Goal: Information Seeking & Learning: Learn about a topic

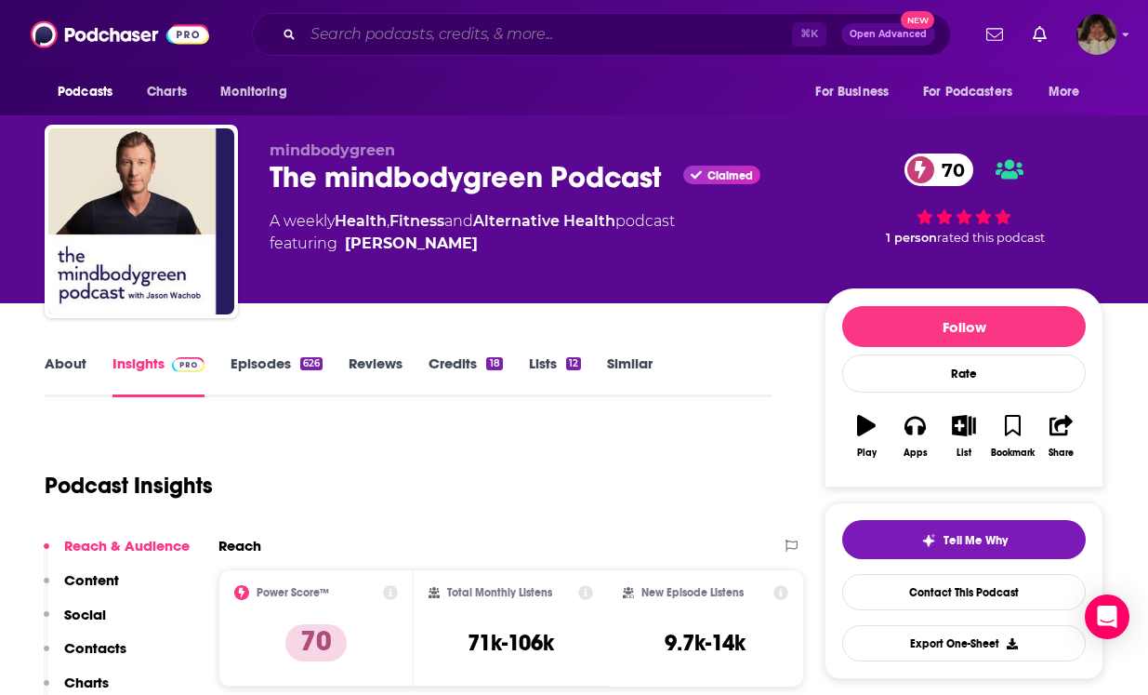
click at [373, 40] on input "Search podcasts, credits, & more..." at bounding box center [547, 35] width 489 height 30
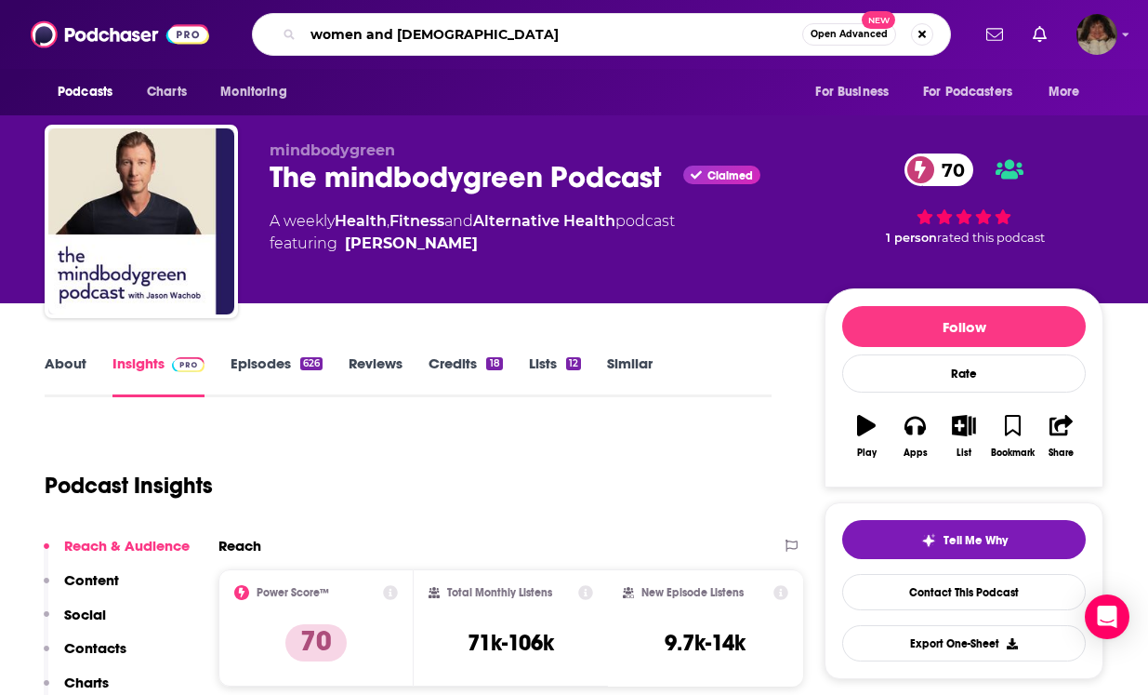
type input "women and shame"
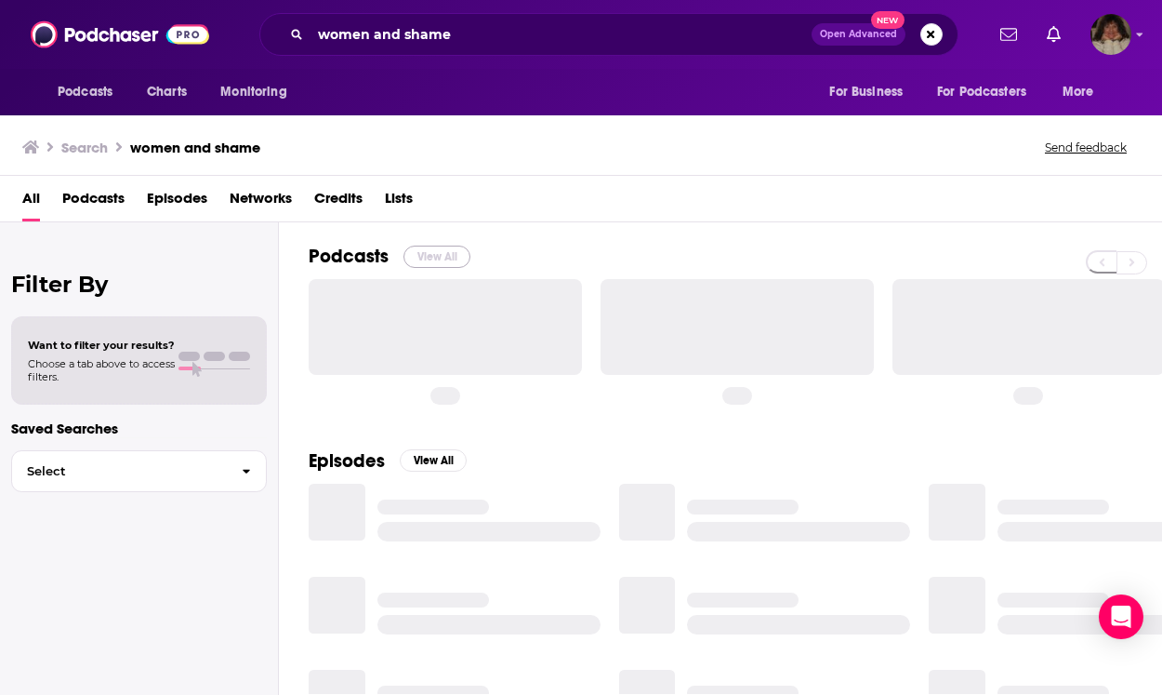
click at [438, 250] on button "View All" at bounding box center [437, 256] width 67 height 22
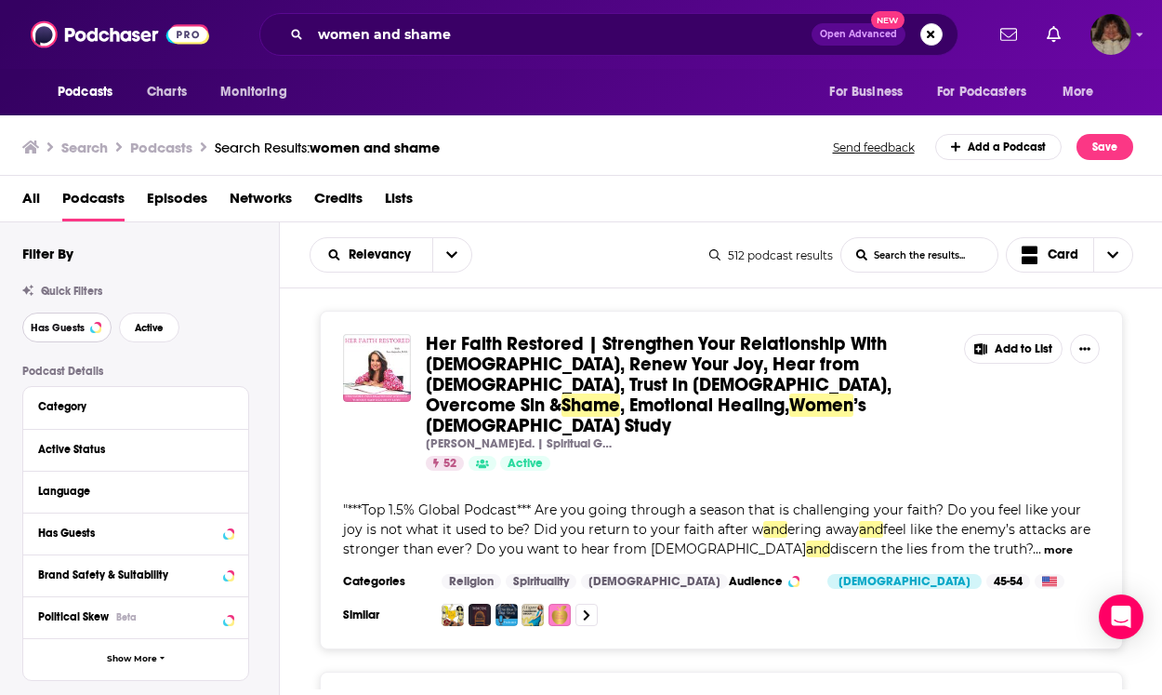
click at [63, 325] on span "Has Guests" at bounding box center [58, 328] width 54 height 10
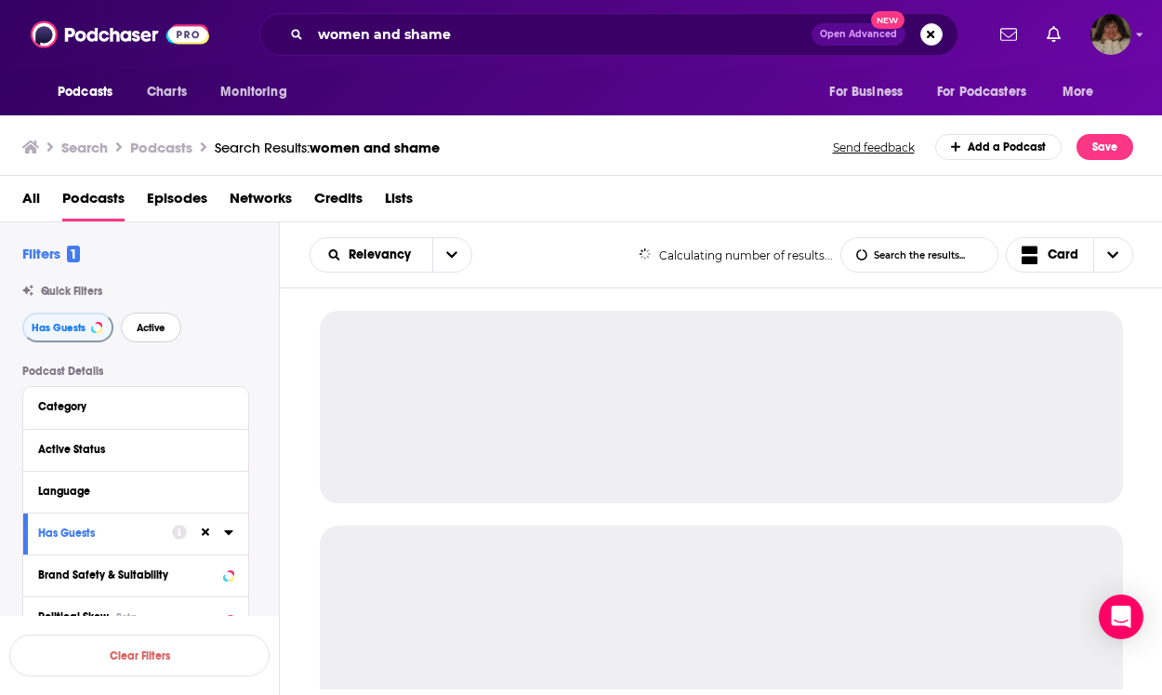
click at [160, 324] on span "Active" at bounding box center [151, 328] width 29 height 10
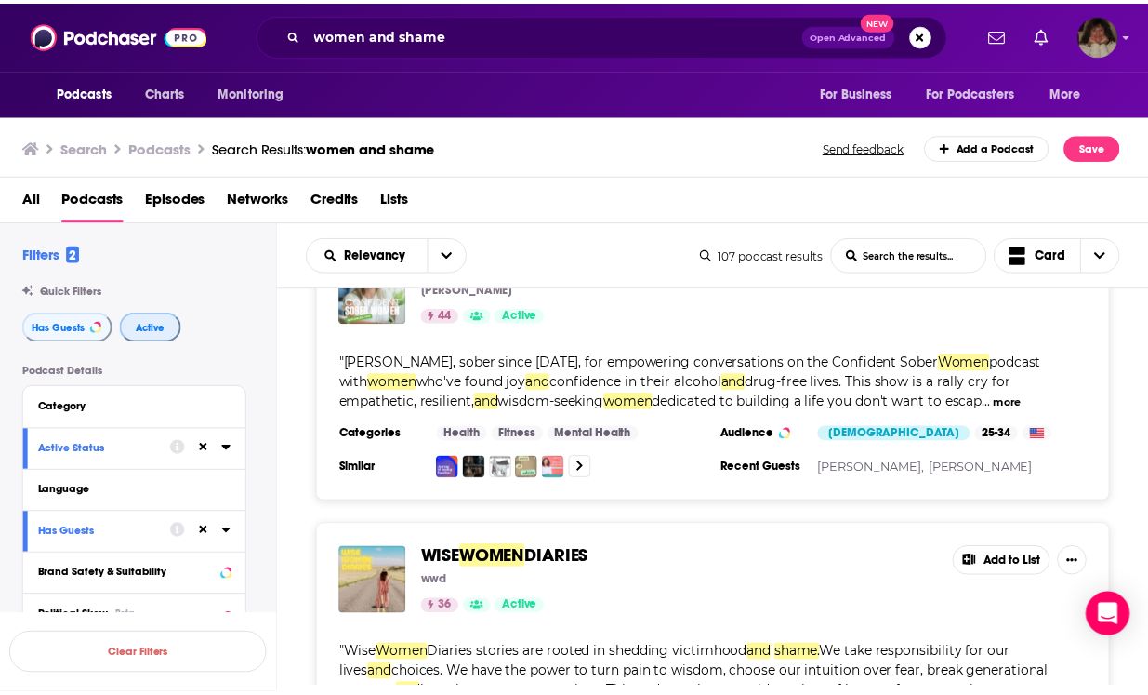
scroll to position [2653, 0]
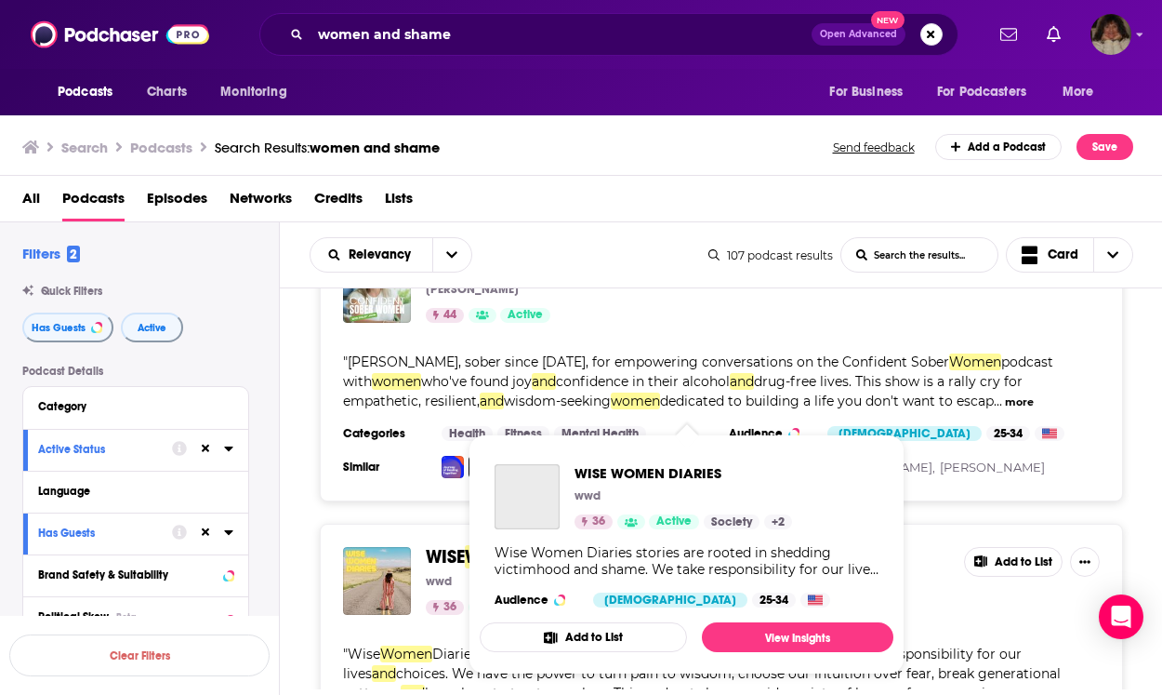
click at [471, 545] on span "WOMEN" at bounding box center [498, 556] width 66 height 23
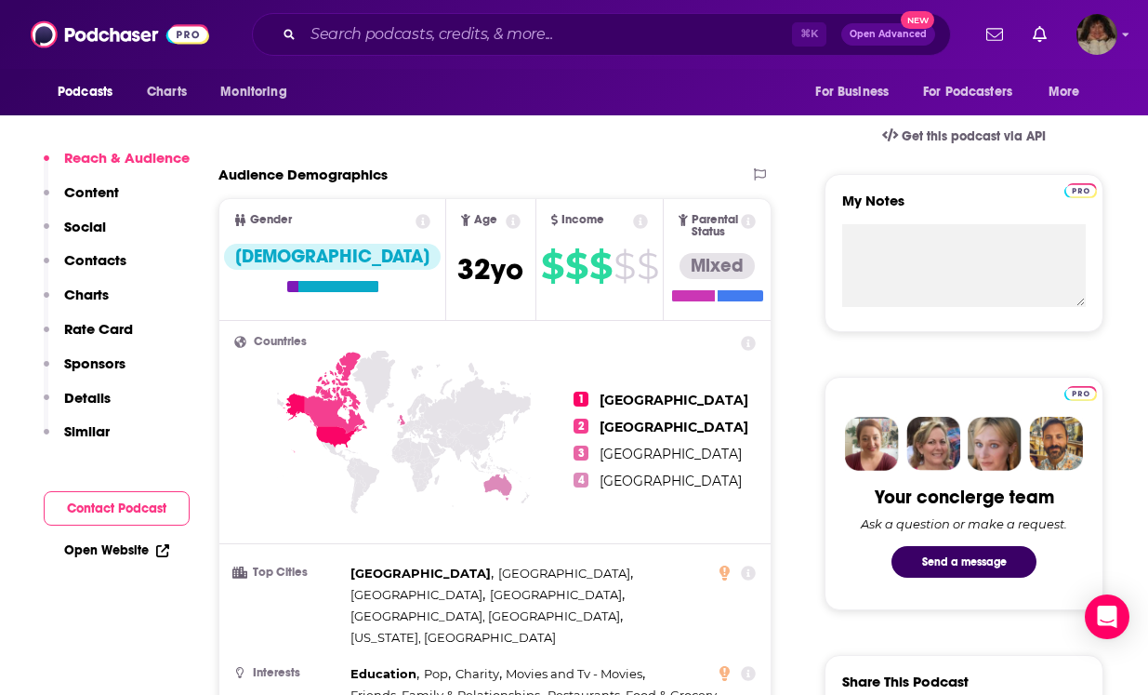
scroll to position [1294, 0]
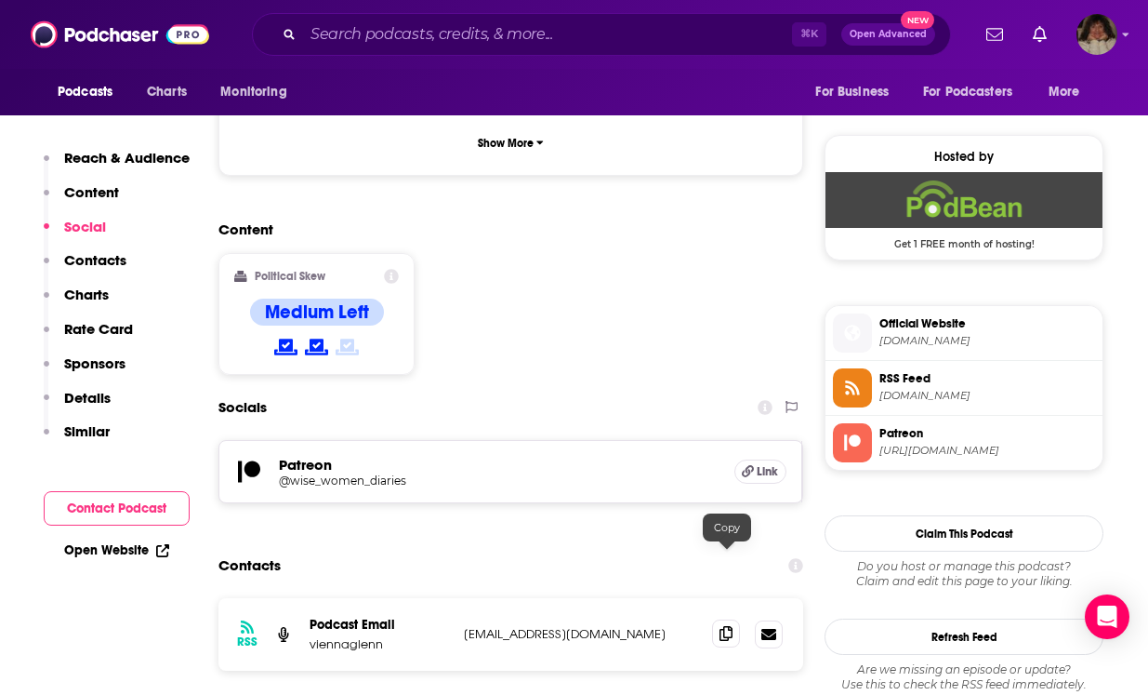
click at [718, 619] on span at bounding box center [726, 633] width 28 height 28
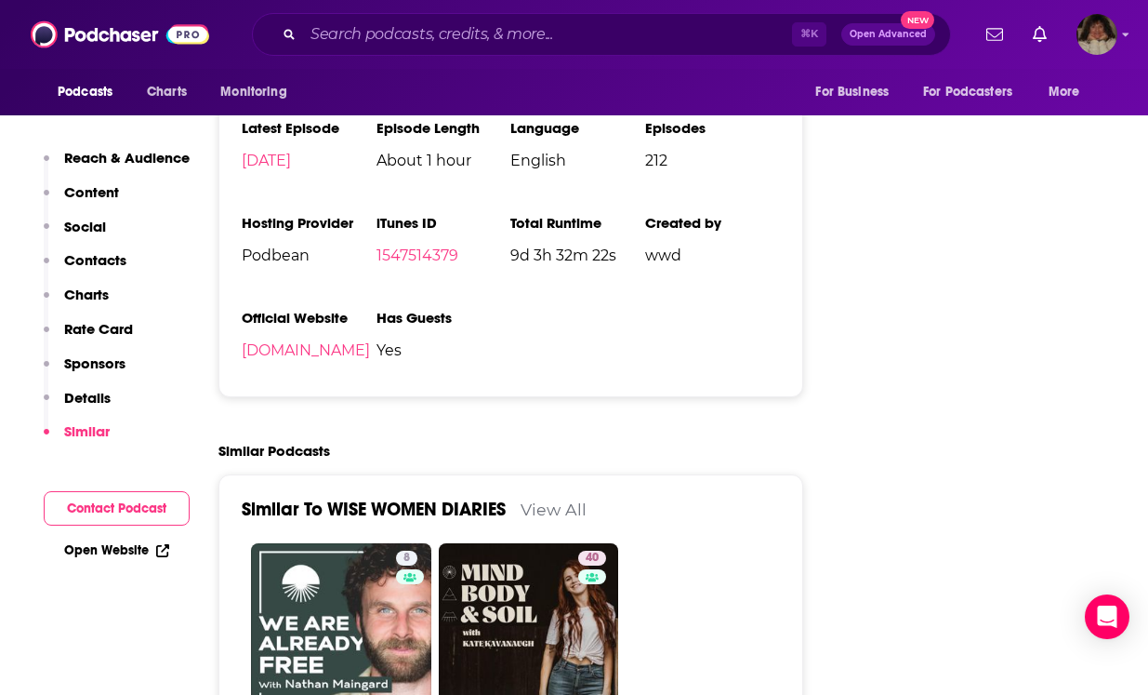
scroll to position [2966, 0]
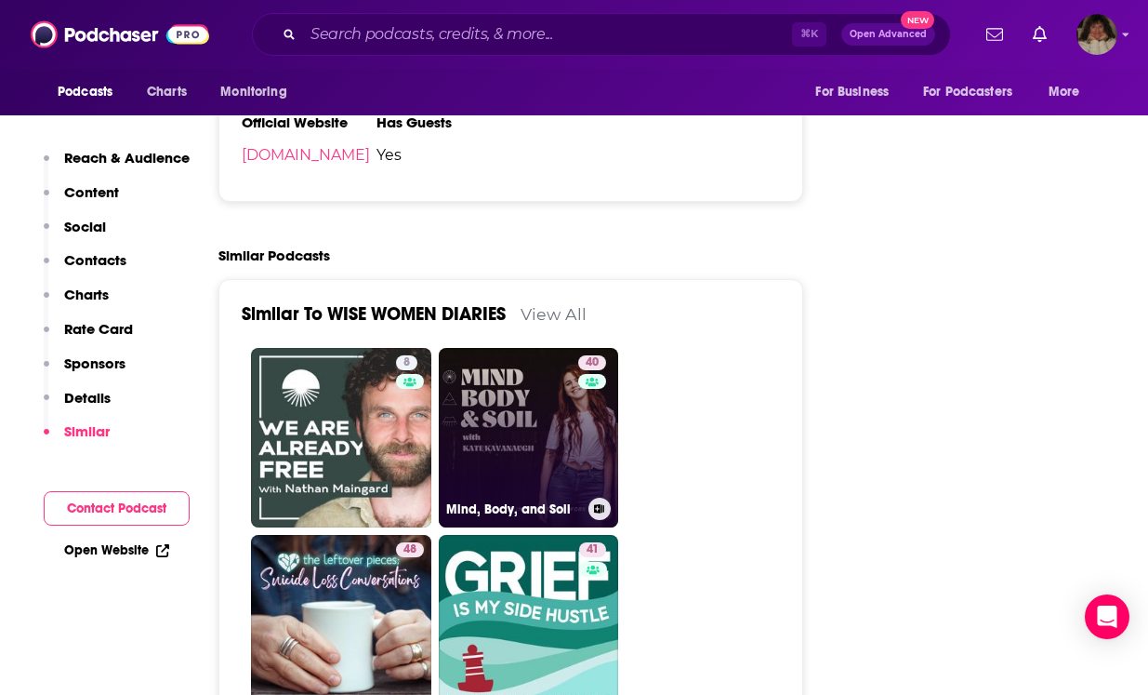
click at [524, 371] on link "40 Mind, Body, and Soil" at bounding box center [529, 438] width 180 height 180
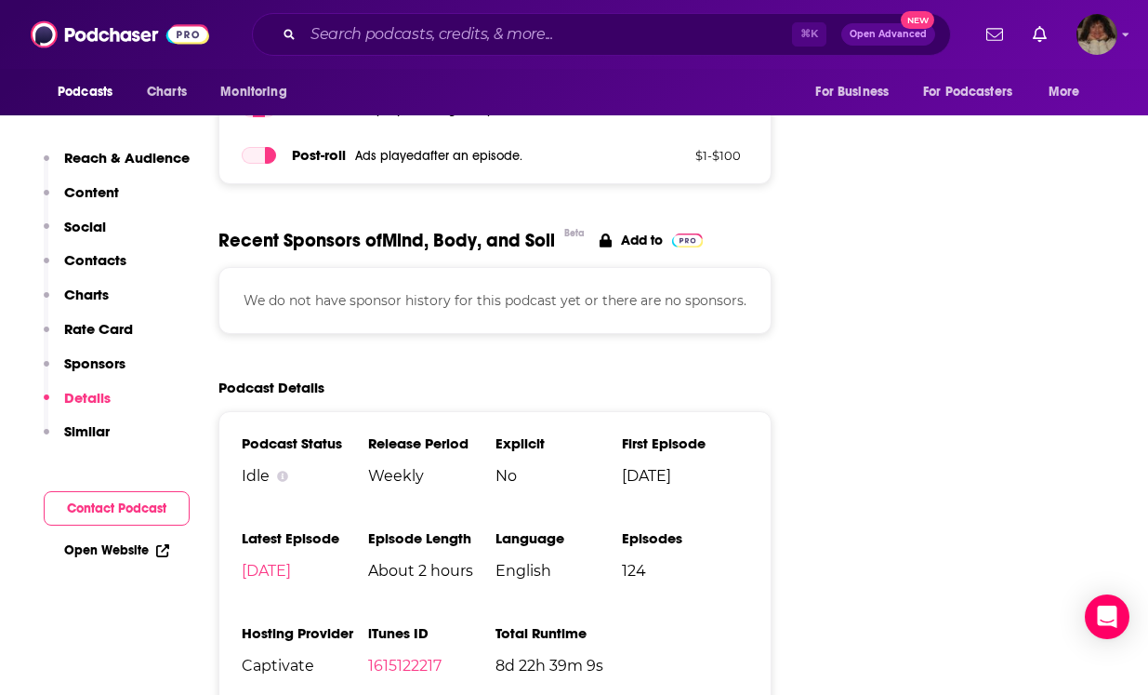
scroll to position [2200, 0]
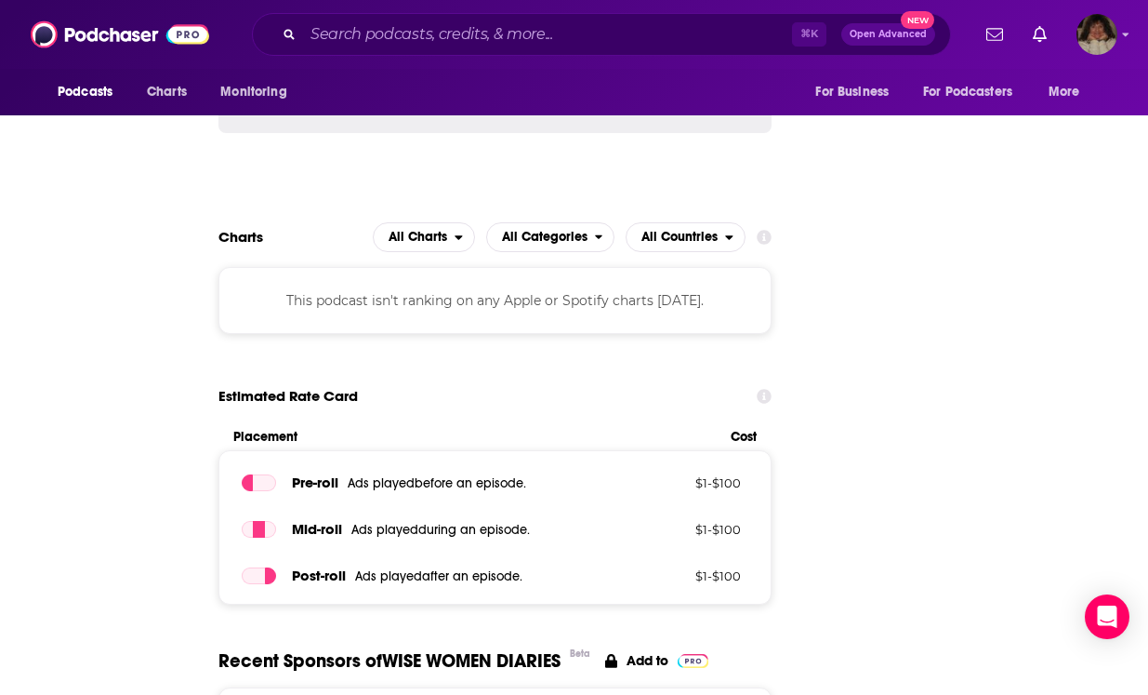
type input "[URL][DOMAIN_NAME]"
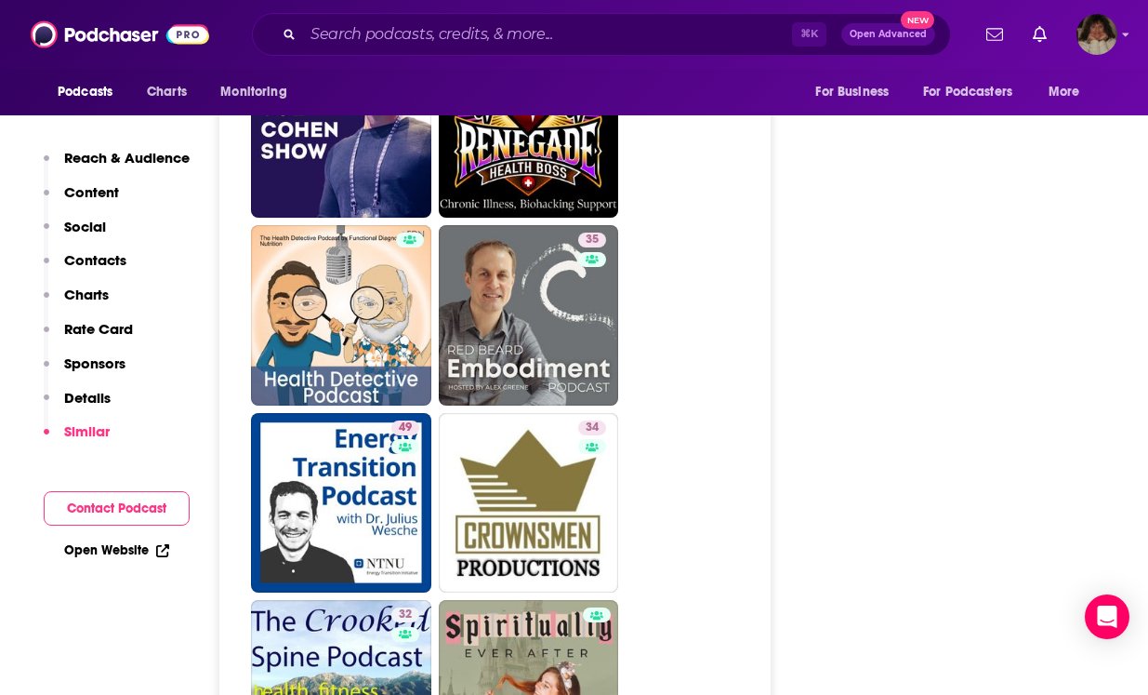
scroll to position [3618, 0]
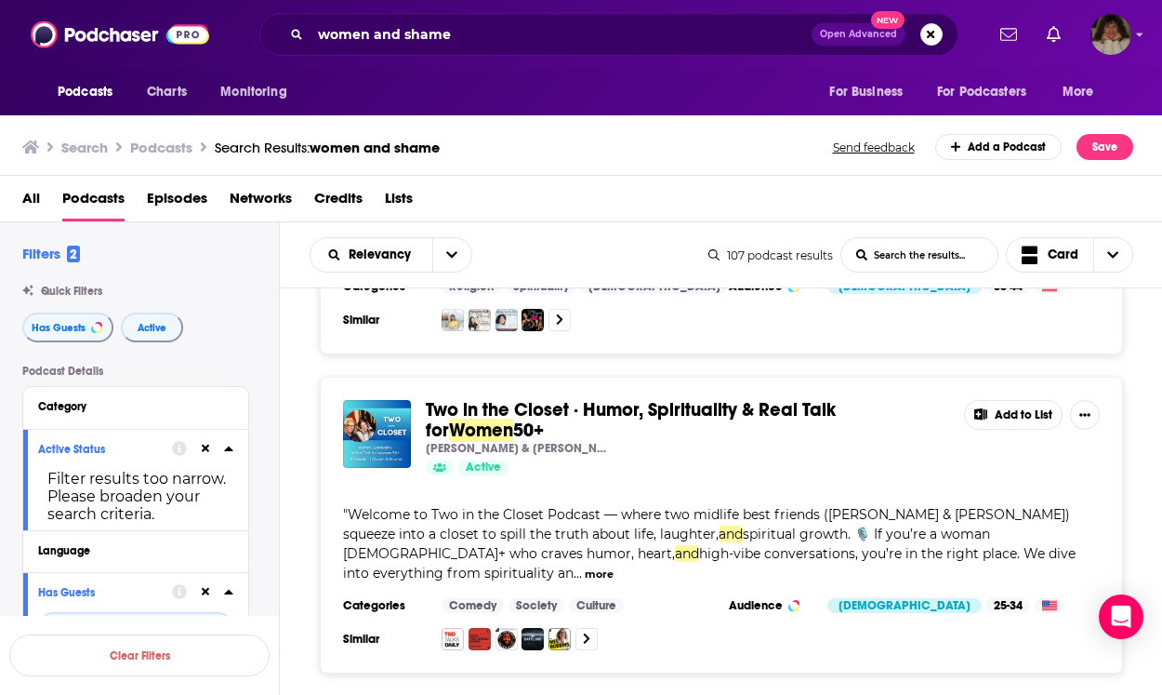
scroll to position [7214, 0]
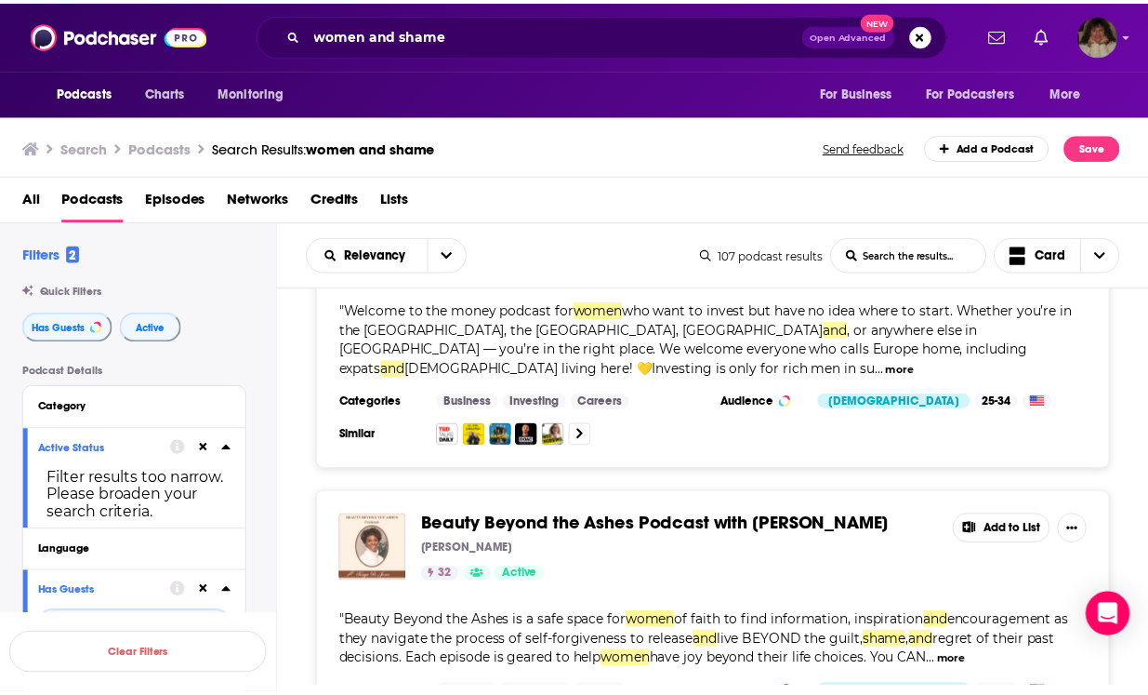
scroll to position [7740, 0]
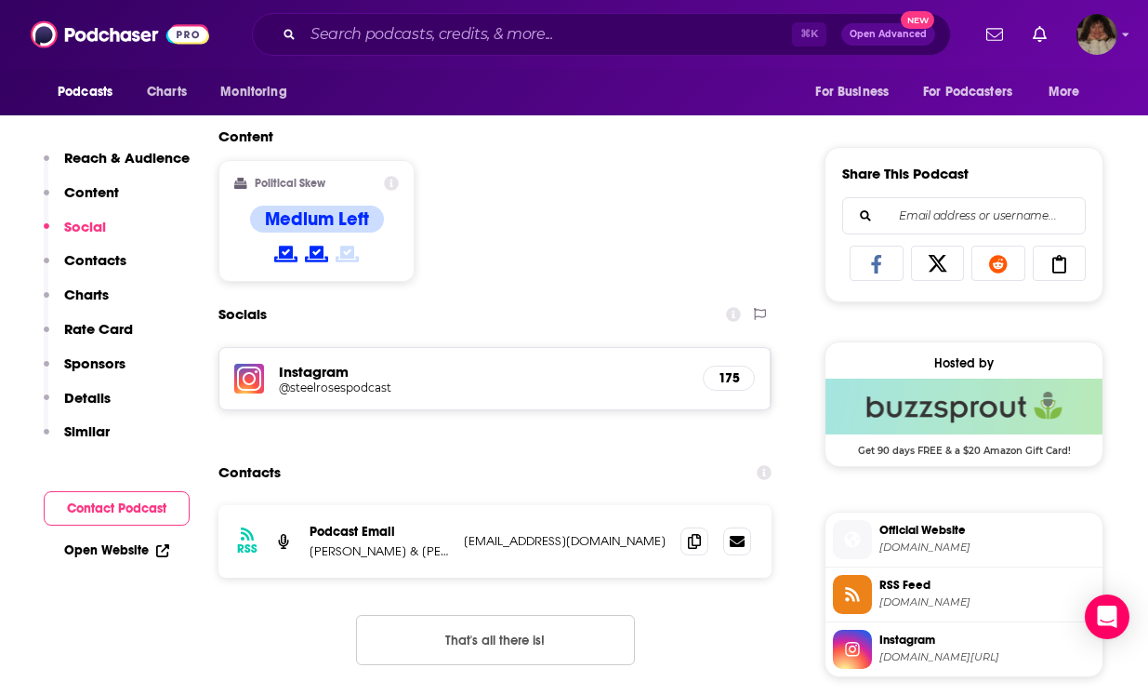
scroll to position [1226, 0]
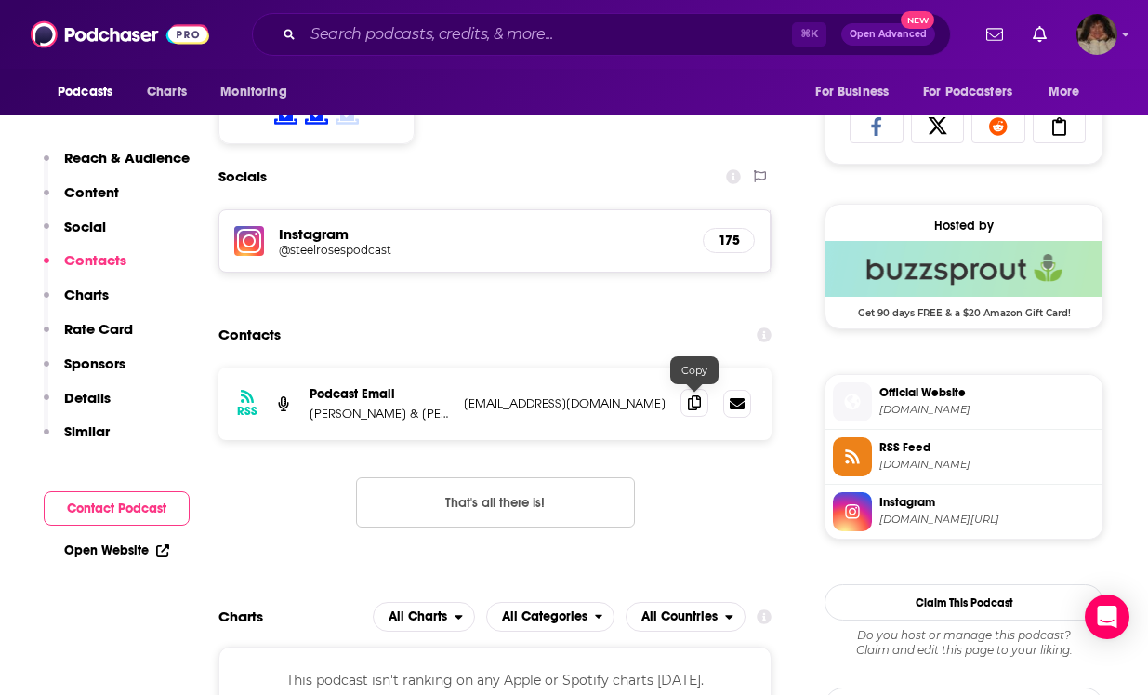
click at [698, 404] on icon at bounding box center [694, 402] width 13 height 15
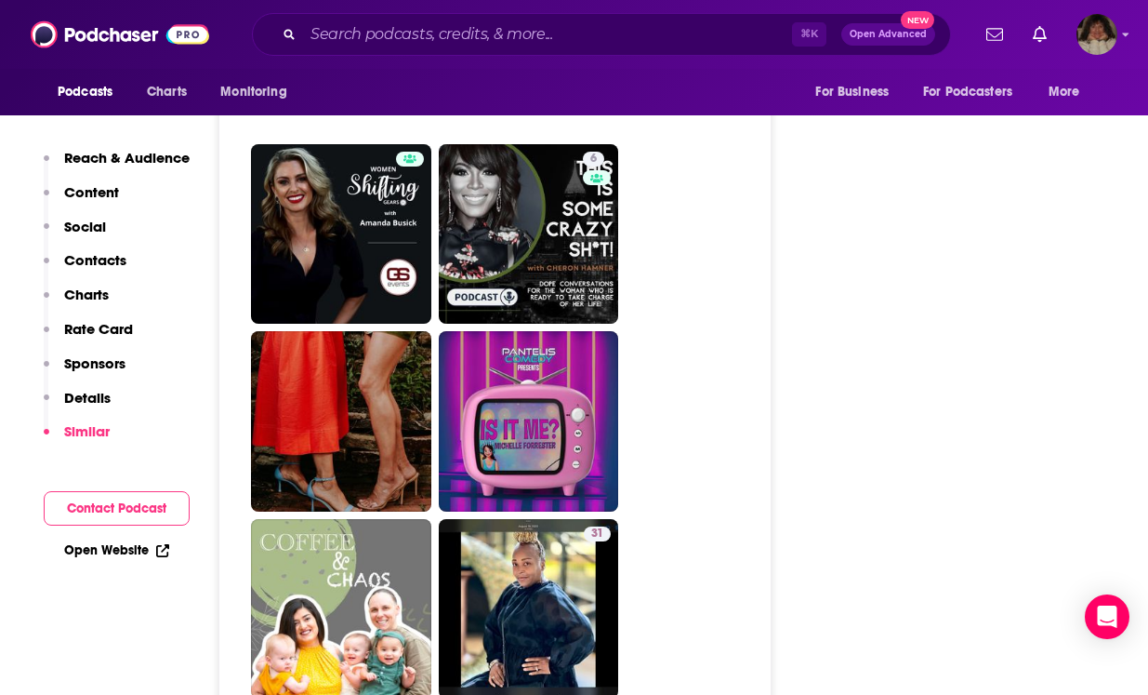
scroll to position [3963, 0]
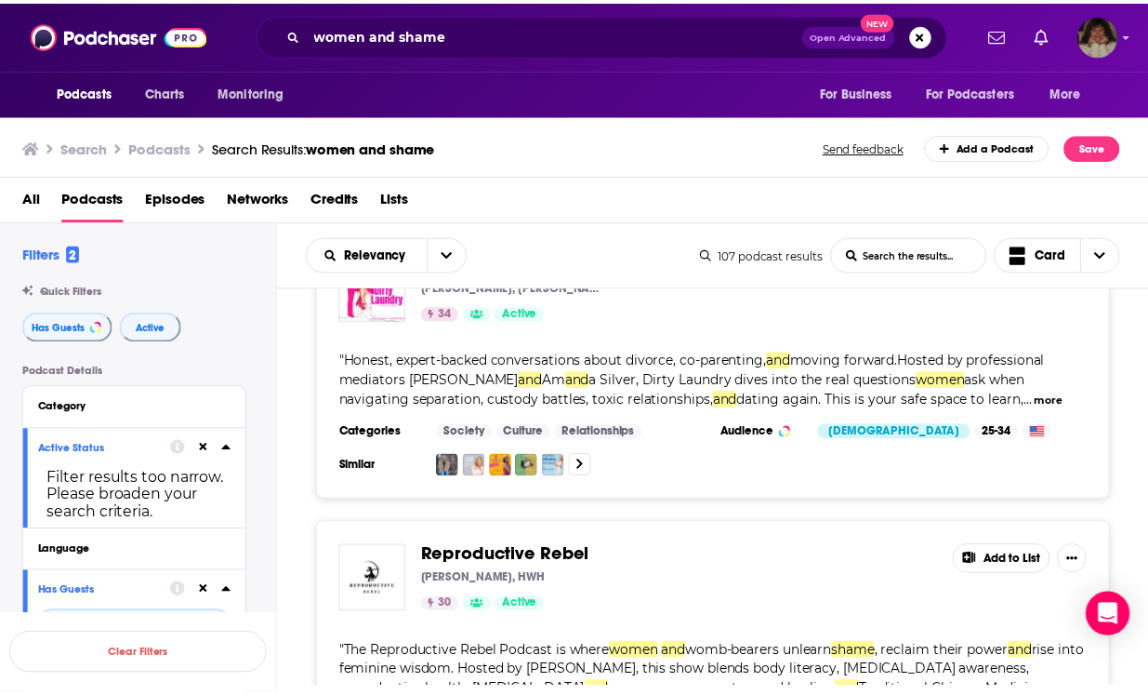
scroll to position [9725, 0]
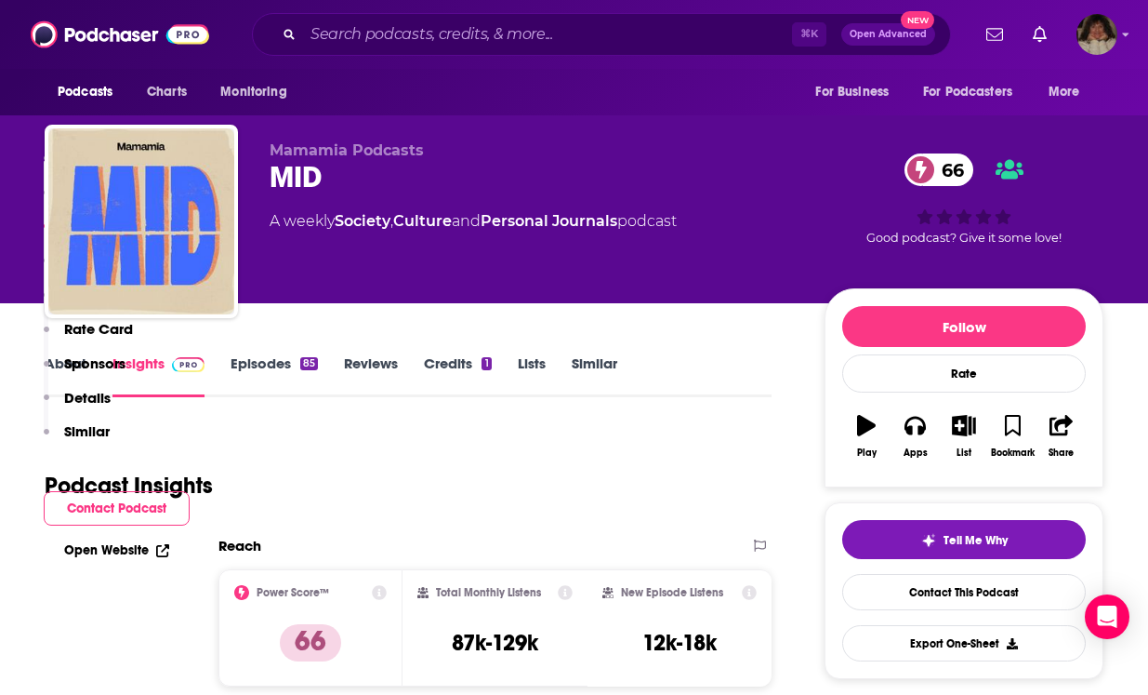
scroll to position [1399, 0]
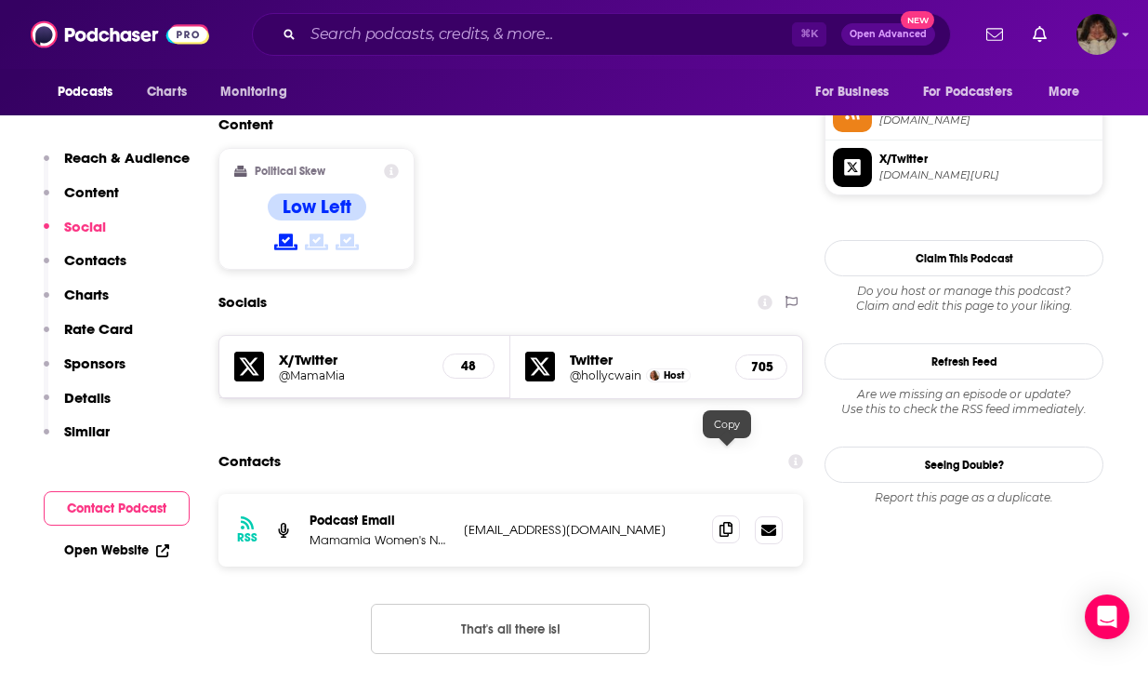
click at [722, 522] on icon at bounding box center [726, 529] width 13 height 15
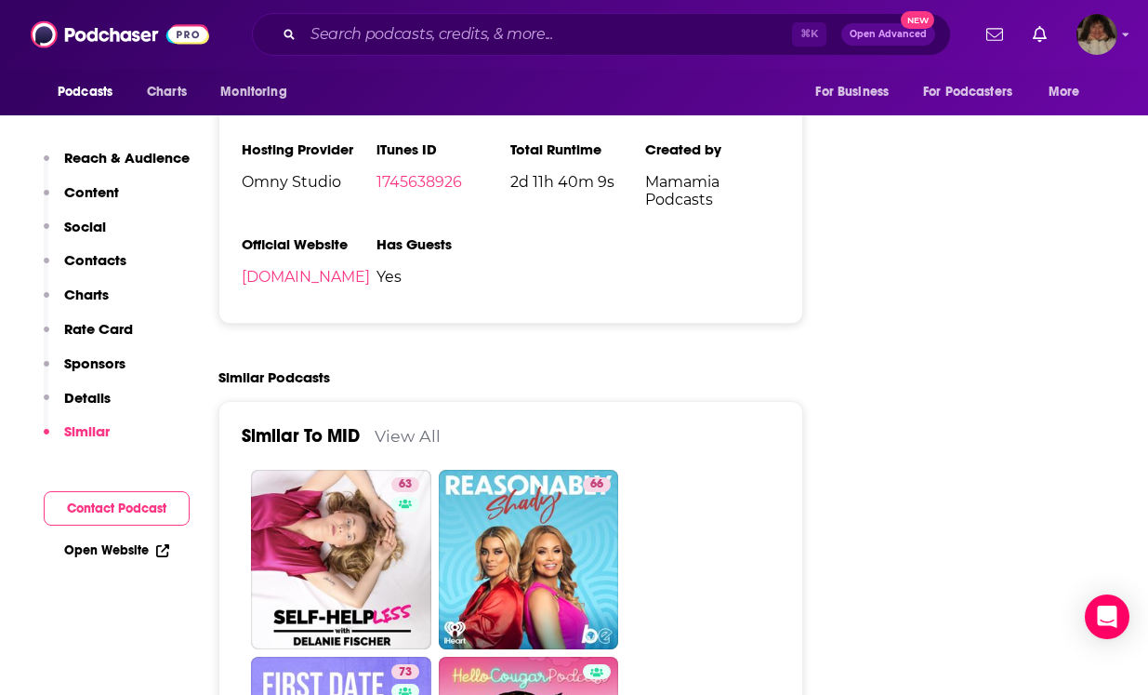
scroll to position [3412, 0]
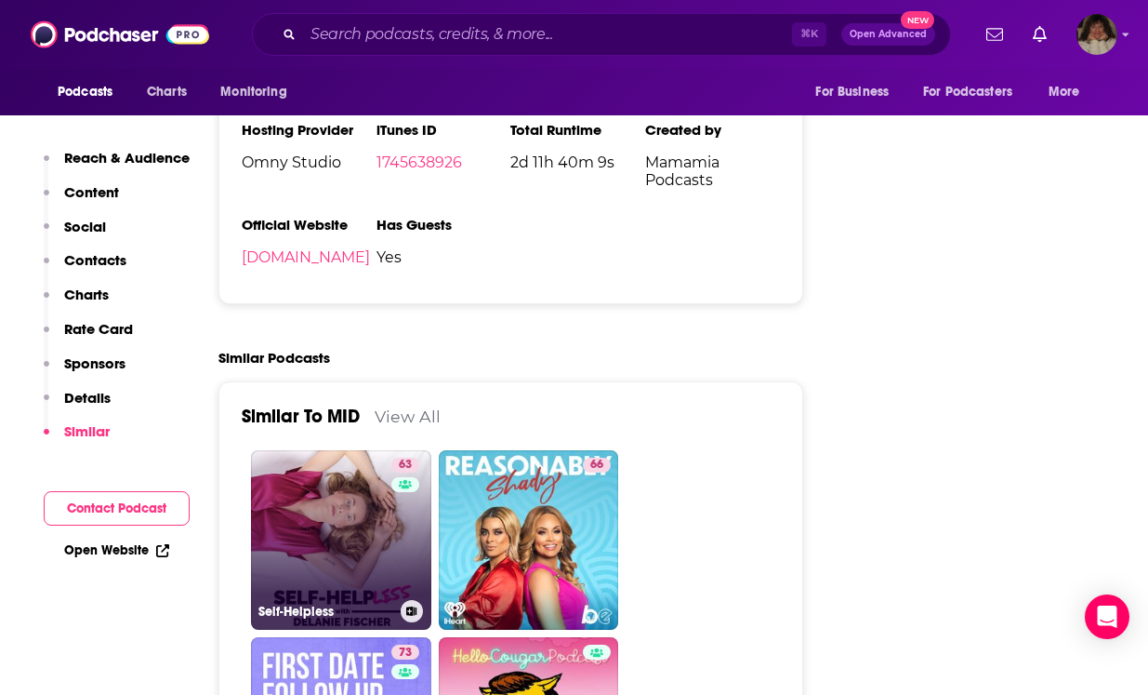
click at [342, 477] on link "63 Self-Helpless" at bounding box center [341, 540] width 180 height 180
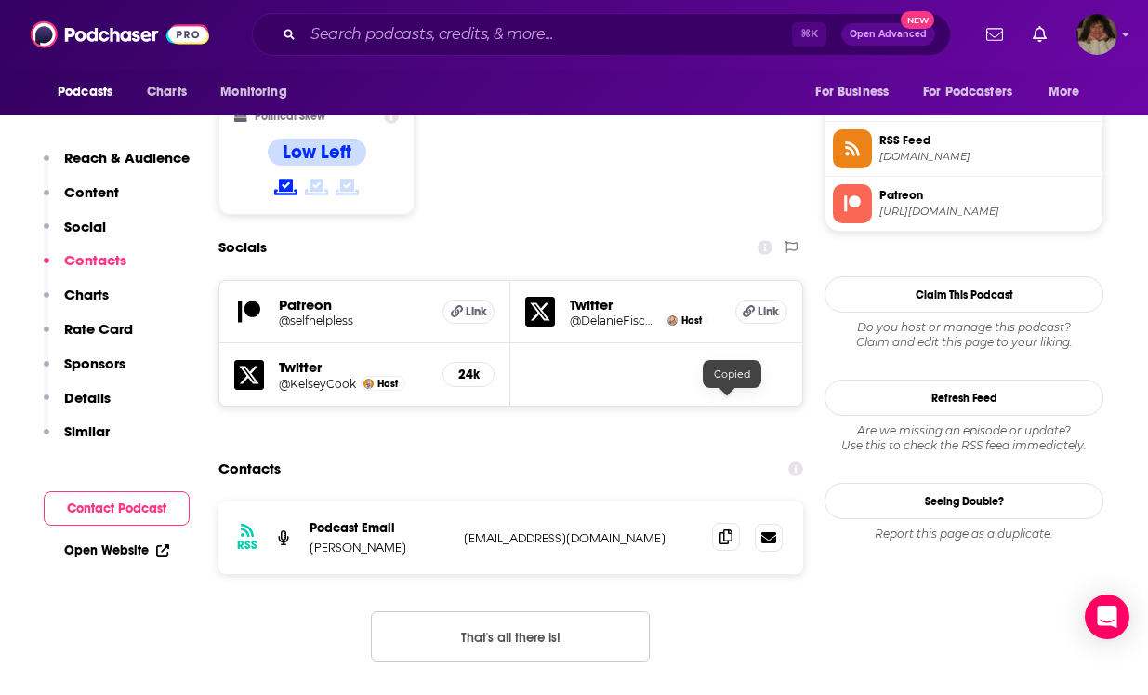
click at [723, 529] on icon at bounding box center [726, 536] width 13 height 15
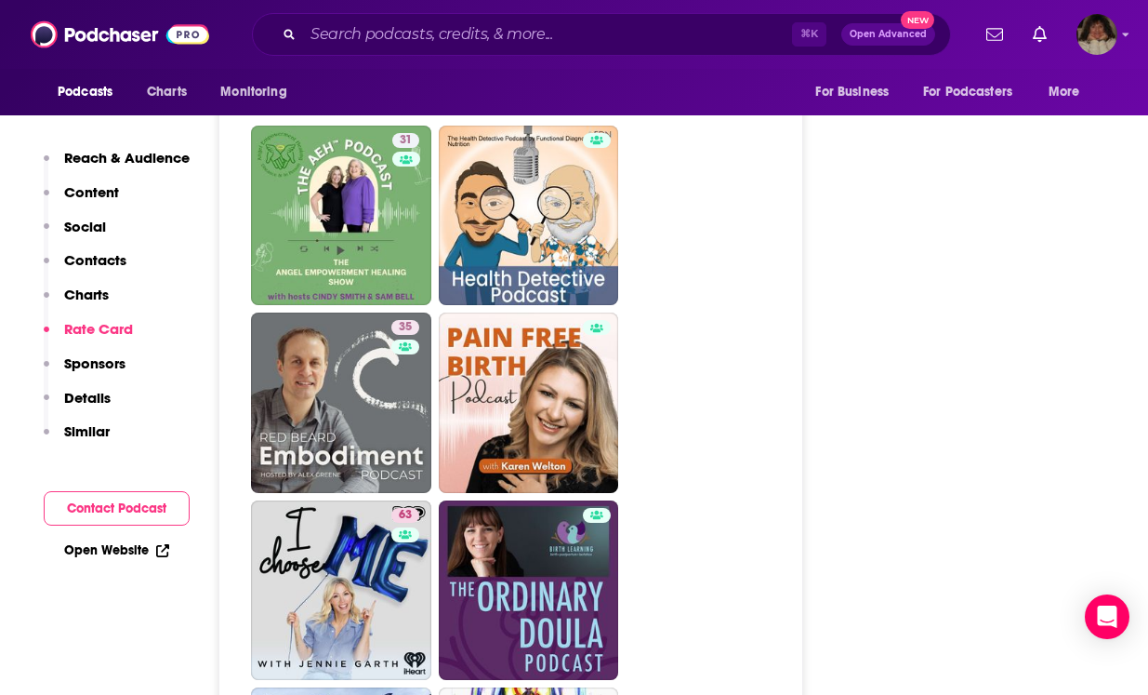
scroll to position [4851, 0]
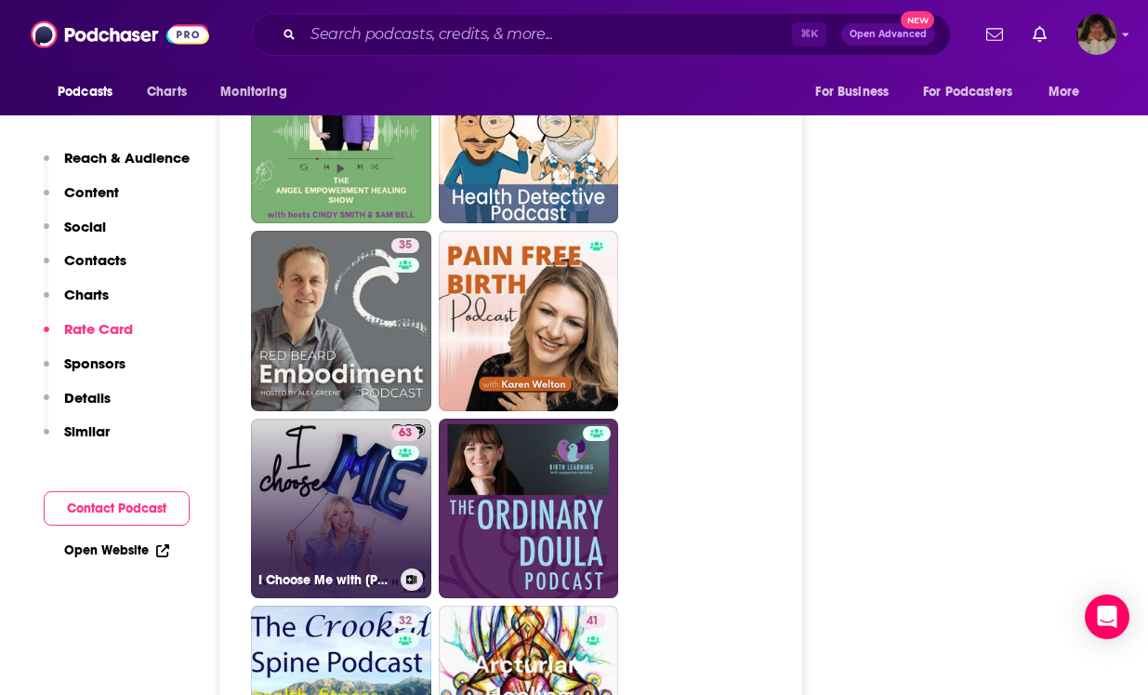
click at [347, 418] on link "63 I Choose Me with [PERSON_NAME]" at bounding box center [341, 508] width 180 height 180
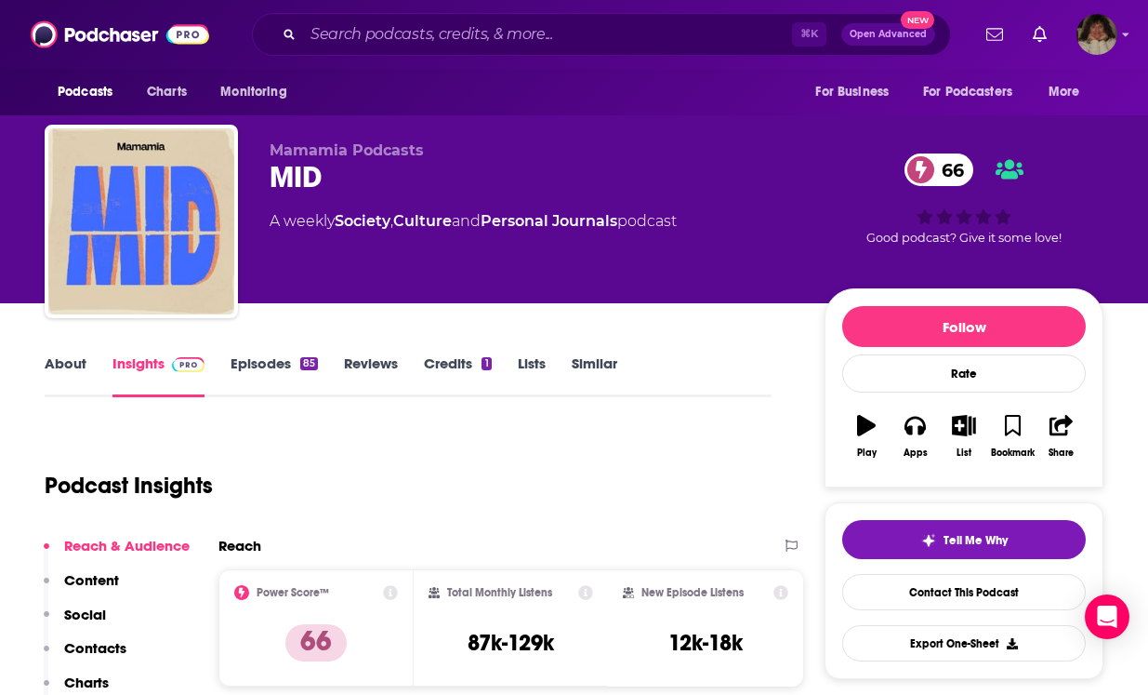
type input "[URL][DOMAIN_NAME]"
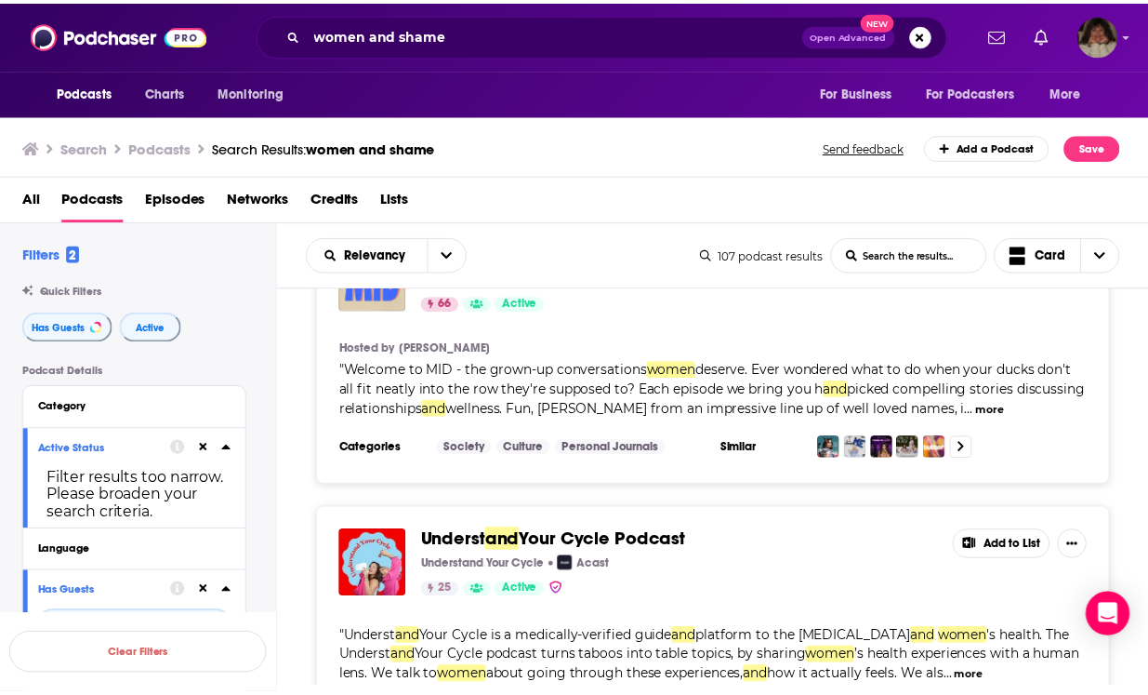
scroll to position [10328, 0]
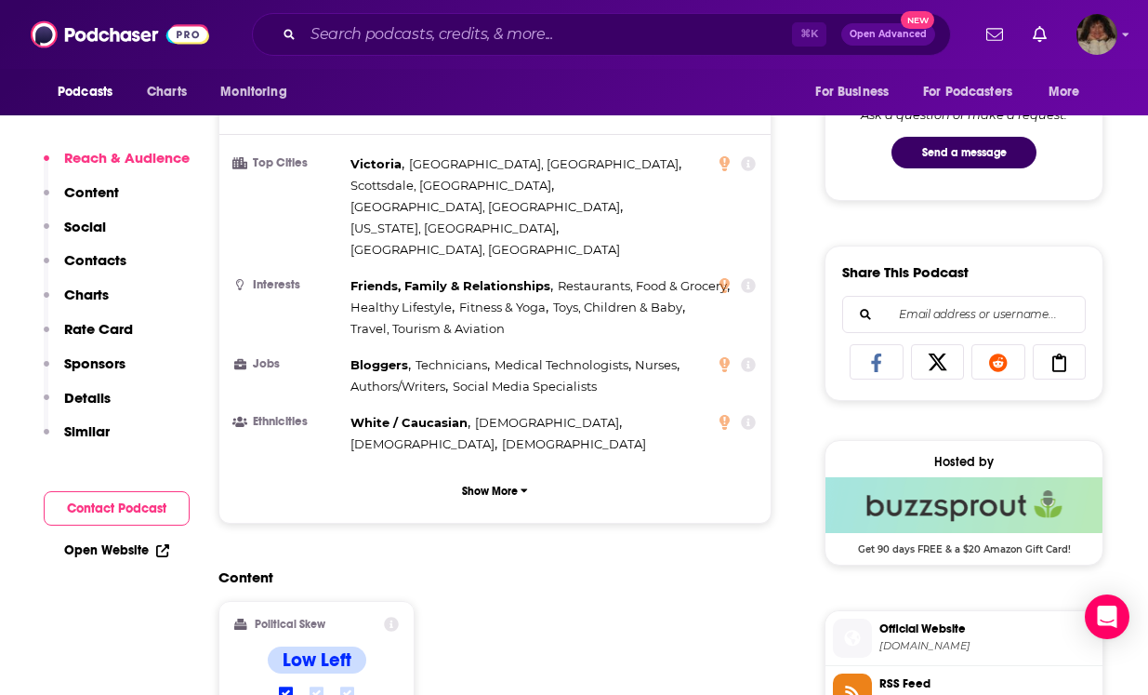
scroll to position [1286, 0]
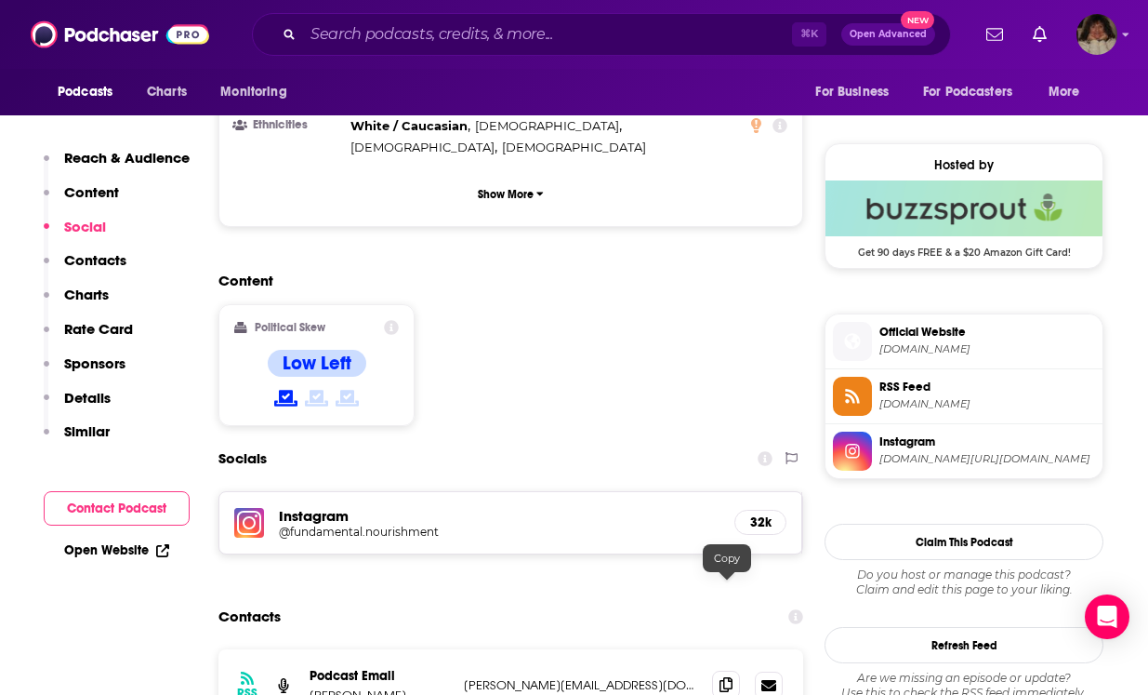
click at [728, 677] on icon at bounding box center [726, 684] width 13 height 15
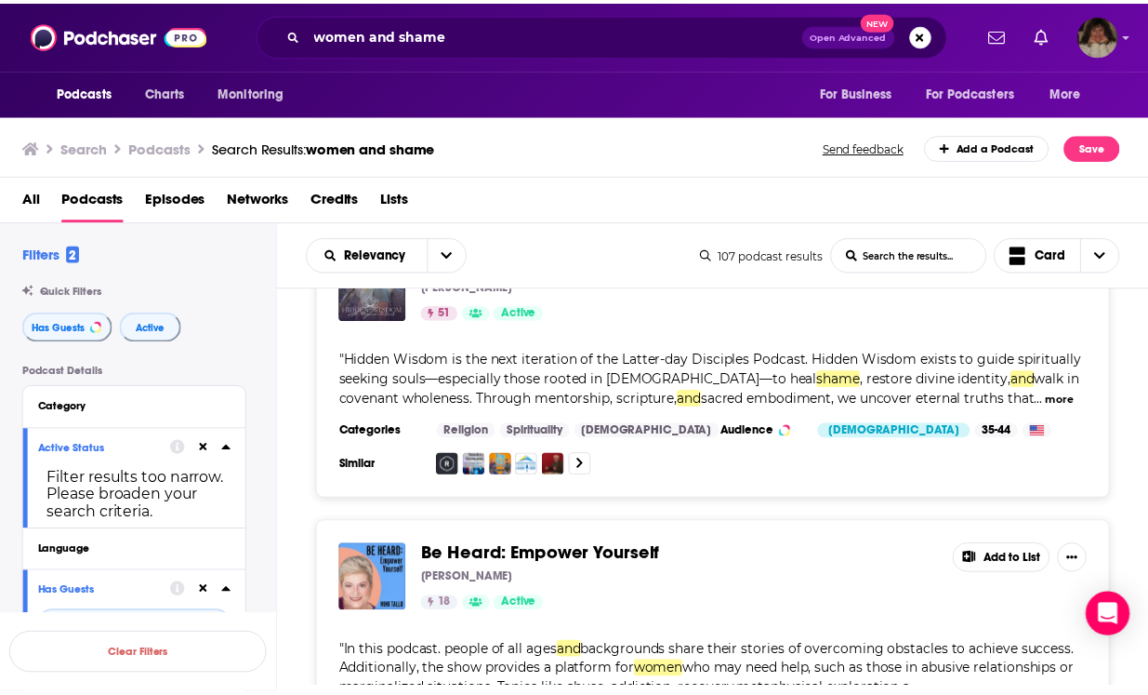
scroll to position [11818, 0]
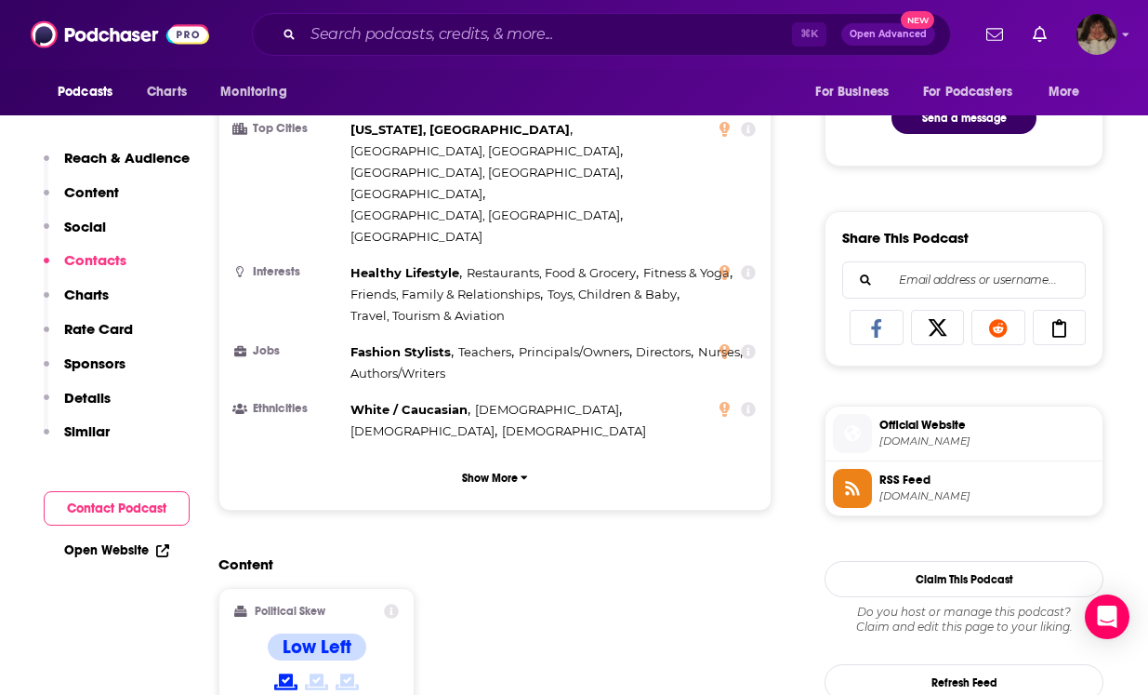
scroll to position [1509, 0]
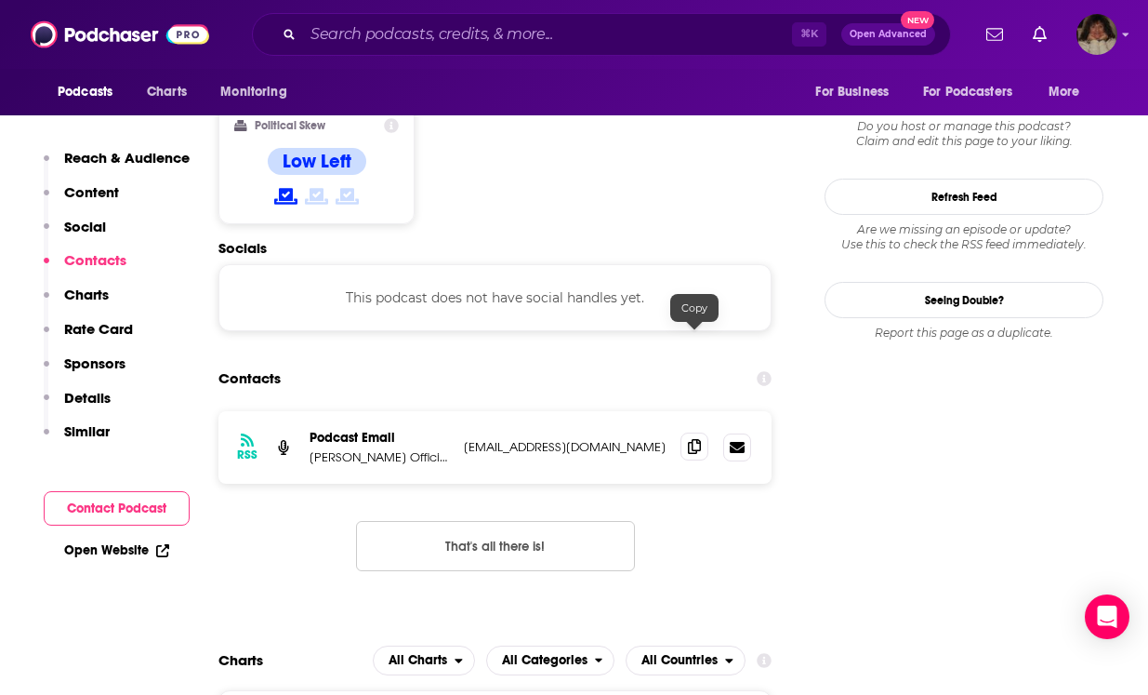
click at [697, 439] on icon at bounding box center [694, 446] width 13 height 15
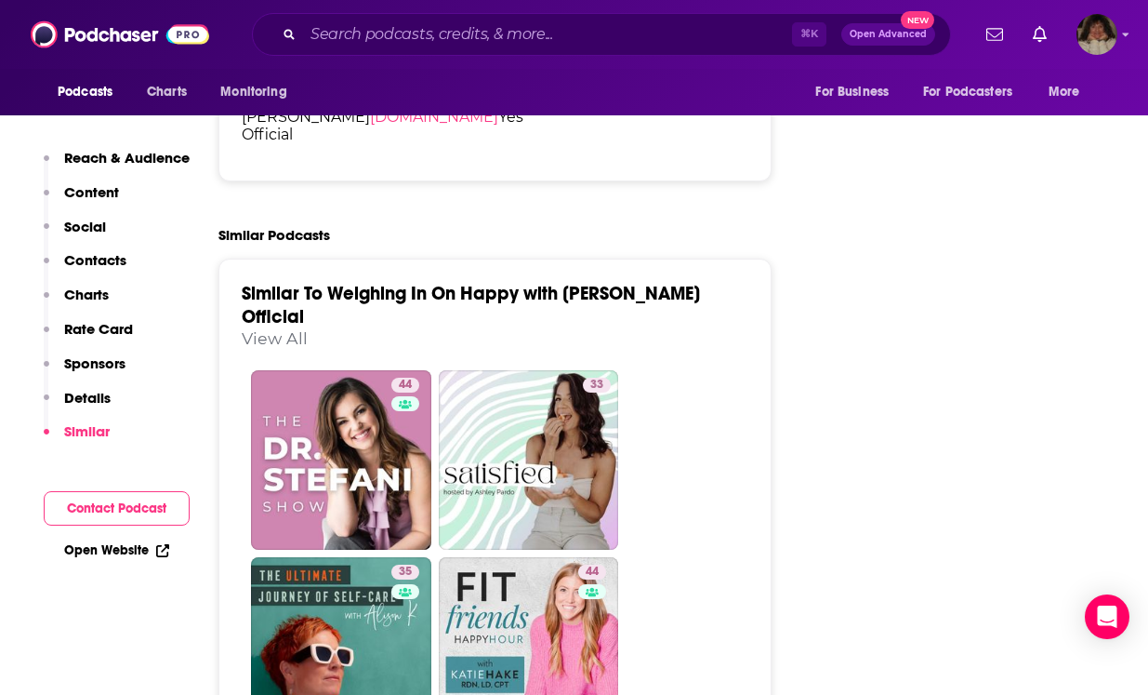
scroll to position [3037, 0]
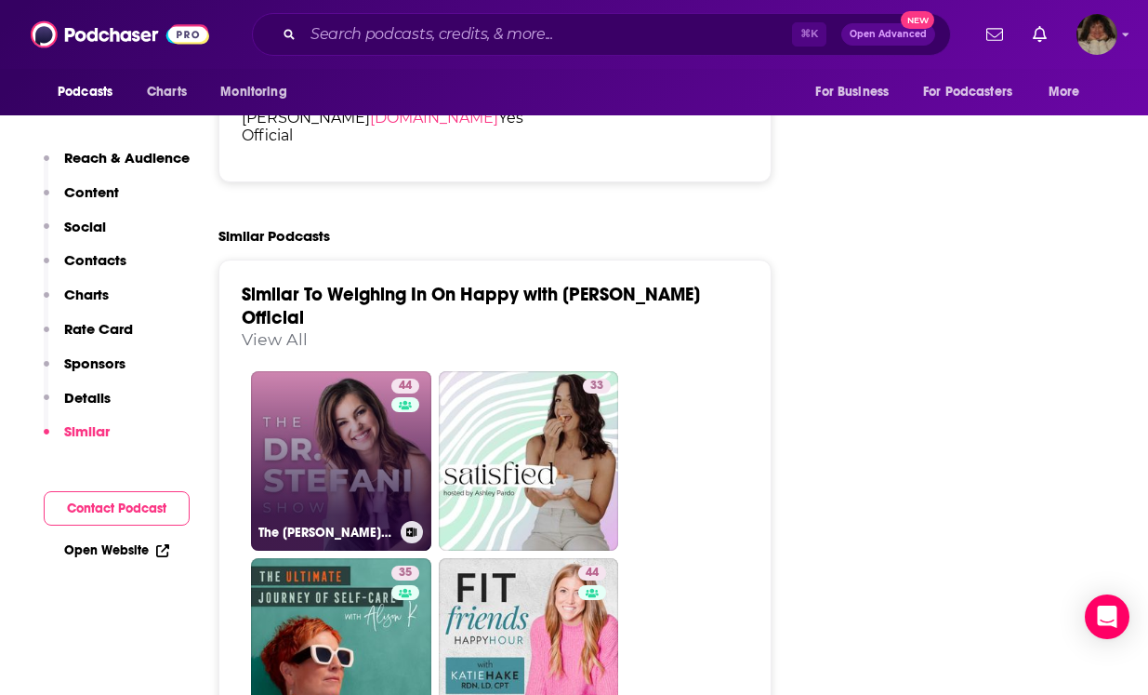
click at [342, 395] on link "44 The [PERSON_NAME] Show ⎮ Holistic Health, Mindset, Habit Change" at bounding box center [341, 461] width 180 height 180
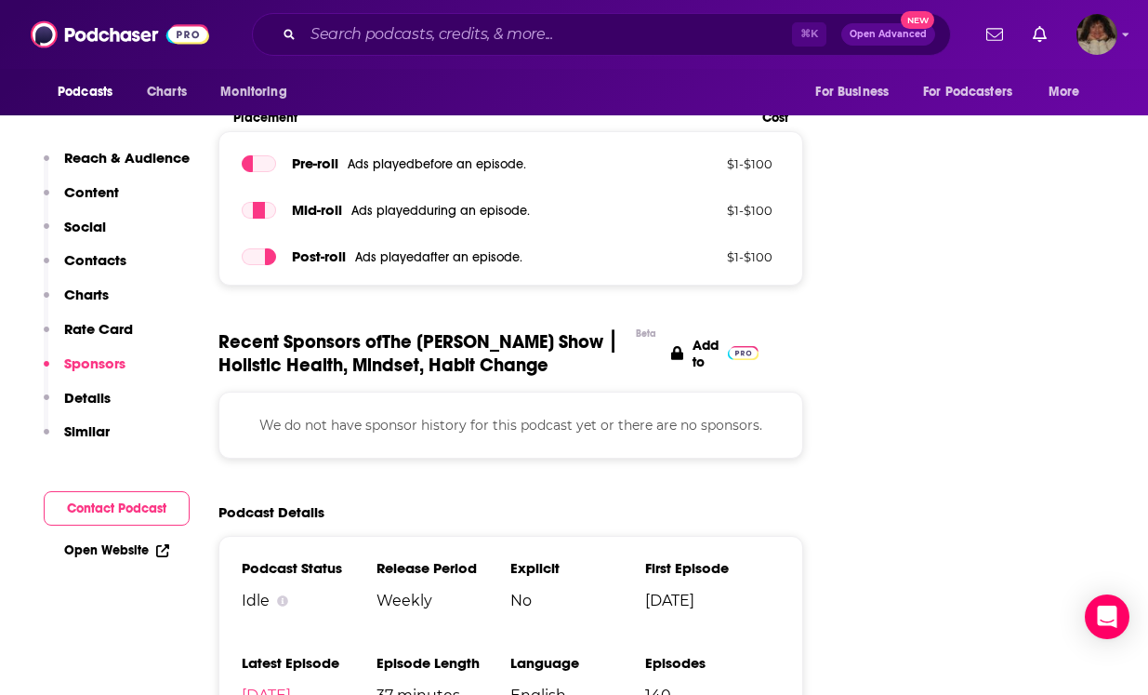
scroll to position [1828, 0]
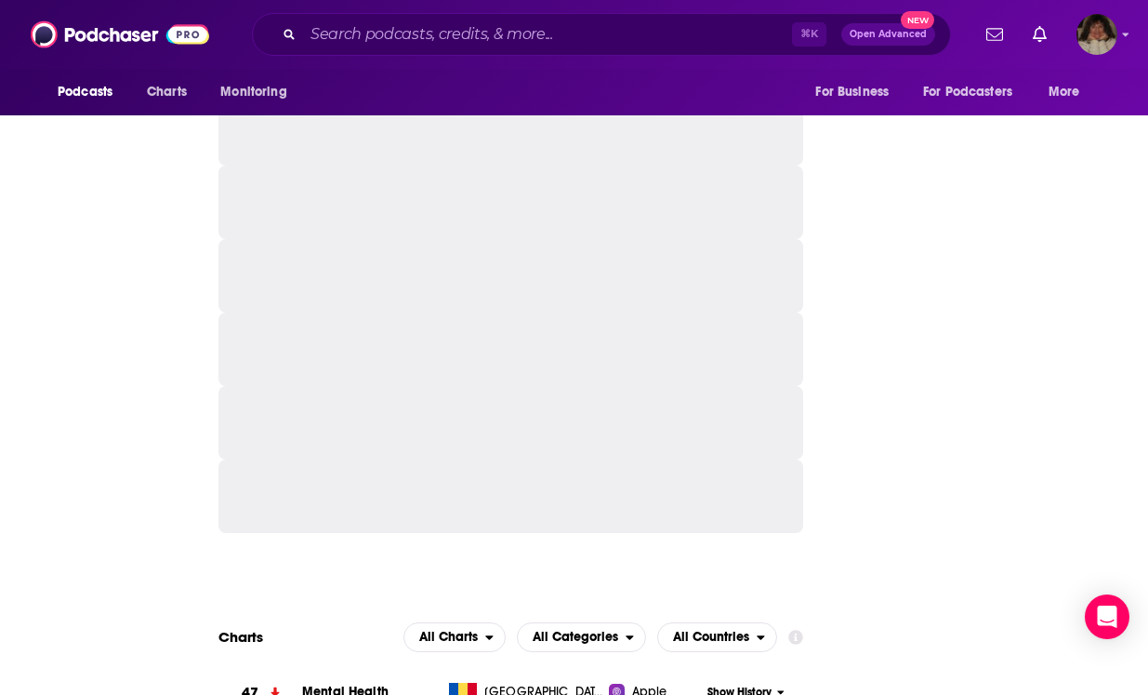
type input "[URL][DOMAIN_NAME]"
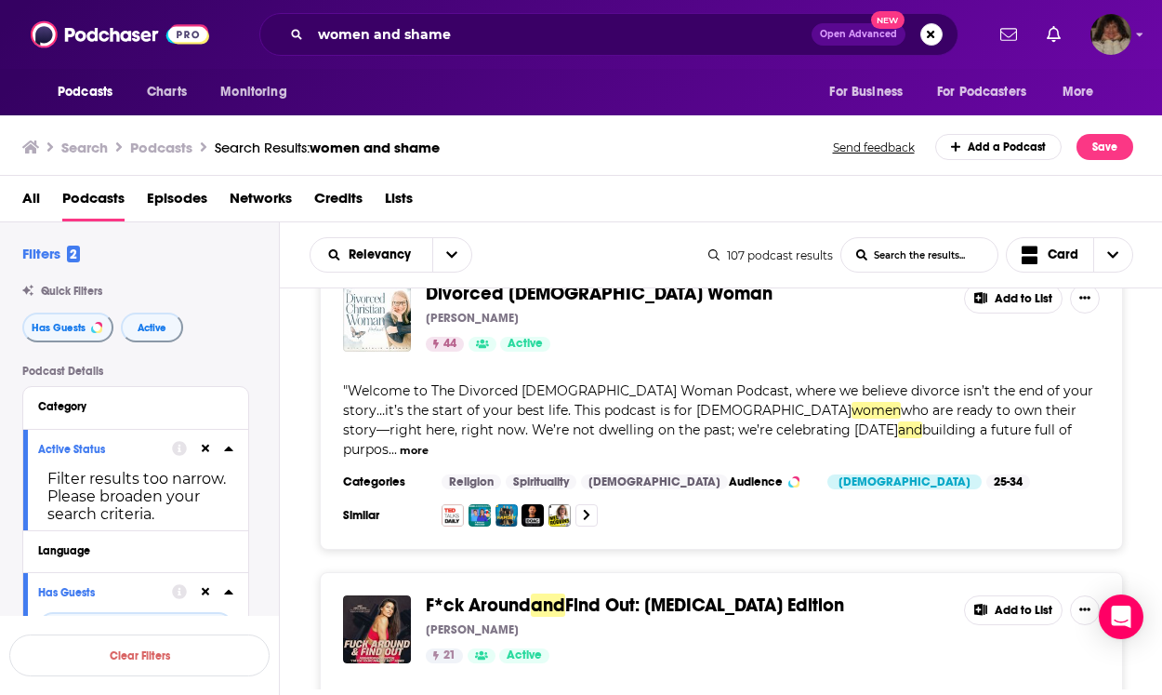
scroll to position [14448, 0]
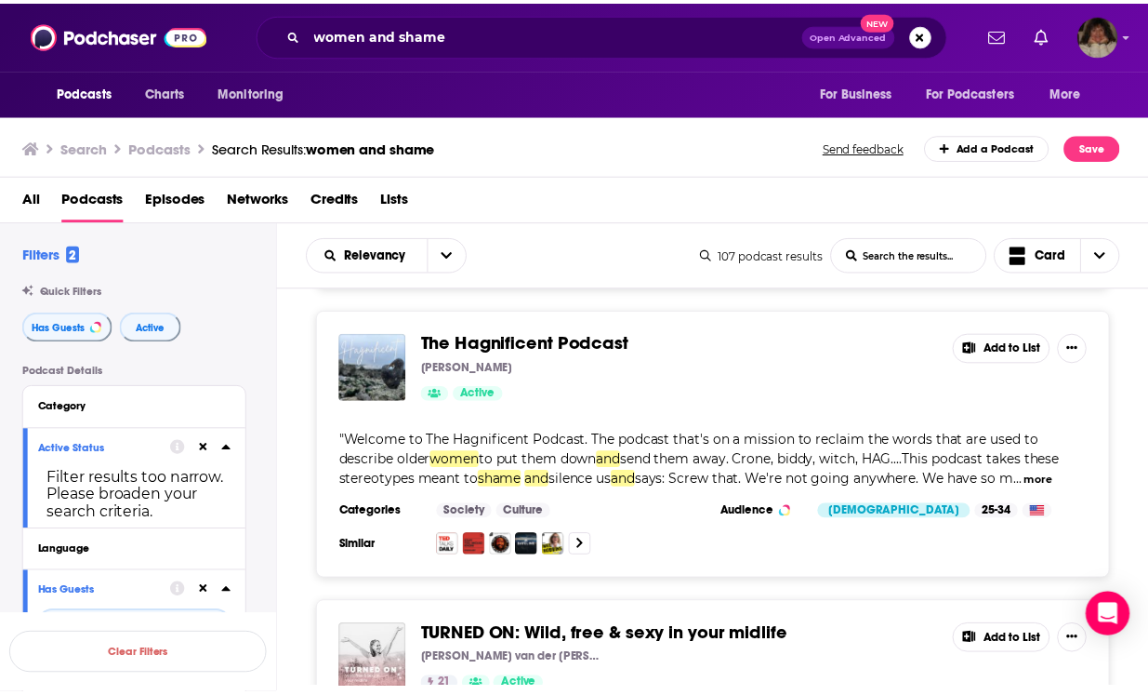
scroll to position [16422, 0]
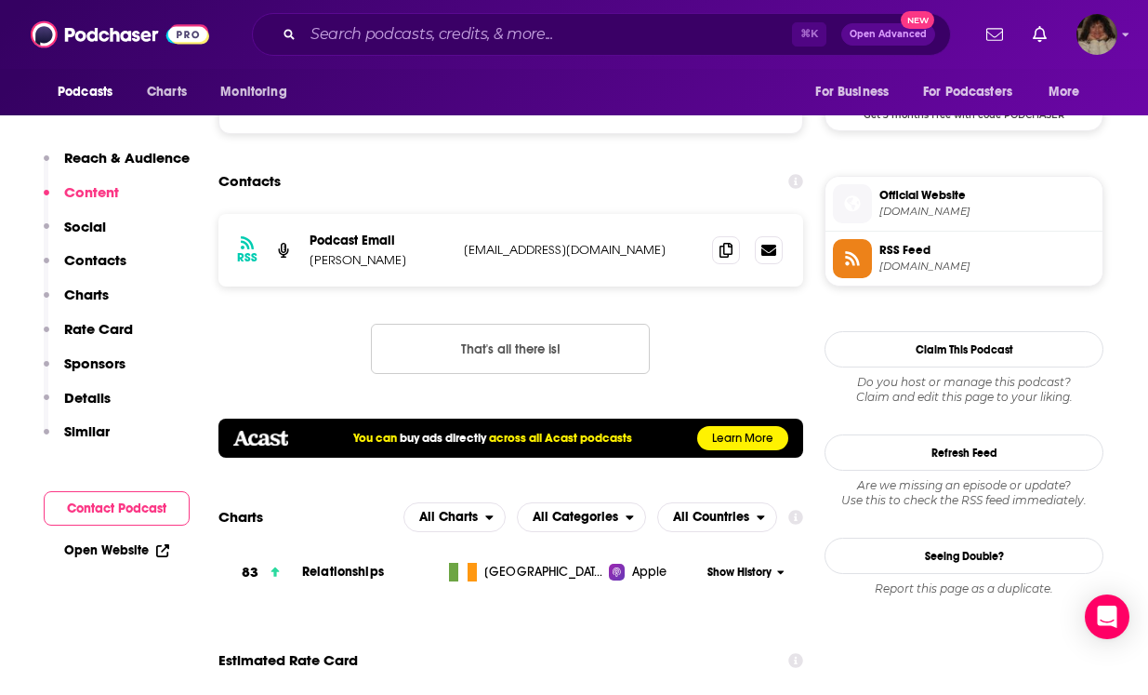
scroll to position [503, 0]
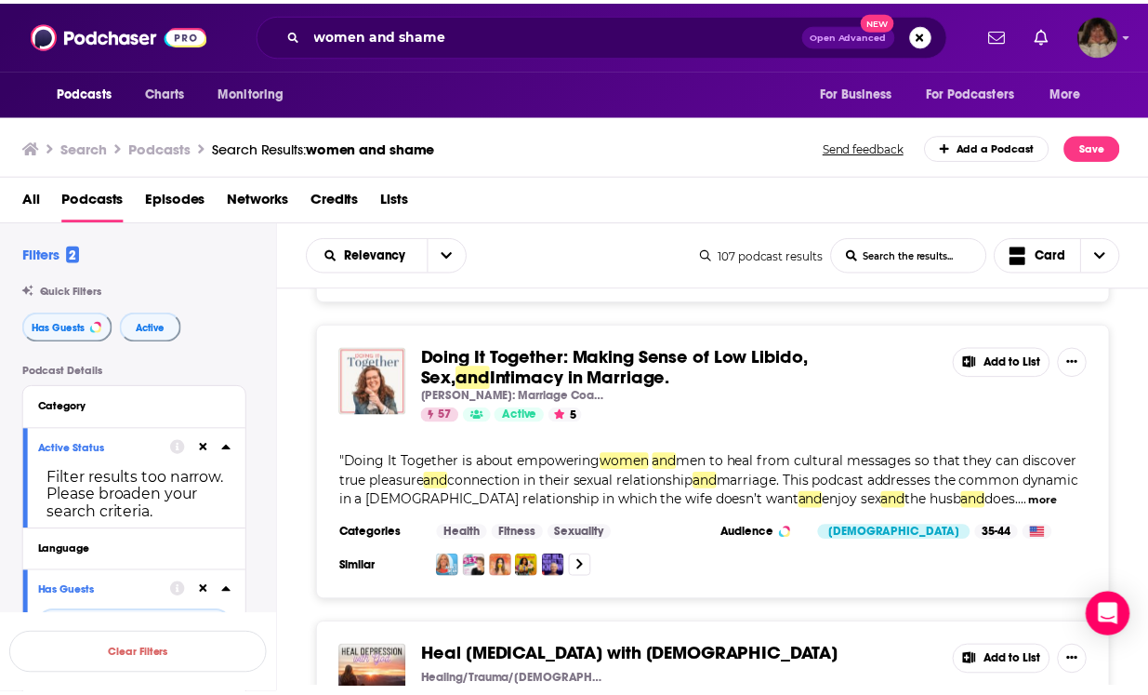
scroll to position [19045, 0]
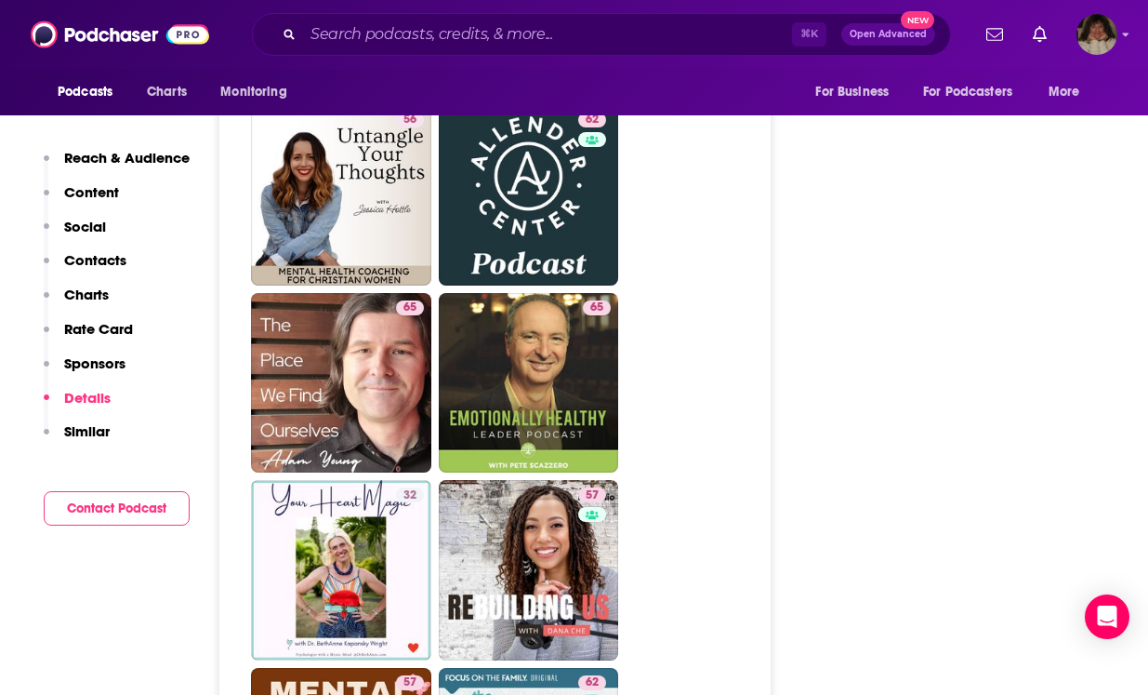
scroll to position [3091, 0]
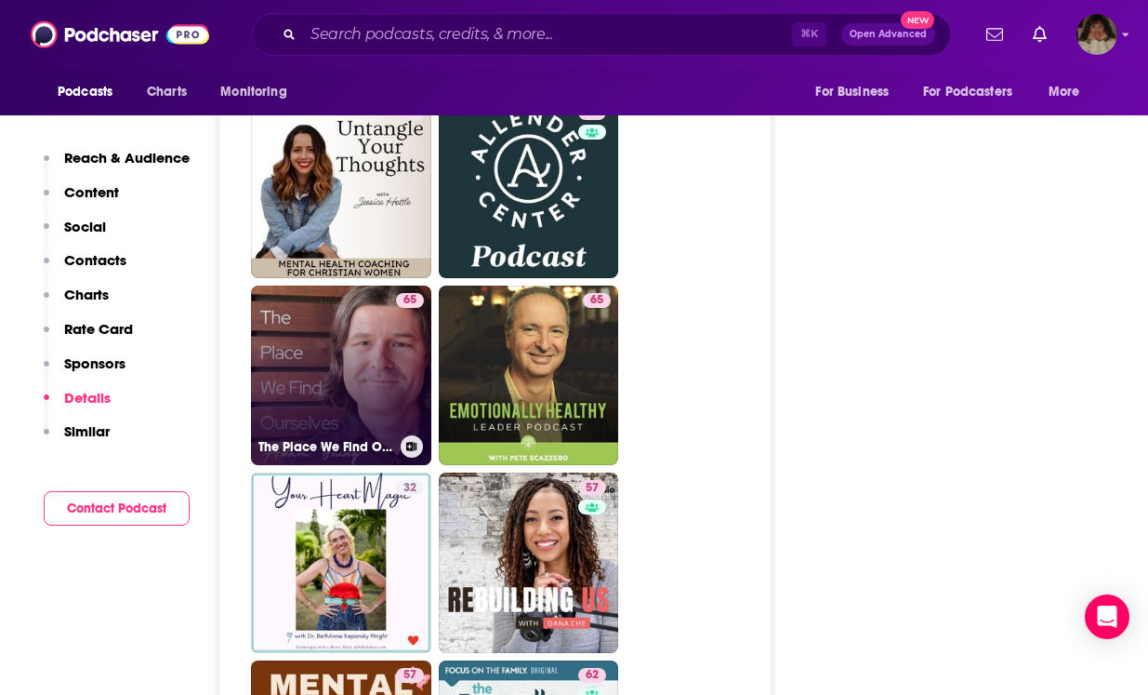
click at [379, 351] on link "65 The Place We Find Ourselves" at bounding box center [341, 375] width 180 height 180
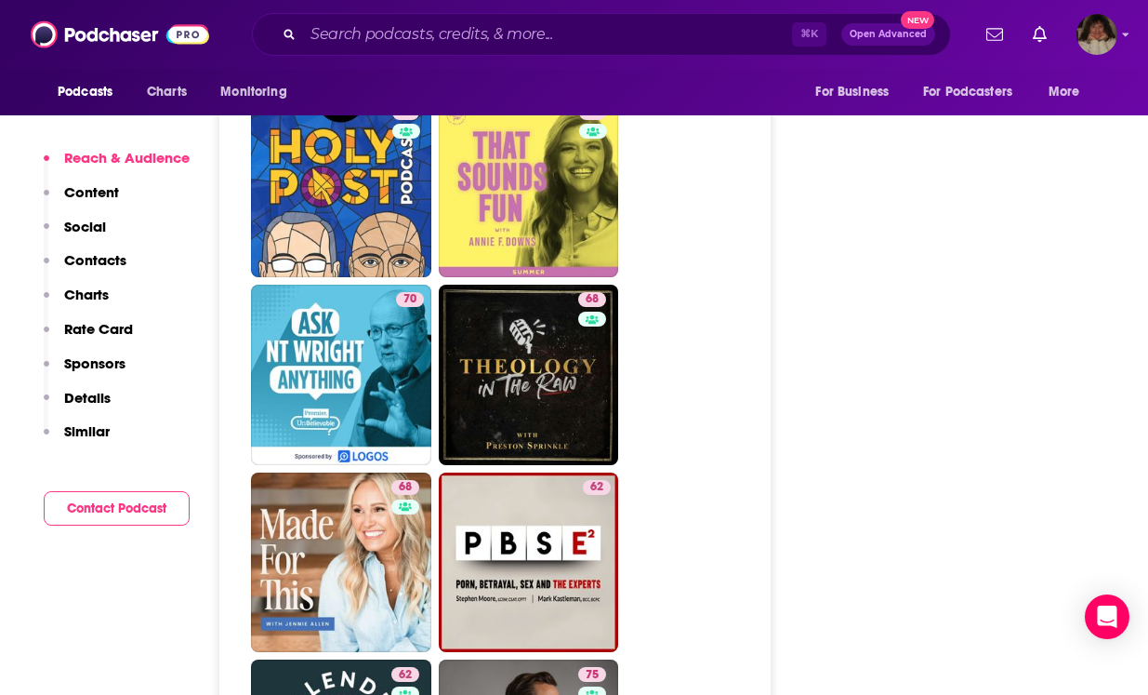
scroll to position [2935, 0]
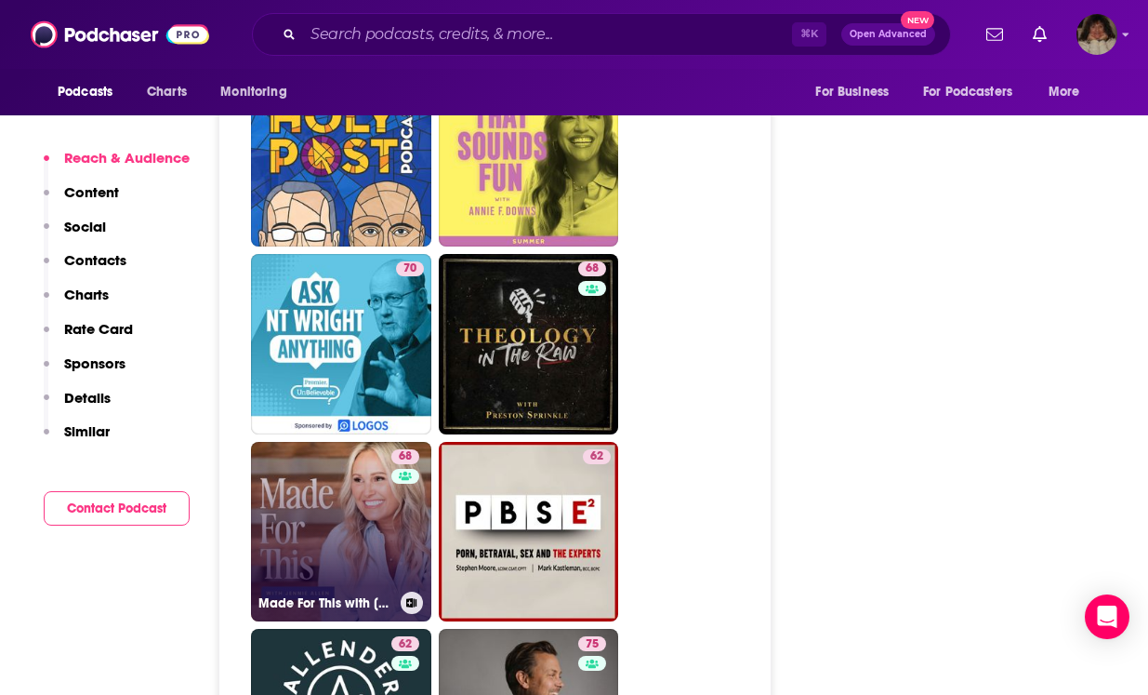
click at [334, 488] on link "68 Made For This with [PERSON_NAME]" at bounding box center [341, 532] width 180 height 180
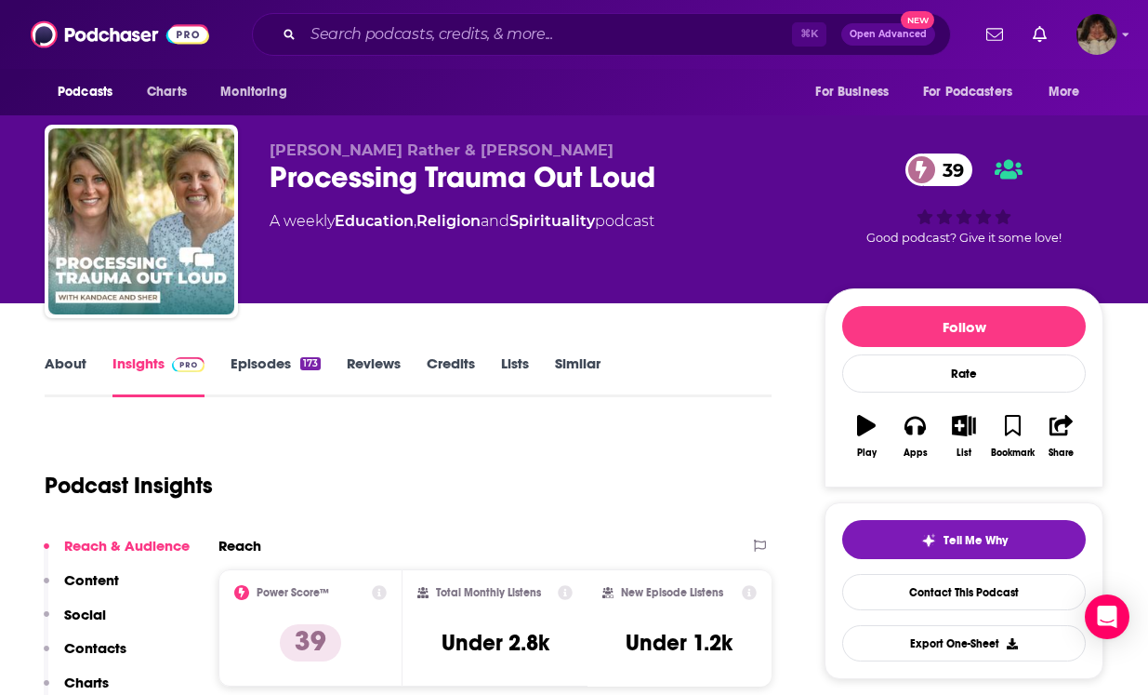
type input "[URL][DOMAIN_NAME]"
click at [352, 33] on input "Search podcasts, credits, & more..." at bounding box center [547, 35] width 489 height 30
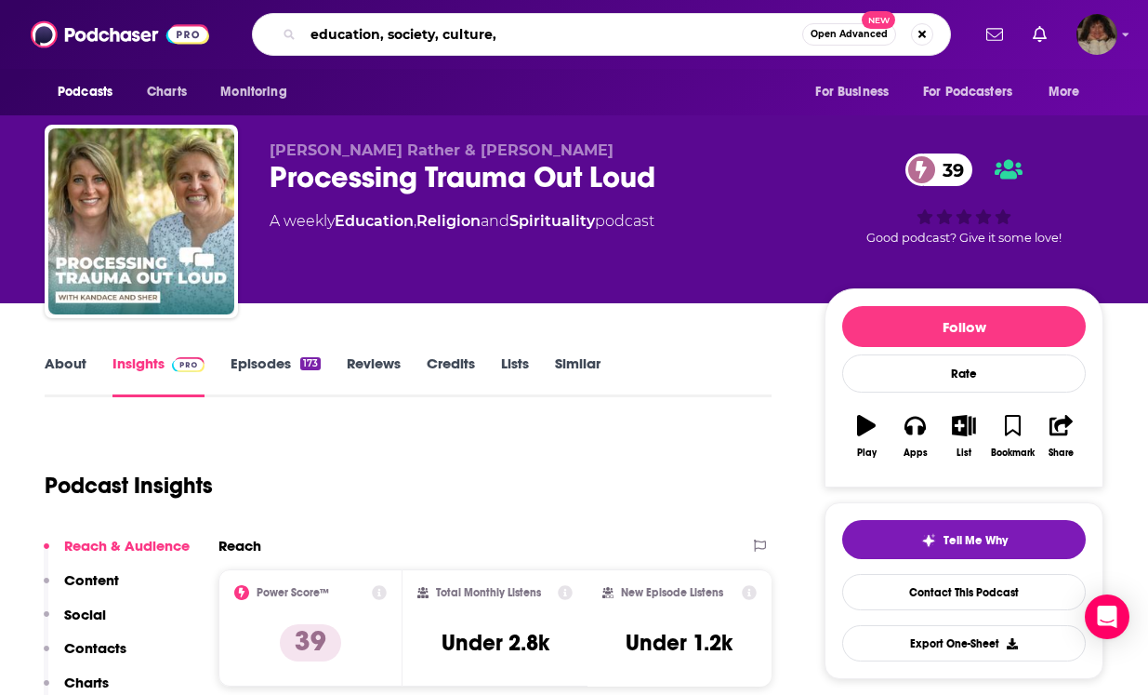
type input "education, society, culture,"
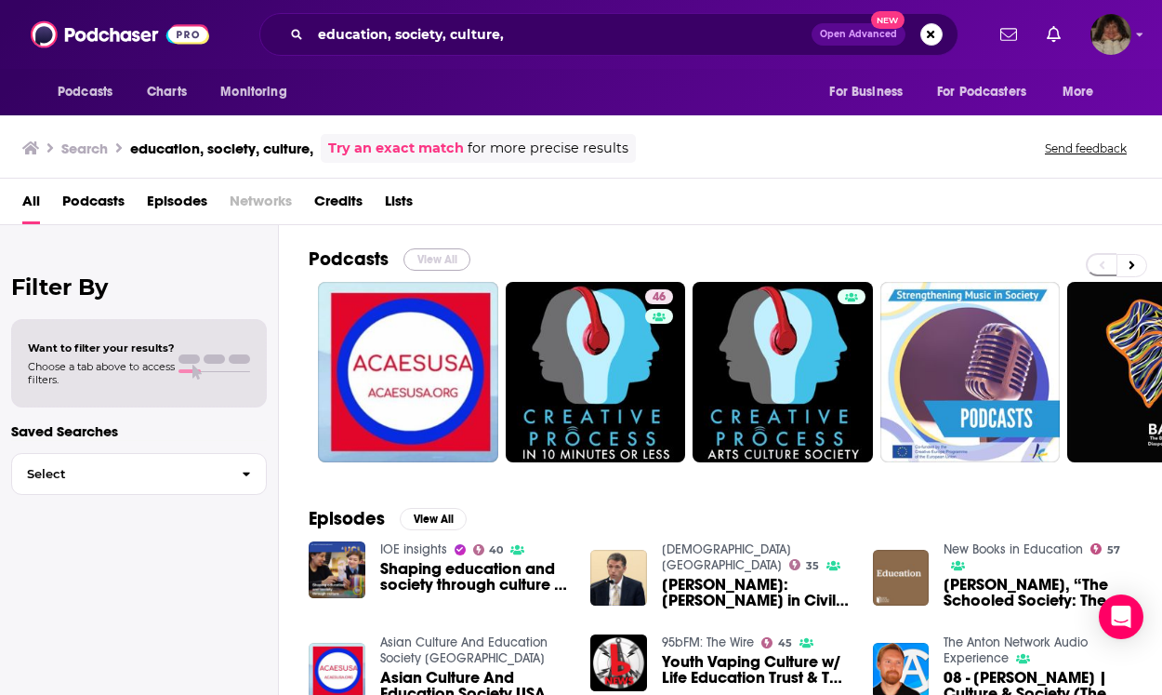
click at [451, 257] on button "View All" at bounding box center [437, 259] width 67 height 22
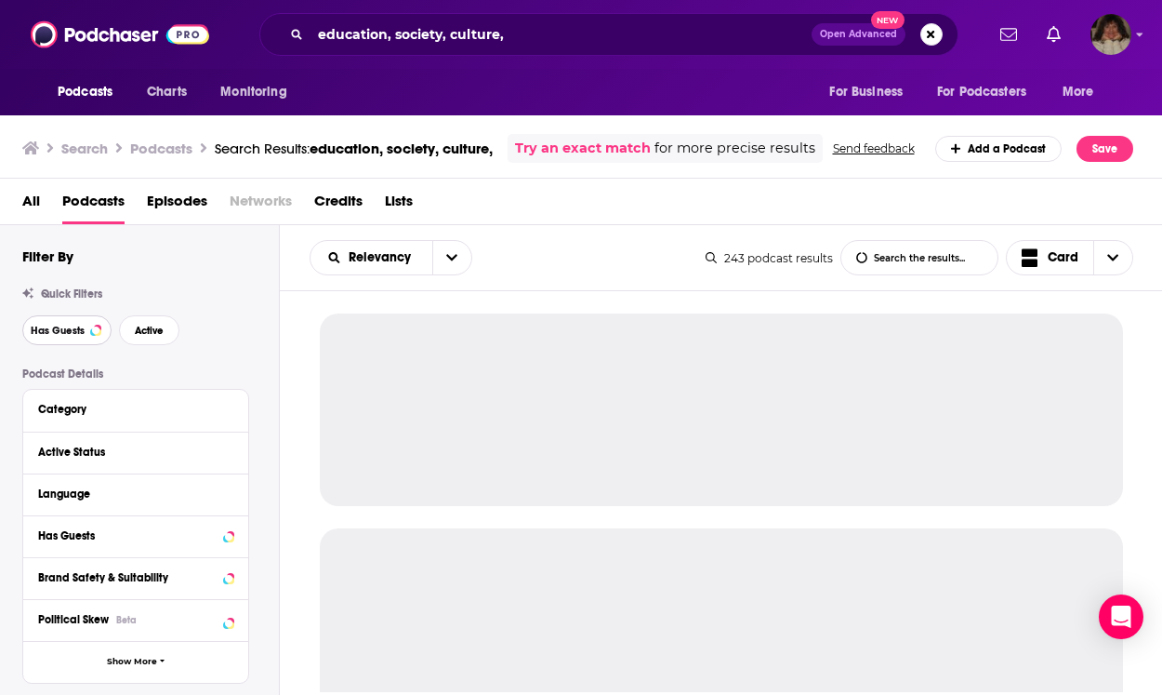
click at [50, 336] on span "Has Guests" at bounding box center [58, 330] width 54 height 10
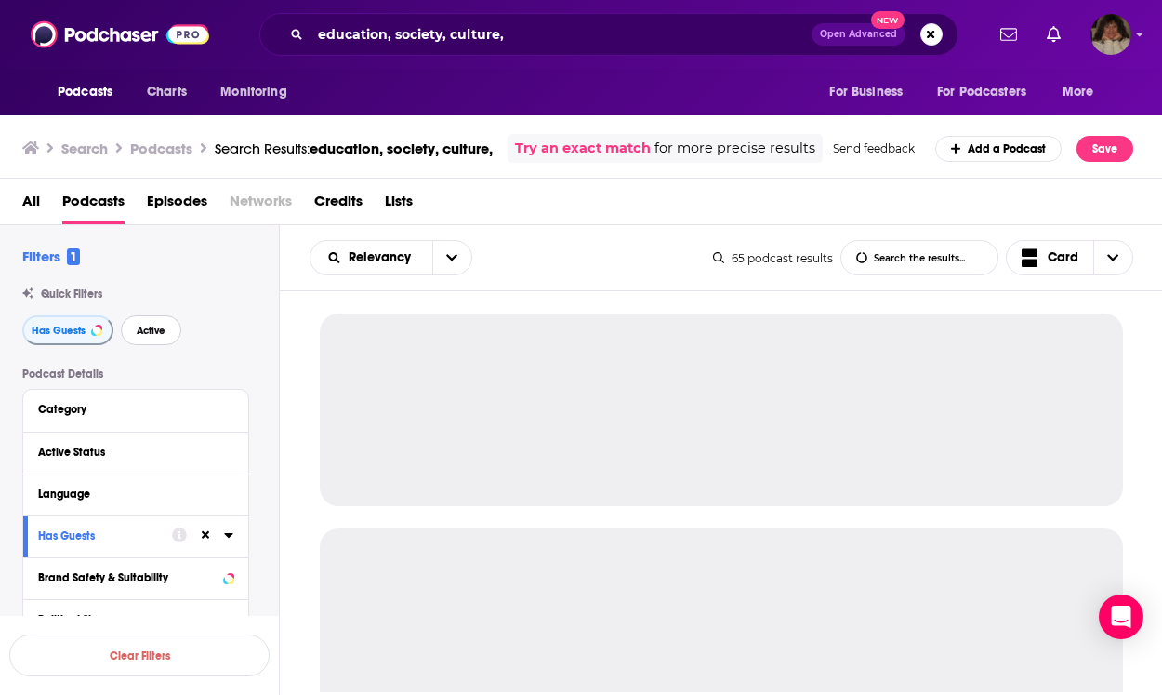
click at [161, 336] on span "Active" at bounding box center [151, 330] width 29 height 10
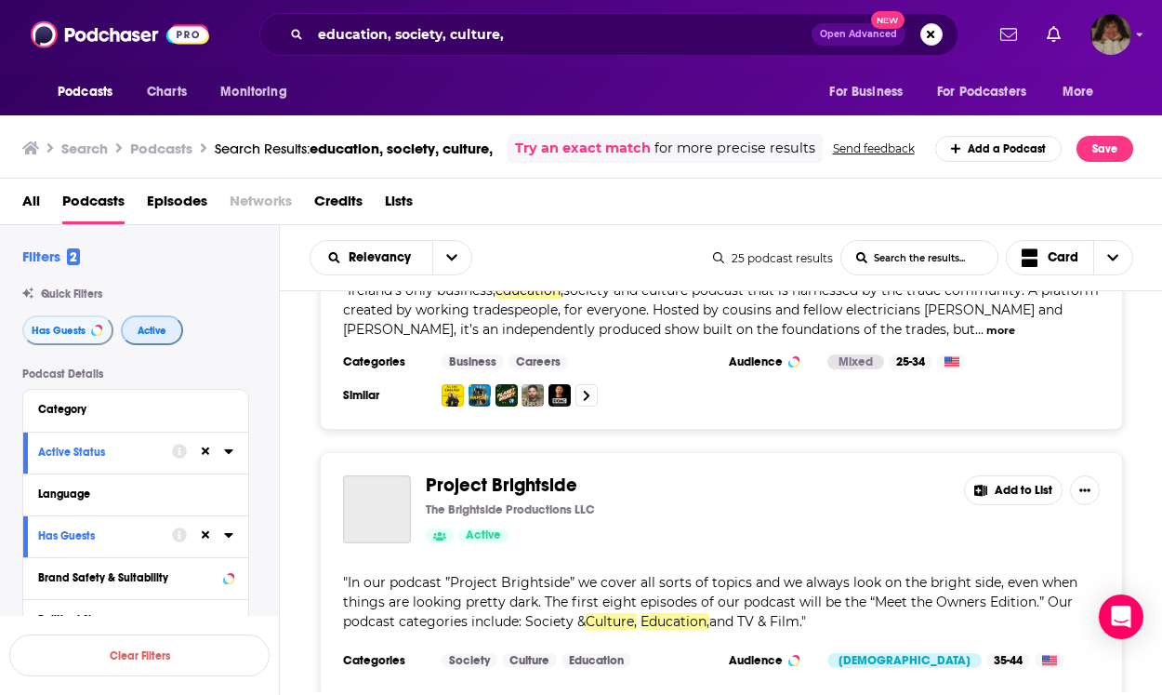
scroll to position [2702, 0]
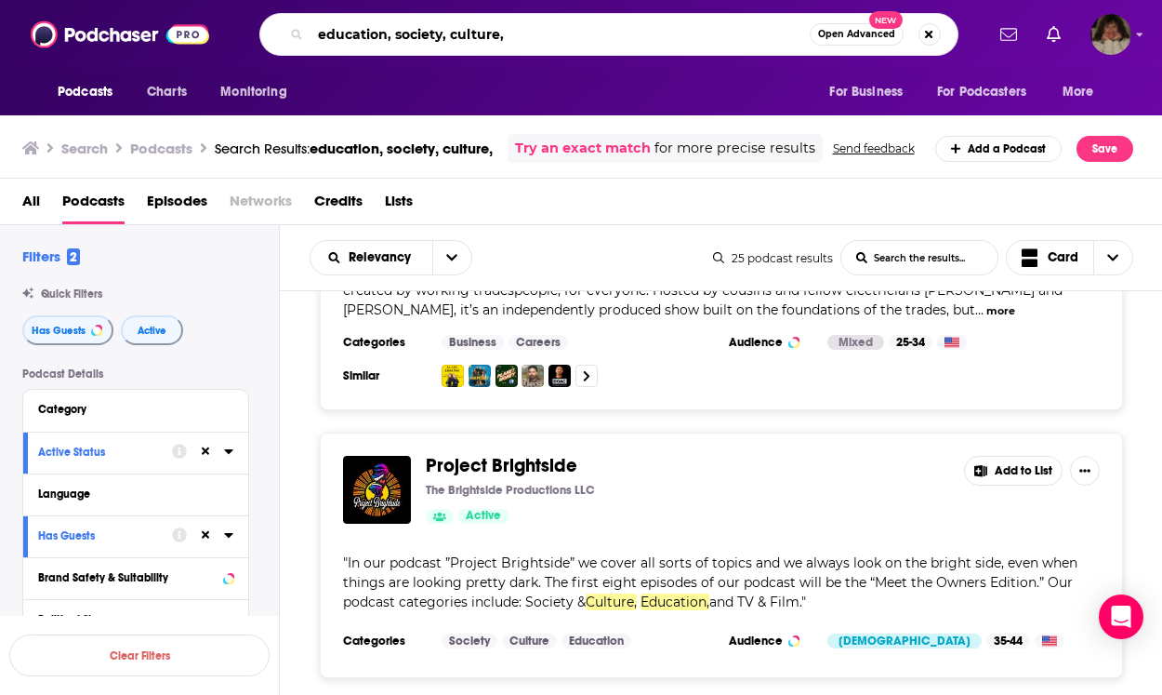
drag, startPoint x: 387, startPoint y: 32, endPoint x: 299, endPoint y: 33, distance: 87.4
click at [300, 33] on div "education, society, culture, Open Advanced New" at bounding box center [608, 34] width 699 height 43
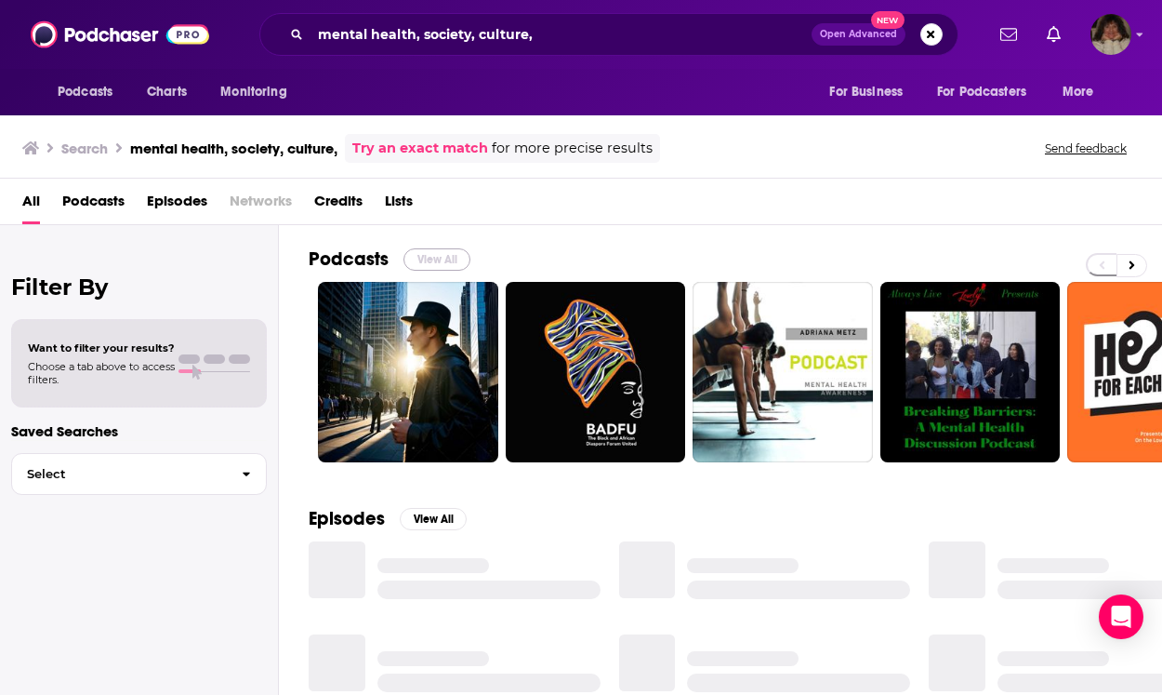
click at [447, 254] on button "View All" at bounding box center [437, 259] width 67 height 22
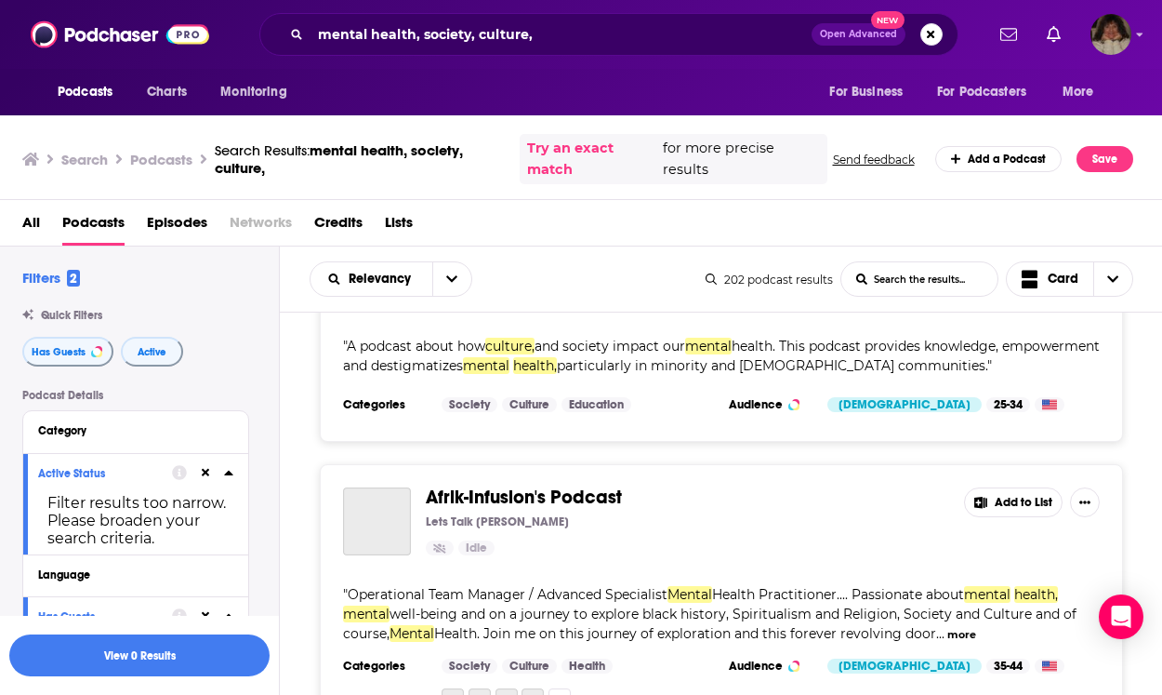
scroll to position [5052, 0]
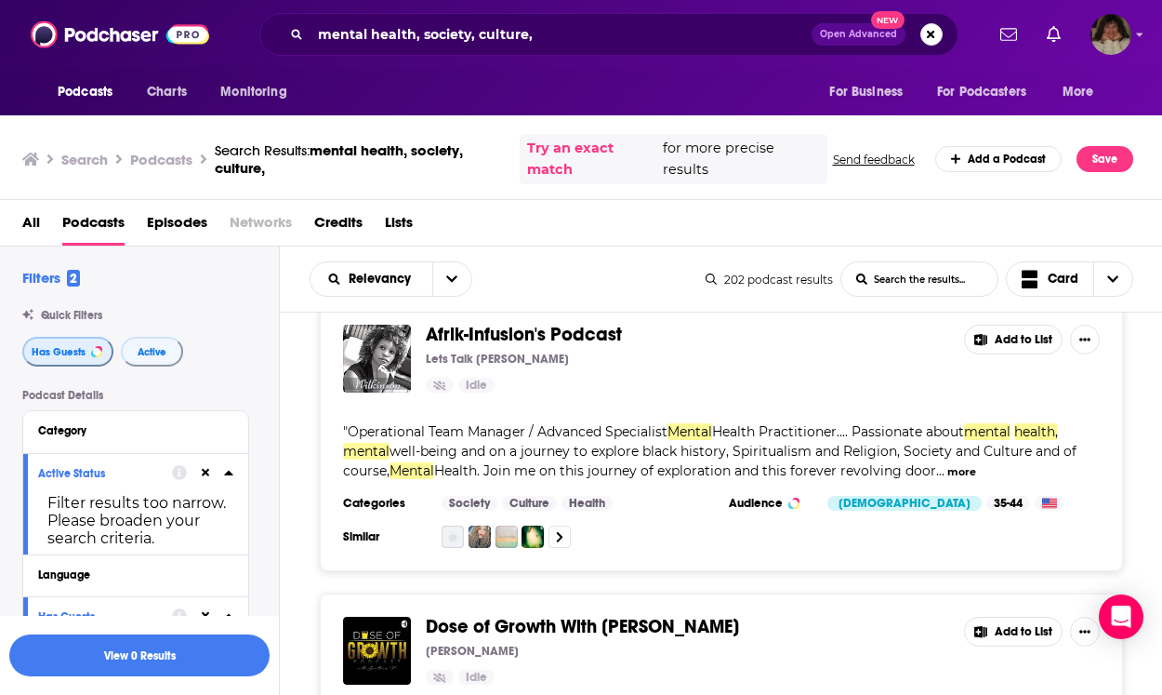
click at [68, 348] on span "Has Guests" at bounding box center [59, 352] width 54 height 10
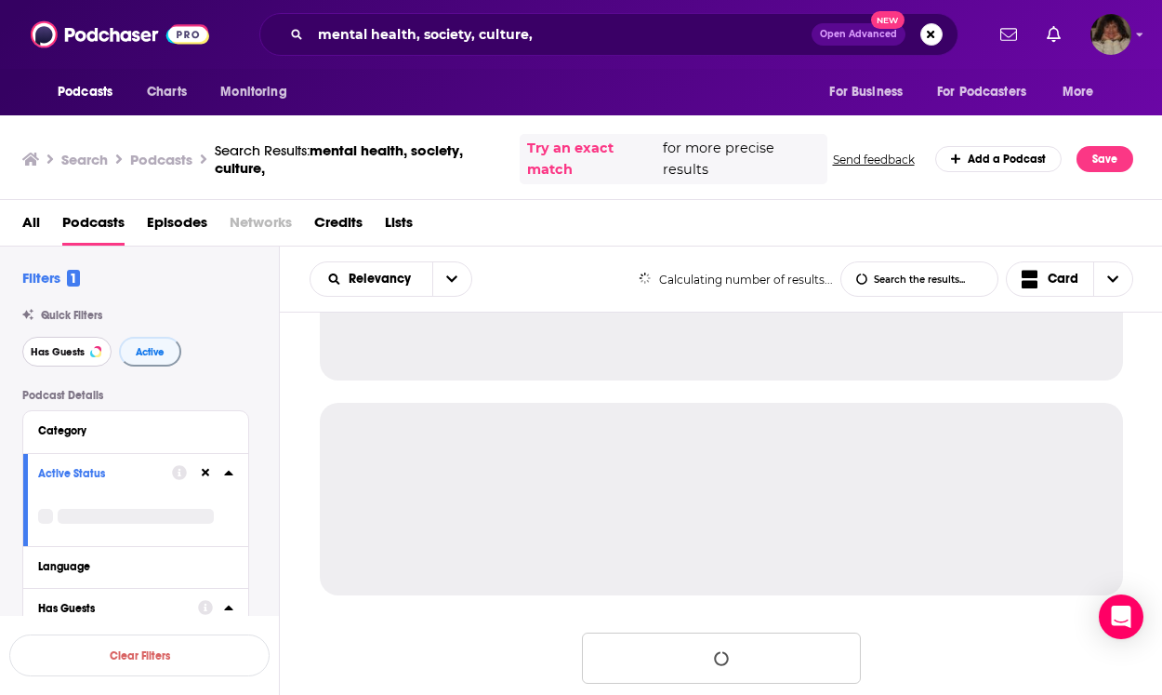
scroll to position [1865, 0]
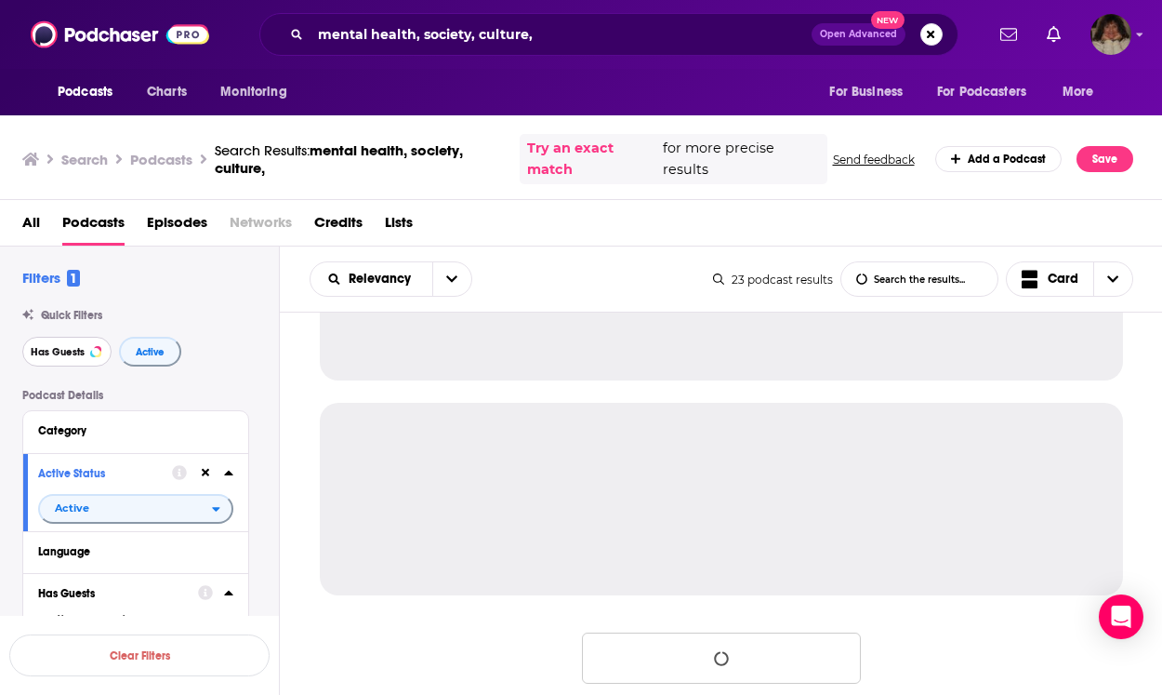
click at [68, 348] on span "Has Guests" at bounding box center [58, 352] width 54 height 10
click at [145, 350] on span "Active" at bounding box center [152, 352] width 29 height 10
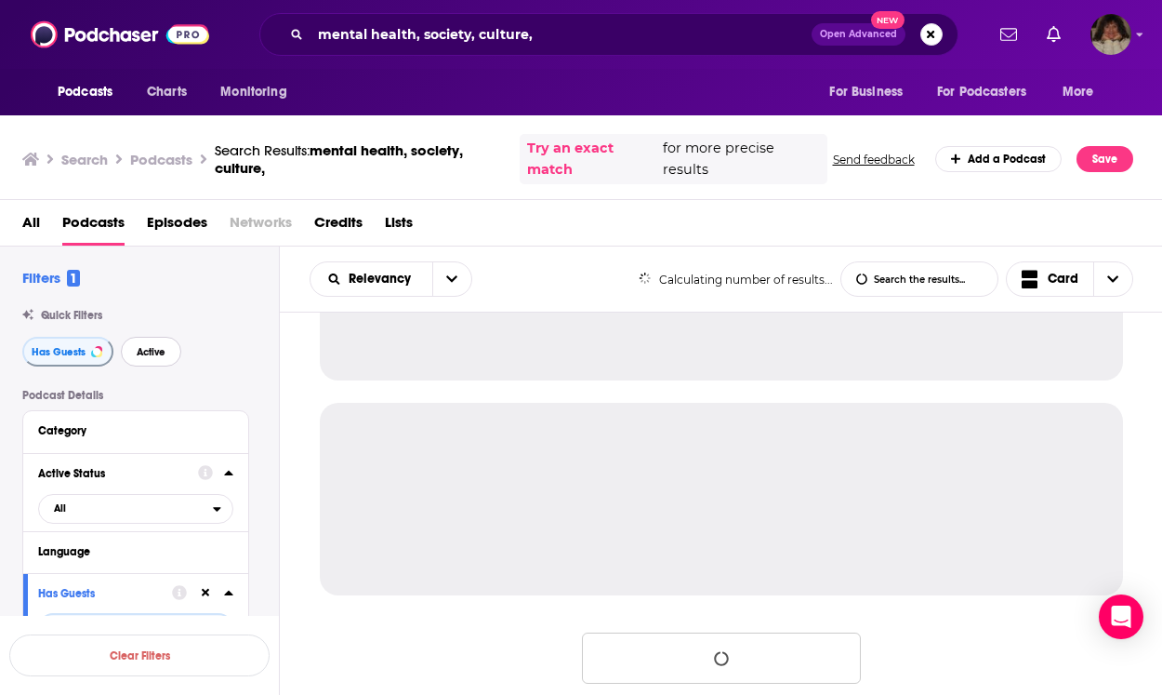
click at [166, 343] on button "Active" at bounding box center [151, 352] width 60 height 30
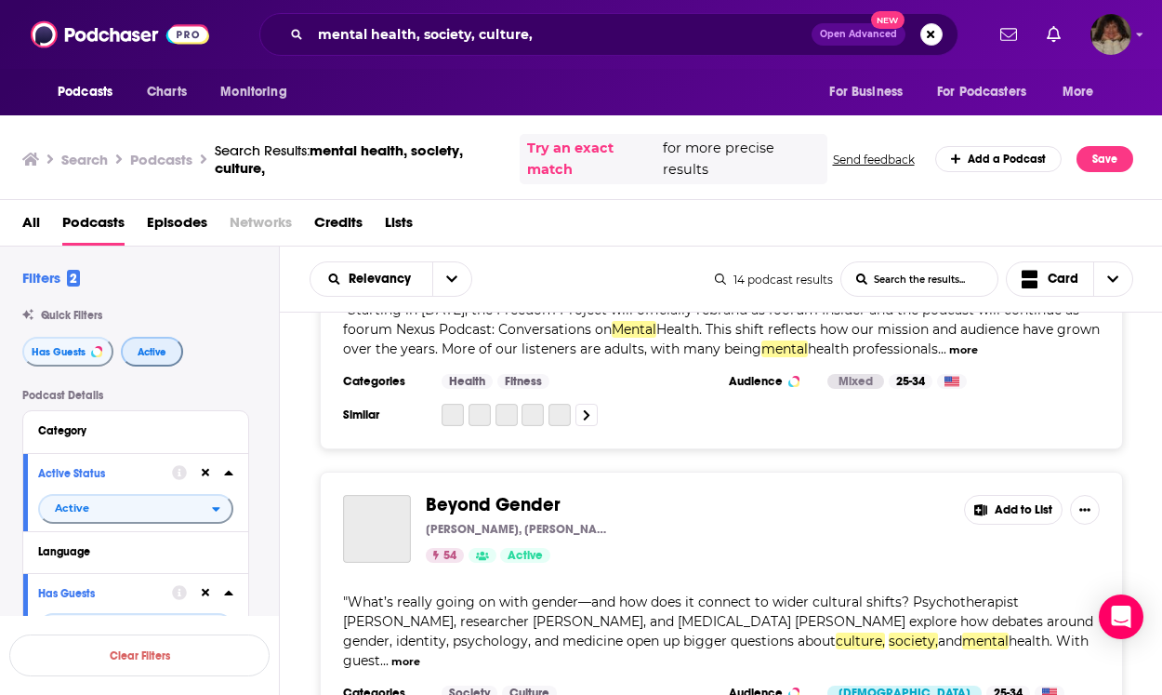
scroll to position [668, 0]
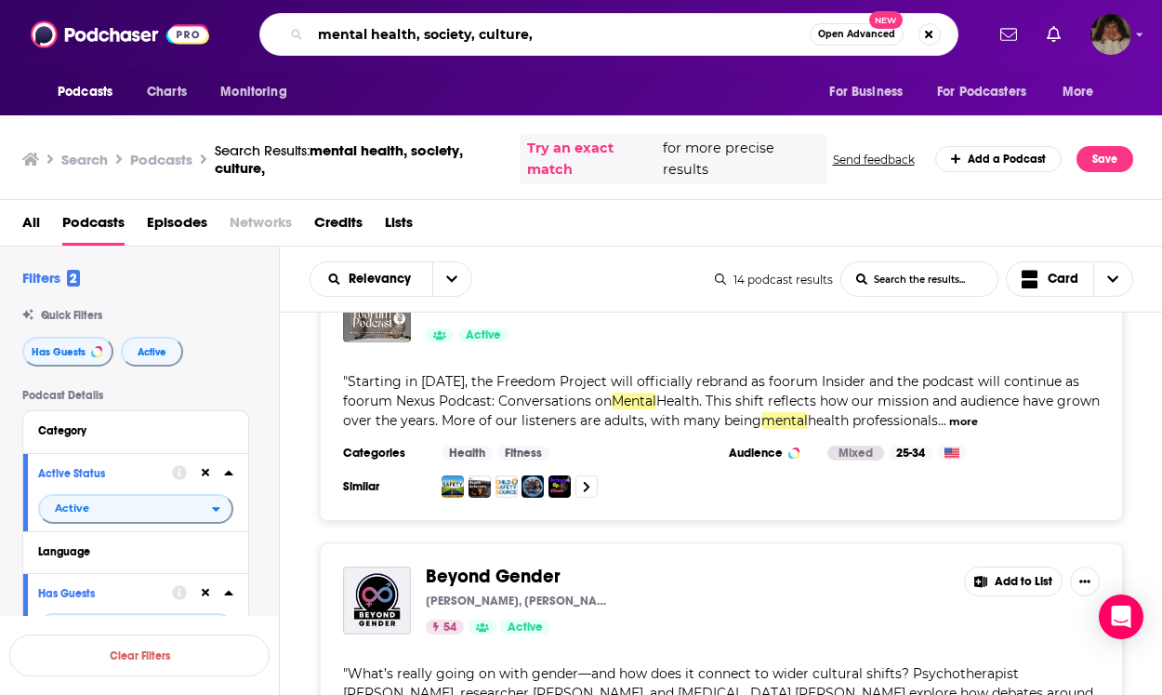
drag, startPoint x: 414, startPoint y: 36, endPoint x: 570, endPoint y: 44, distance: 156.4
click at [568, 40] on input "mental health, society, culture," at bounding box center [560, 35] width 499 height 30
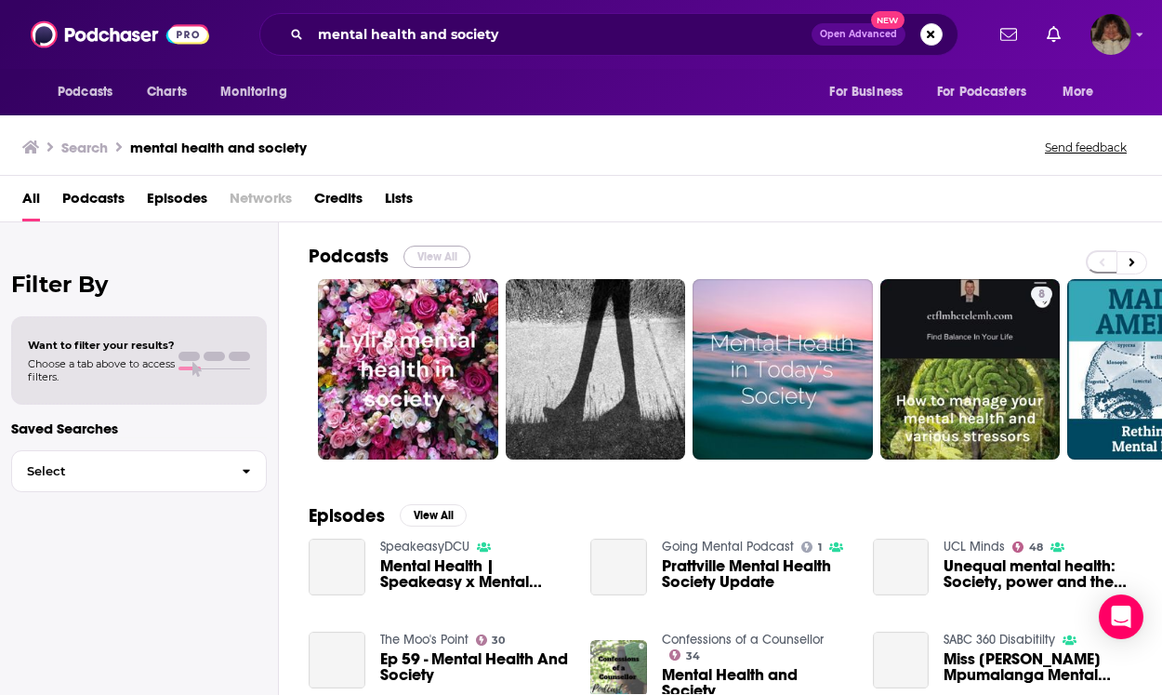
click at [452, 256] on button "View All" at bounding box center [437, 256] width 67 height 22
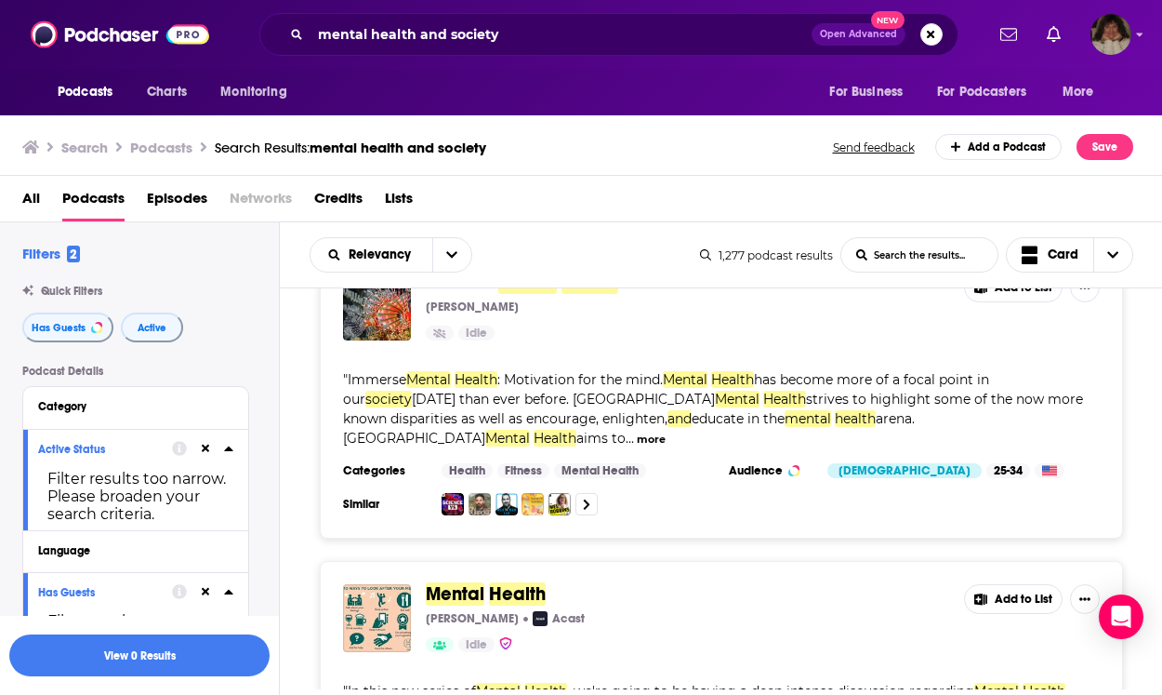
scroll to position [4229, 0]
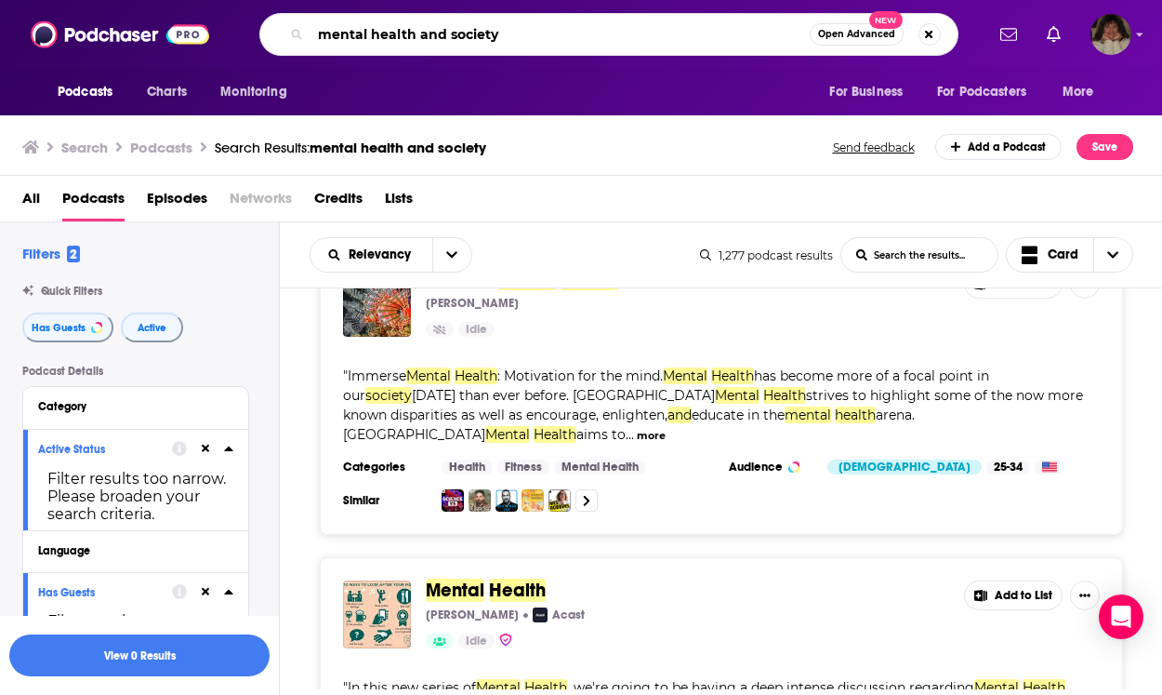
drag, startPoint x: 416, startPoint y: 33, endPoint x: 280, endPoint y: 21, distance: 136.3
click at [280, 21] on div "mental health and society Open Advanced New" at bounding box center [608, 34] width 699 height 43
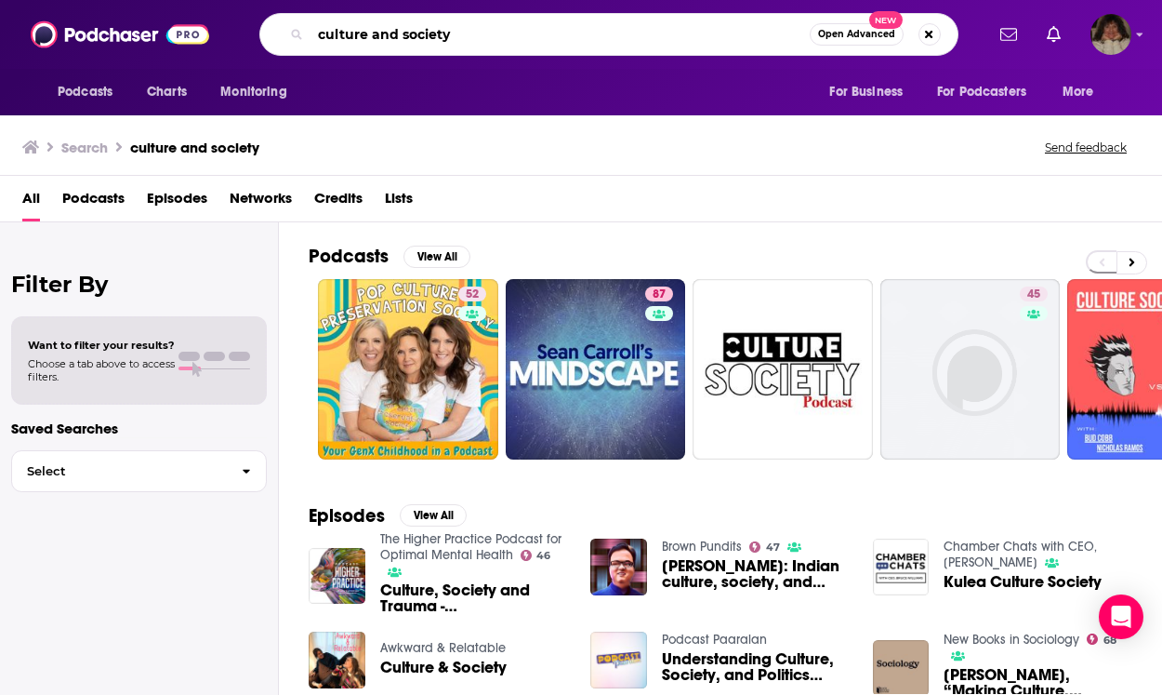
drag, startPoint x: 478, startPoint y: 30, endPoint x: 319, endPoint y: 30, distance: 159.0
click at [319, 30] on input "culture and society" at bounding box center [560, 35] width 499 height 30
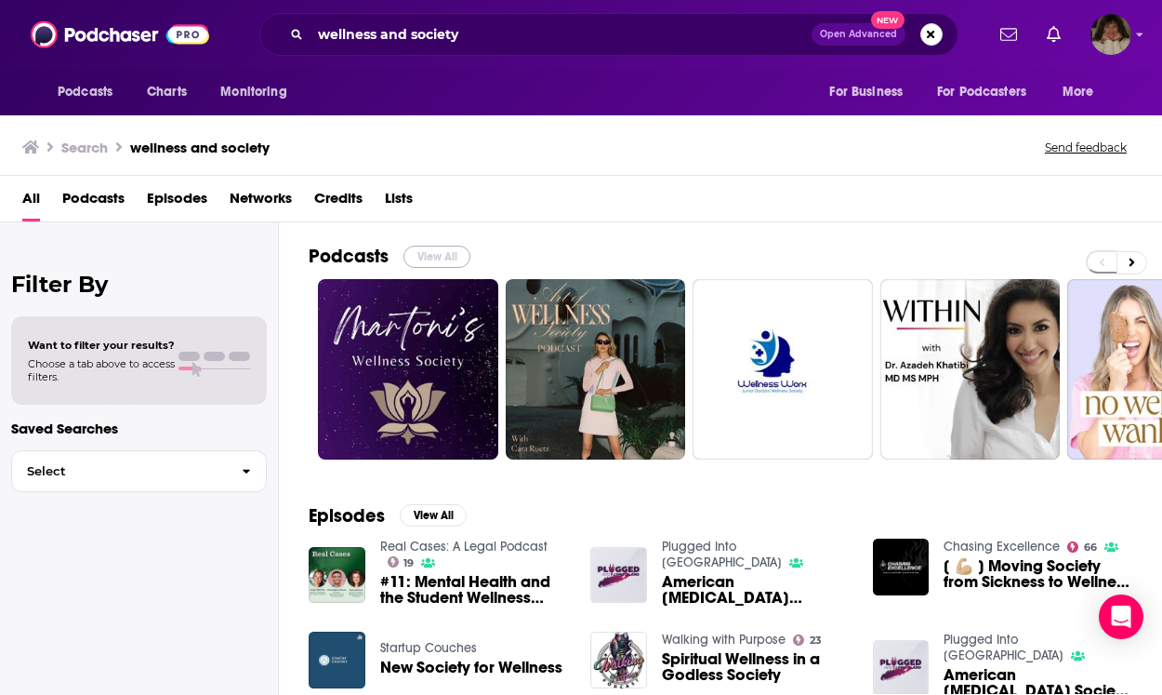
click at [428, 256] on button "View All" at bounding box center [437, 256] width 67 height 22
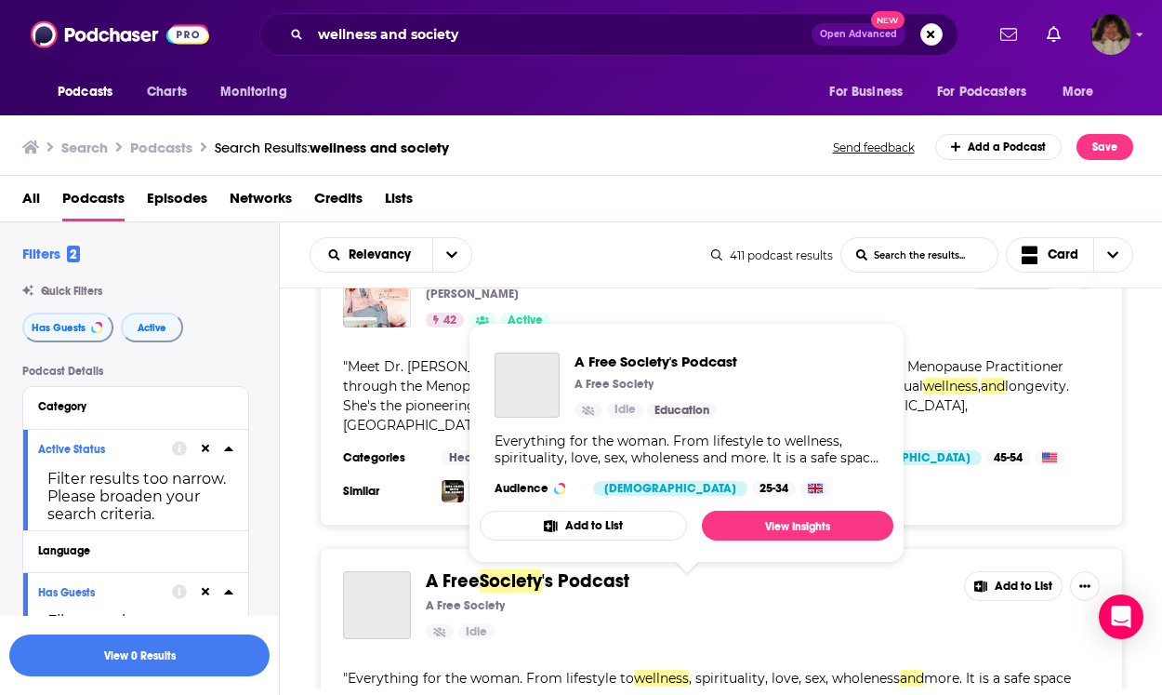
scroll to position [1863, 0]
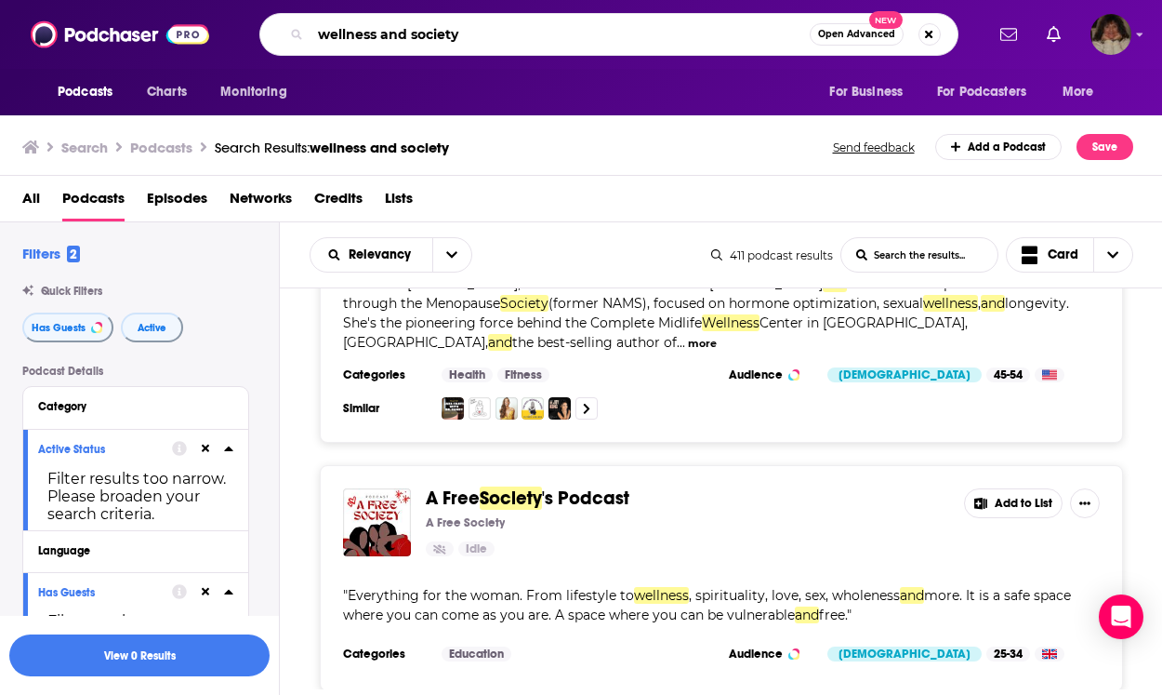
drag, startPoint x: 464, startPoint y: 33, endPoint x: 379, endPoint y: 34, distance: 84.6
click at [379, 34] on input "wellness and society" at bounding box center [560, 35] width 499 height 30
type input "wellness and grief and shame"
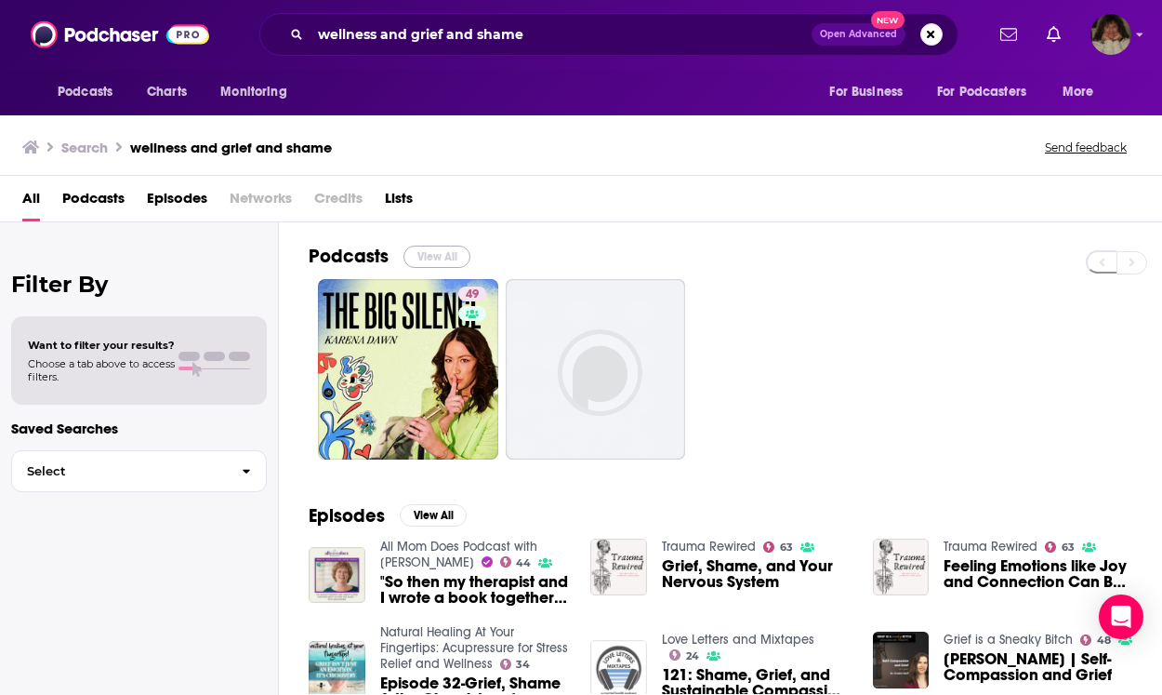
click at [452, 252] on button "View All" at bounding box center [437, 256] width 67 height 22
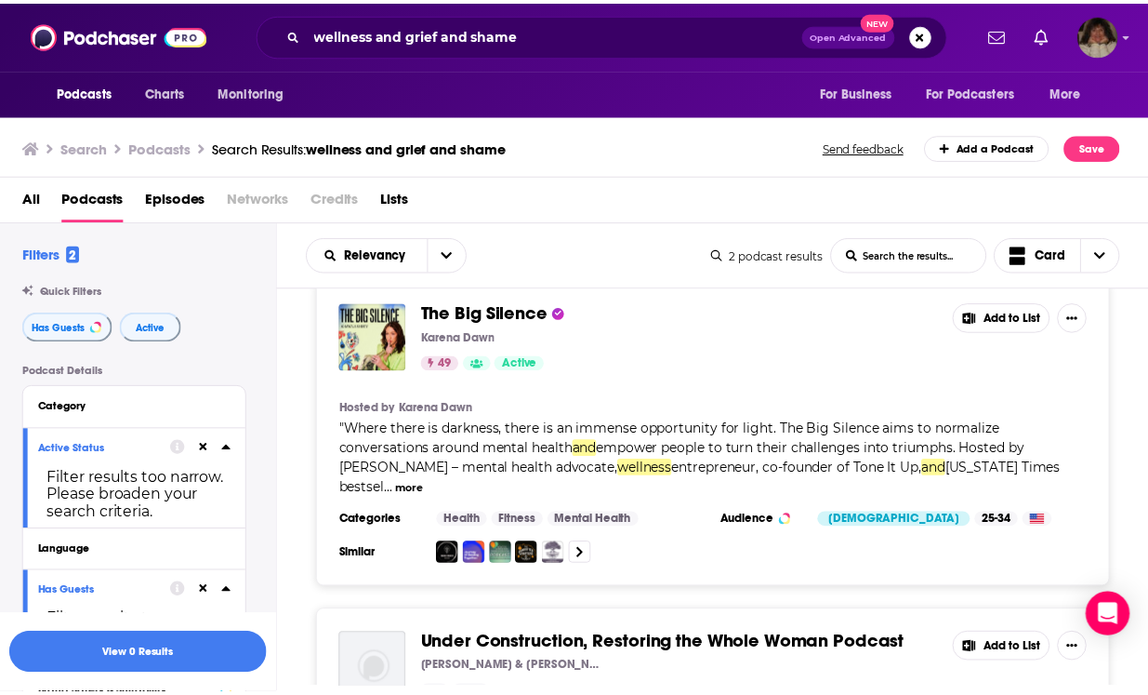
scroll to position [35, 0]
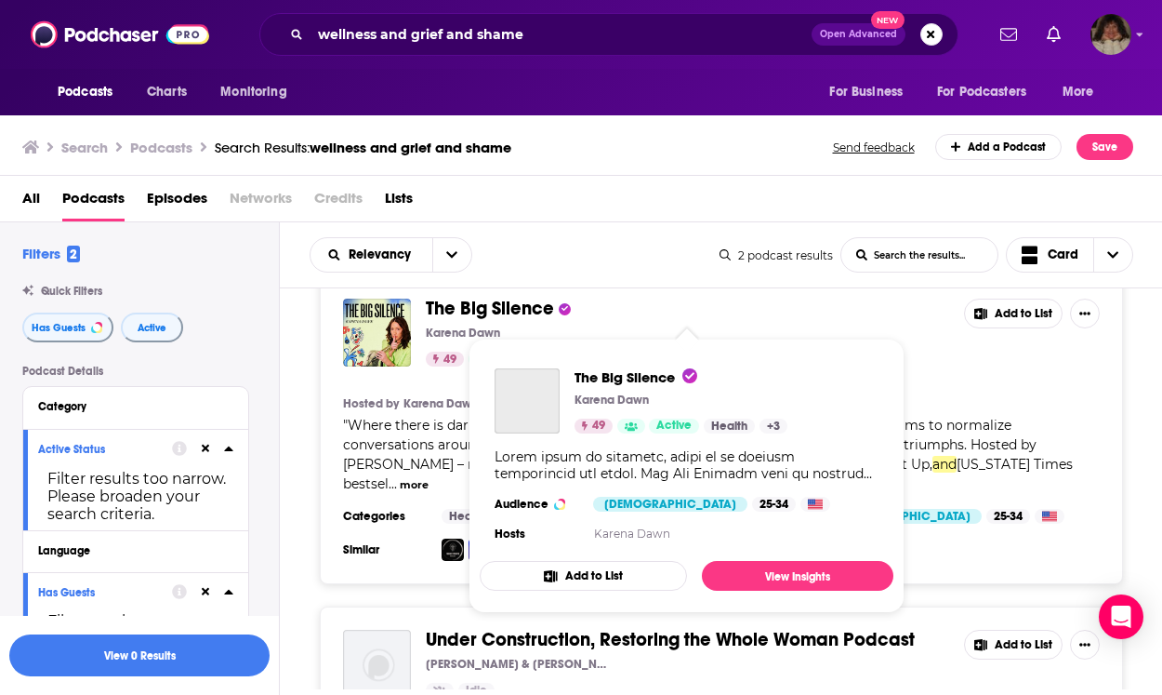
click at [491, 306] on span "The Big Silence" at bounding box center [490, 308] width 128 height 23
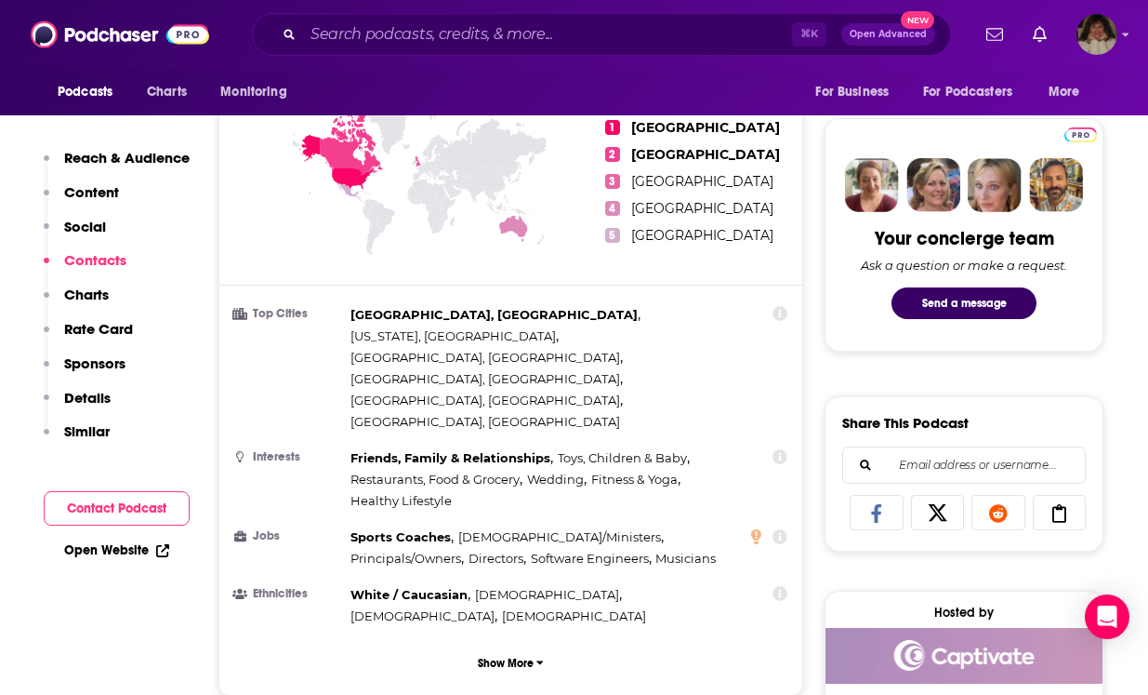
scroll to position [1587, 0]
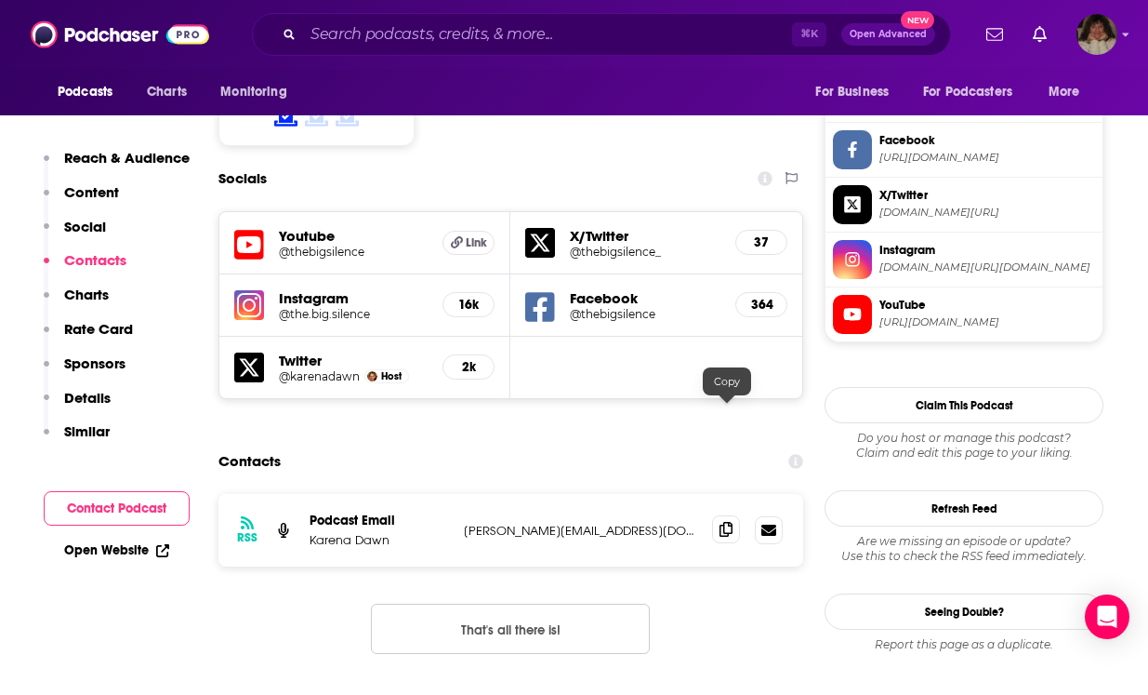
click at [723, 522] on icon at bounding box center [726, 529] width 13 height 15
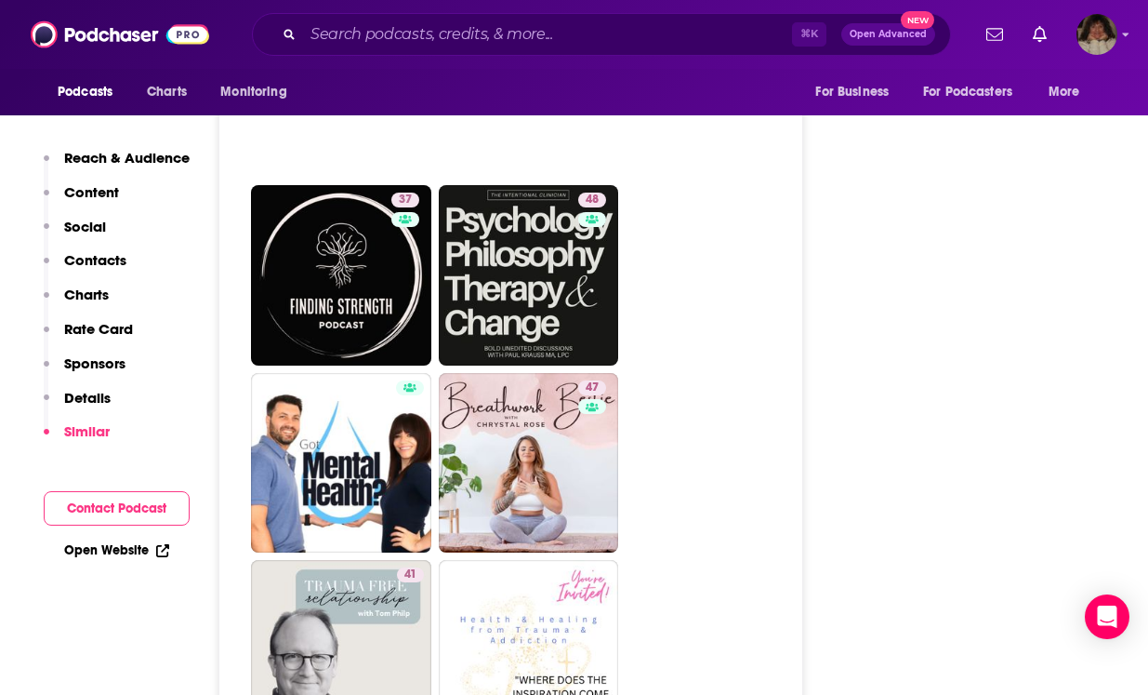
scroll to position [3626, 0]
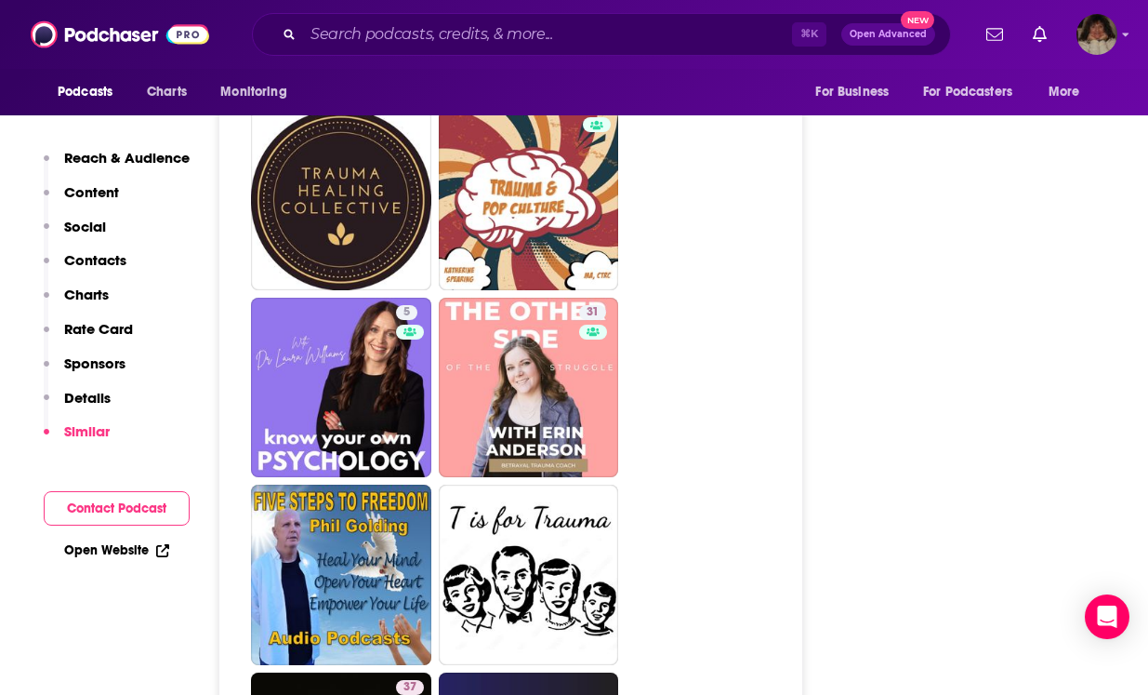
scroll to position [4046, 0]
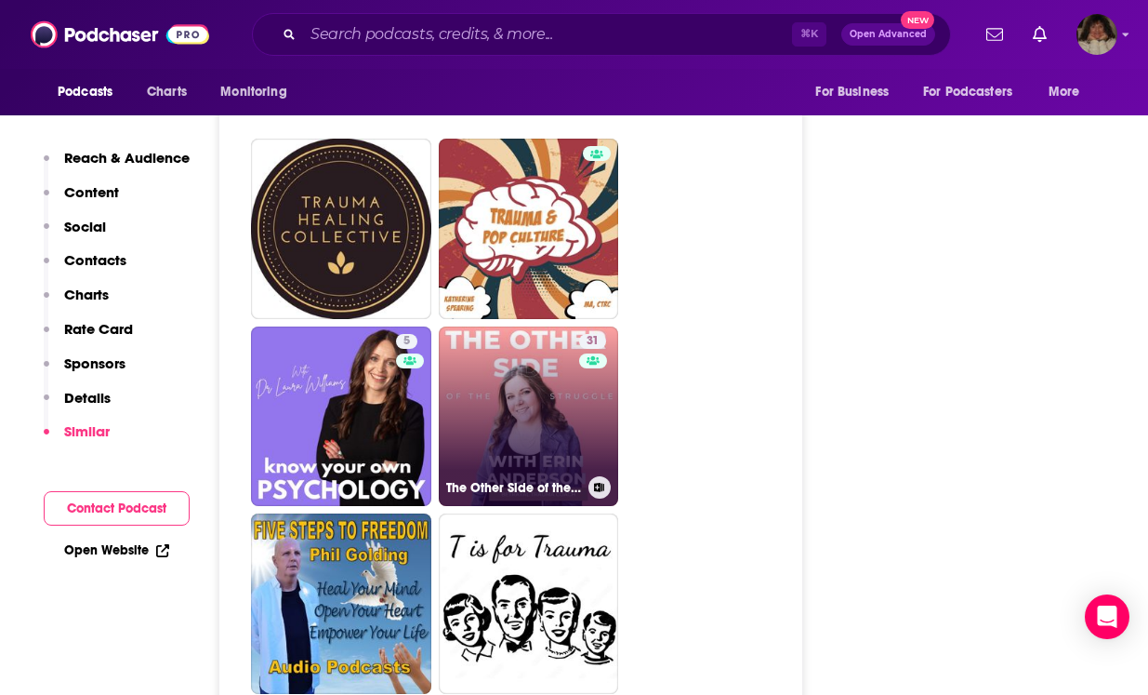
click at [535, 357] on link "31 The Other Side of the Struggle (Healing from [MEDICAL_DATA])" at bounding box center [529, 416] width 180 height 180
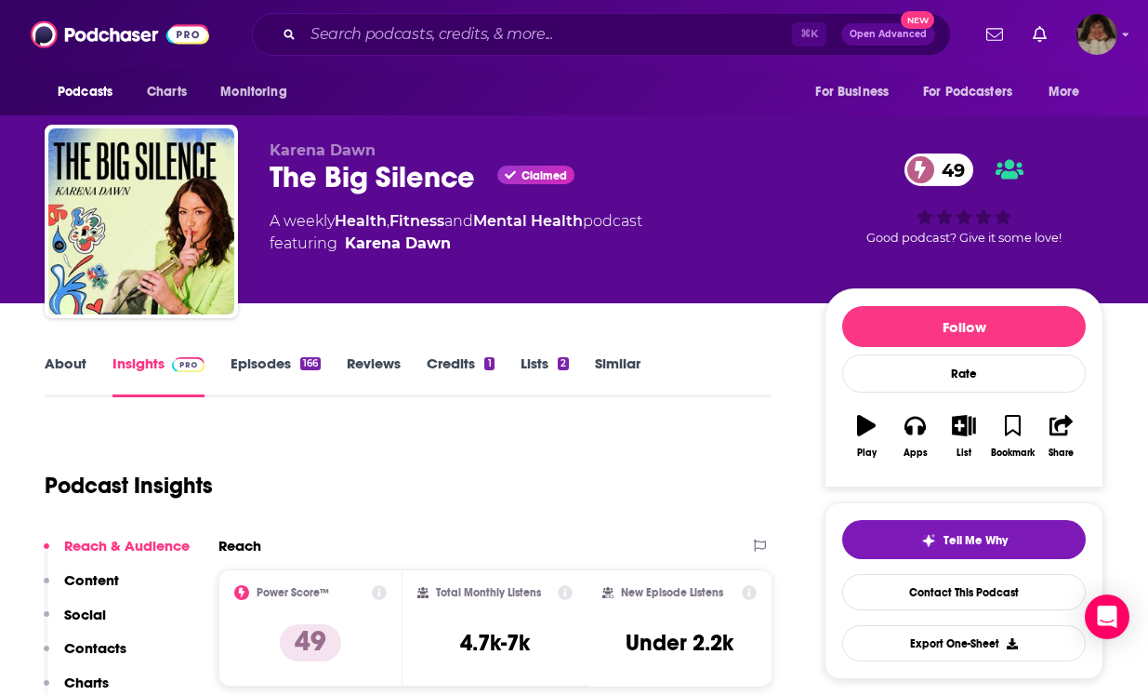
type input "[URL][DOMAIN_NAME]"
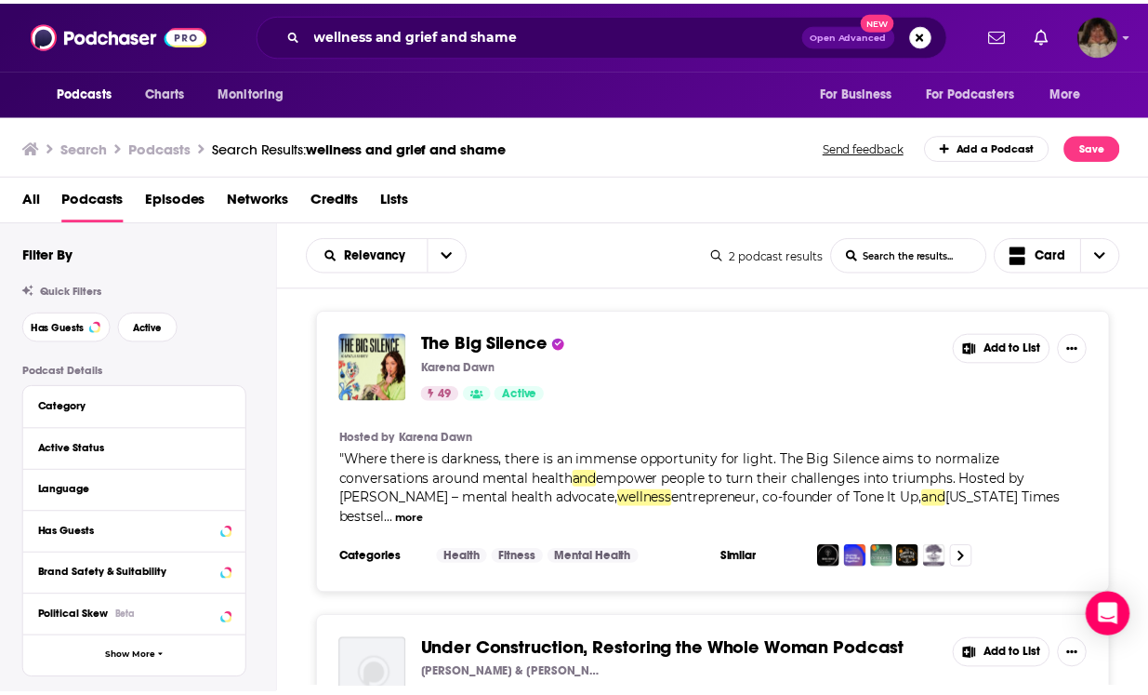
scroll to position [272, 0]
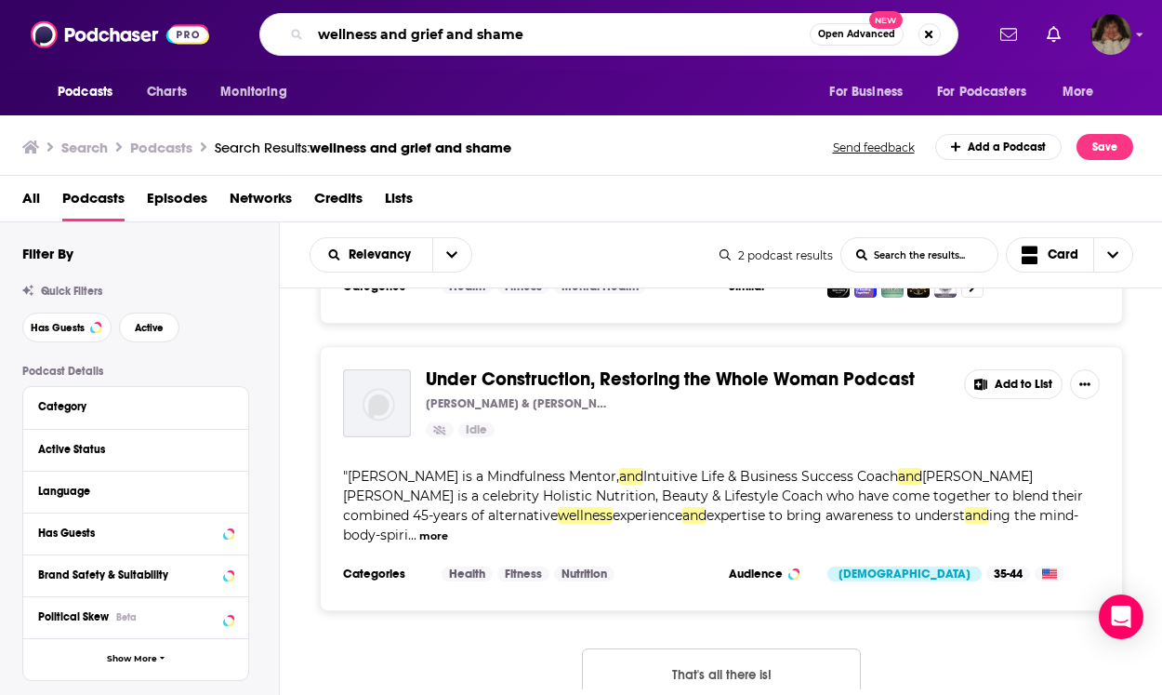
drag, startPoint x: 448, startPoint y: 33, endPoint x: 610, endPoint y: 36, distance: 161.8
click at [609, 33] on input "wellness and grief and shame" at bounding box center [560, 35] width 499 height 30
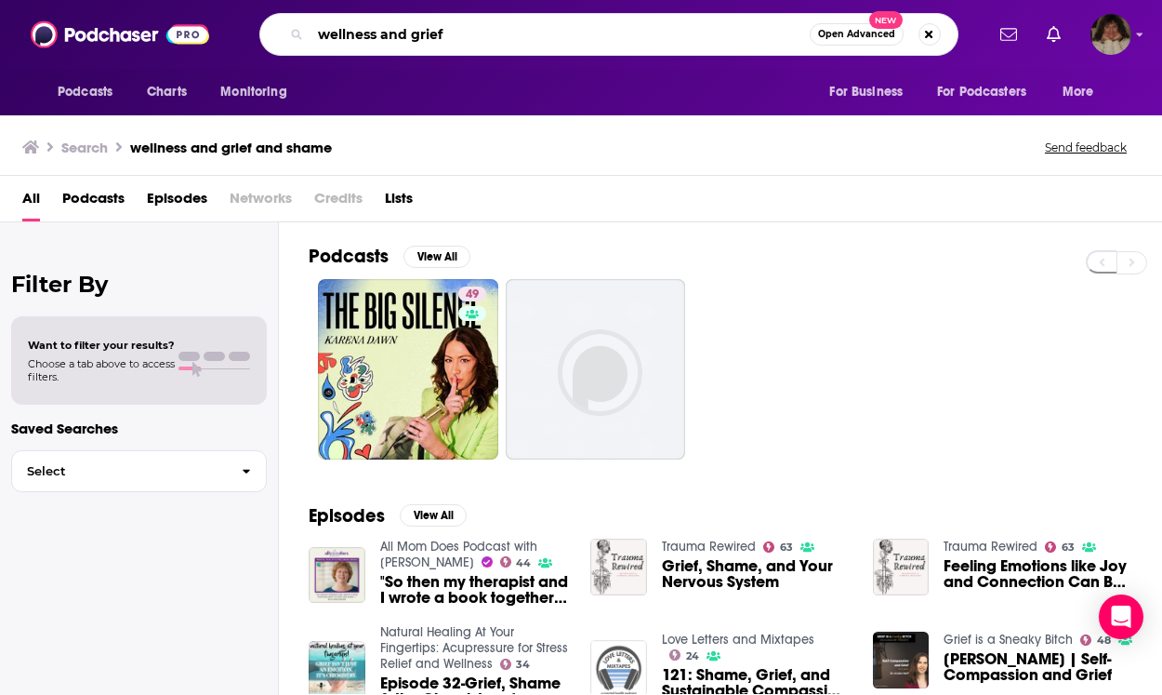
type input "wellness and grief"
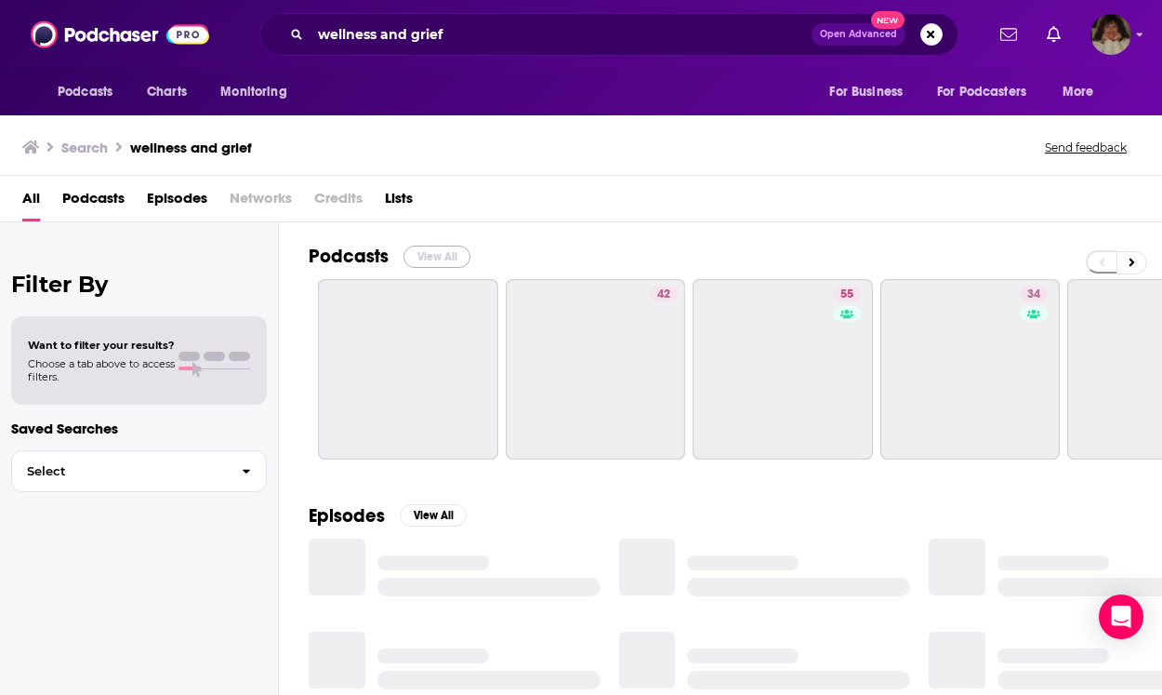
click at [425, 254] on button "View All" at bounding box center [437, 256] width 67 height 22
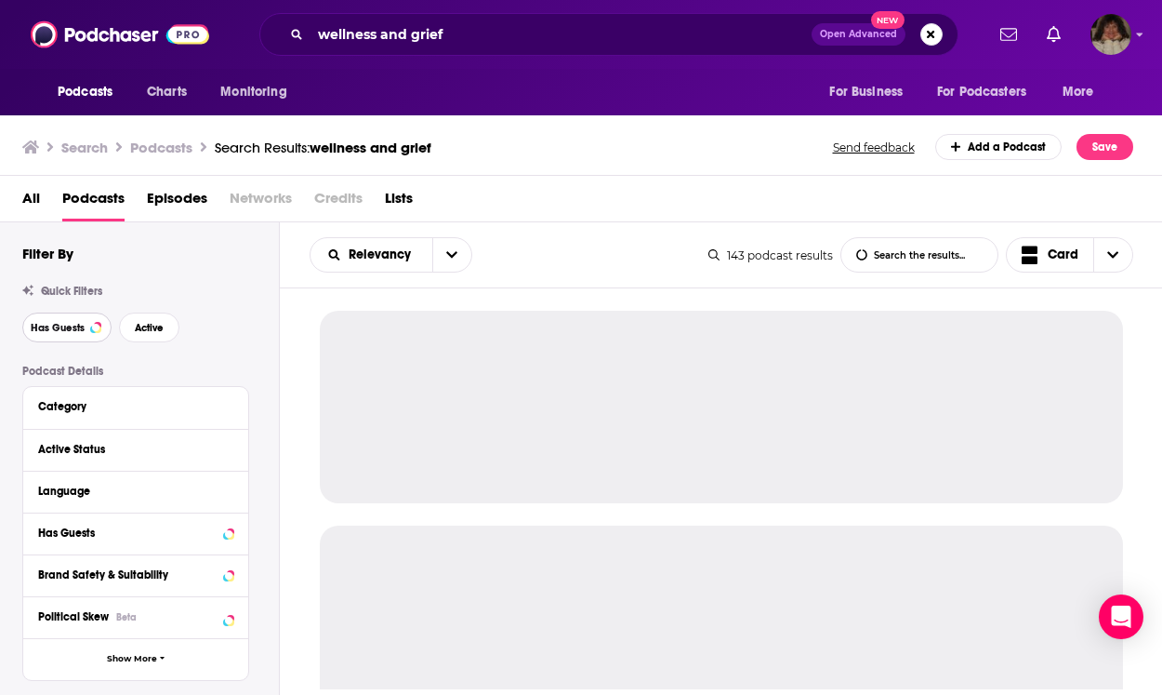
click at [70, 326] on span "Has Guests" at bounding box center [58, 328] width 54 height 10
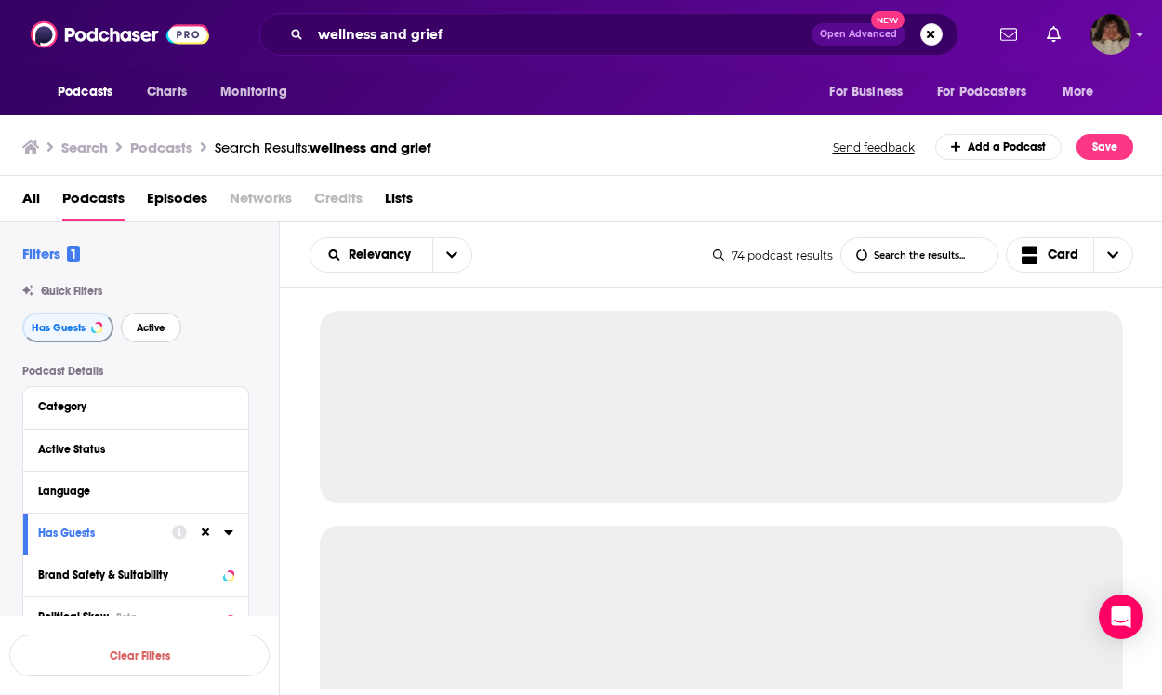
click at [154, 323] on span "Active" at bounding box center [151, 328] width 29 height 10
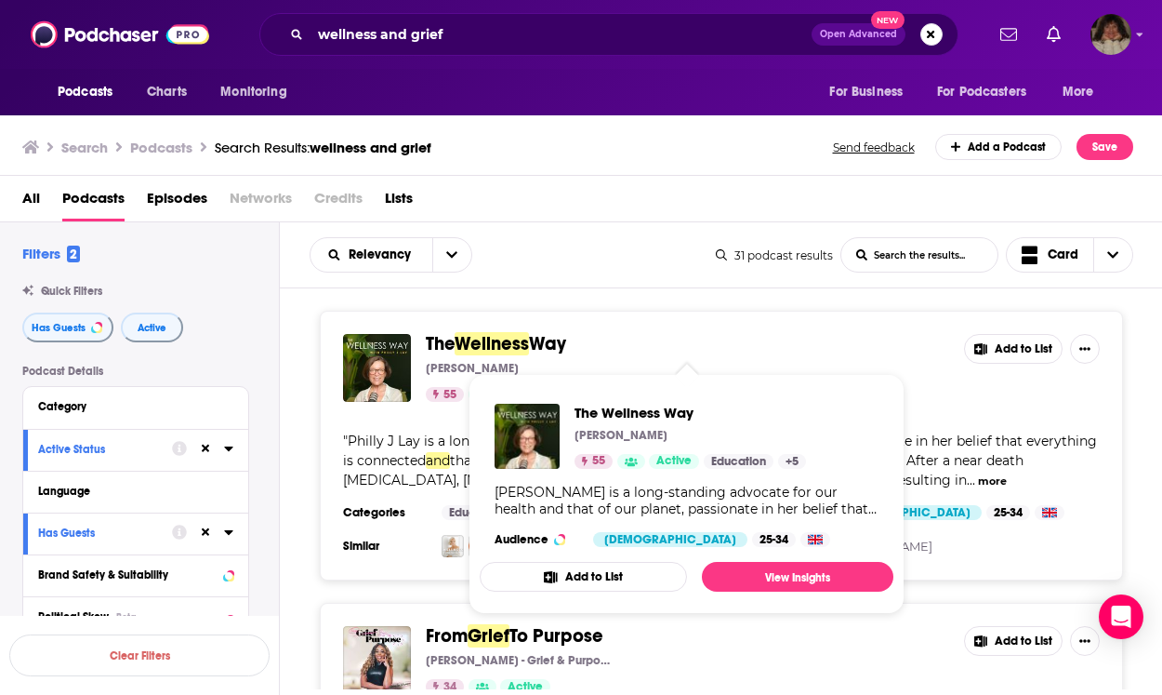
click at [520, 338] on span "Wellness" at bounding box center [492, 343] width 74 height 23
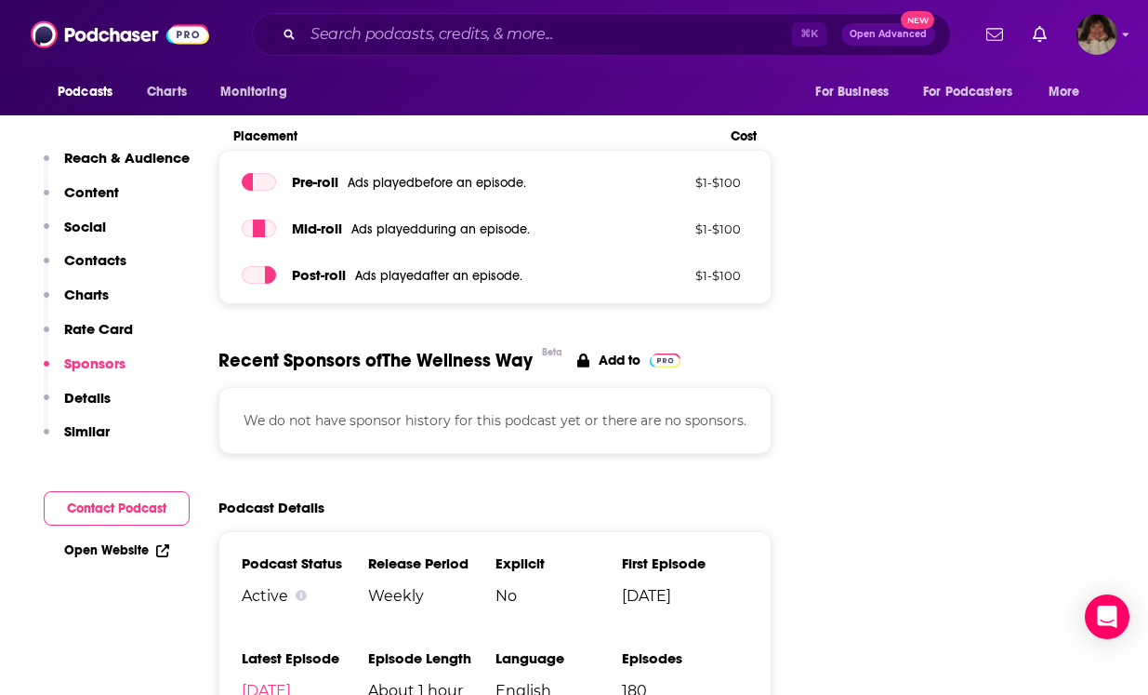
scroll to position [3006, 0]
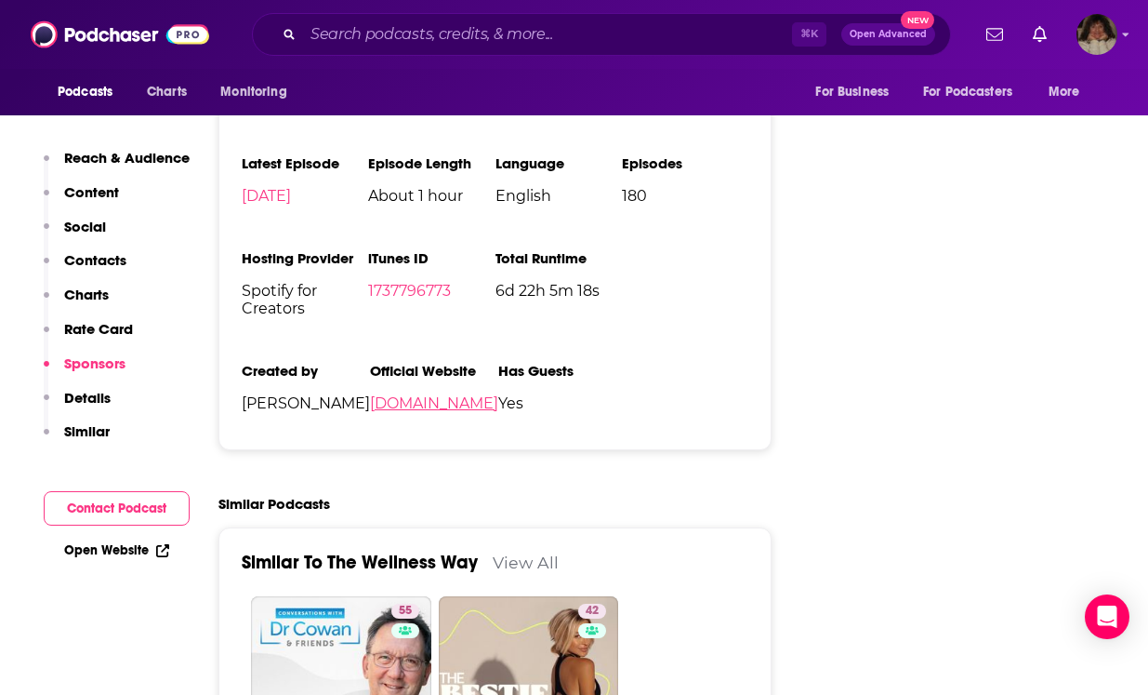
click at [370, 394] on link "[DOMAIN_NAME]" at bounding box center [434, 403] width 128 height 18
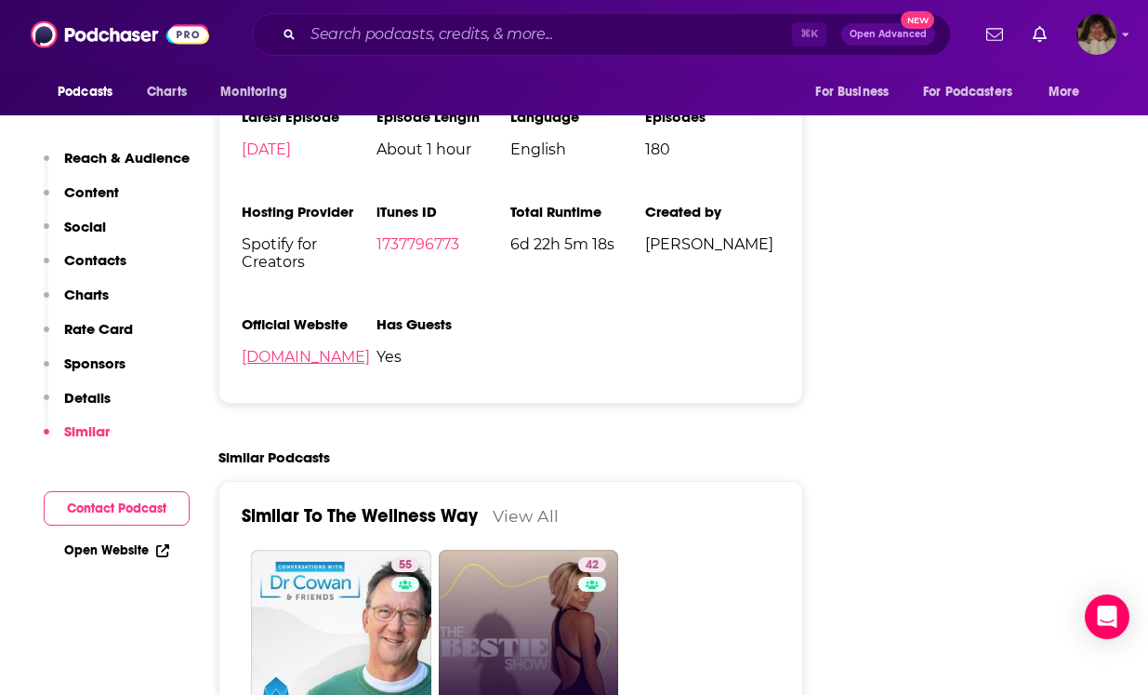
scroll to position [3331, 0]
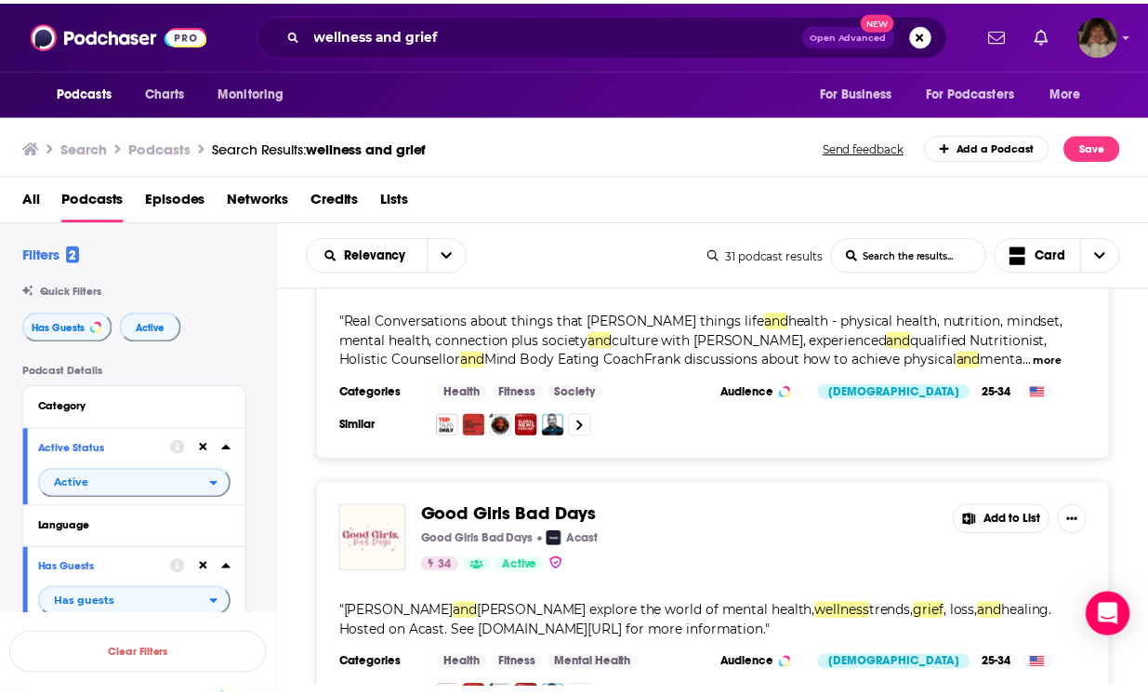
scroll to position [1001, 0]
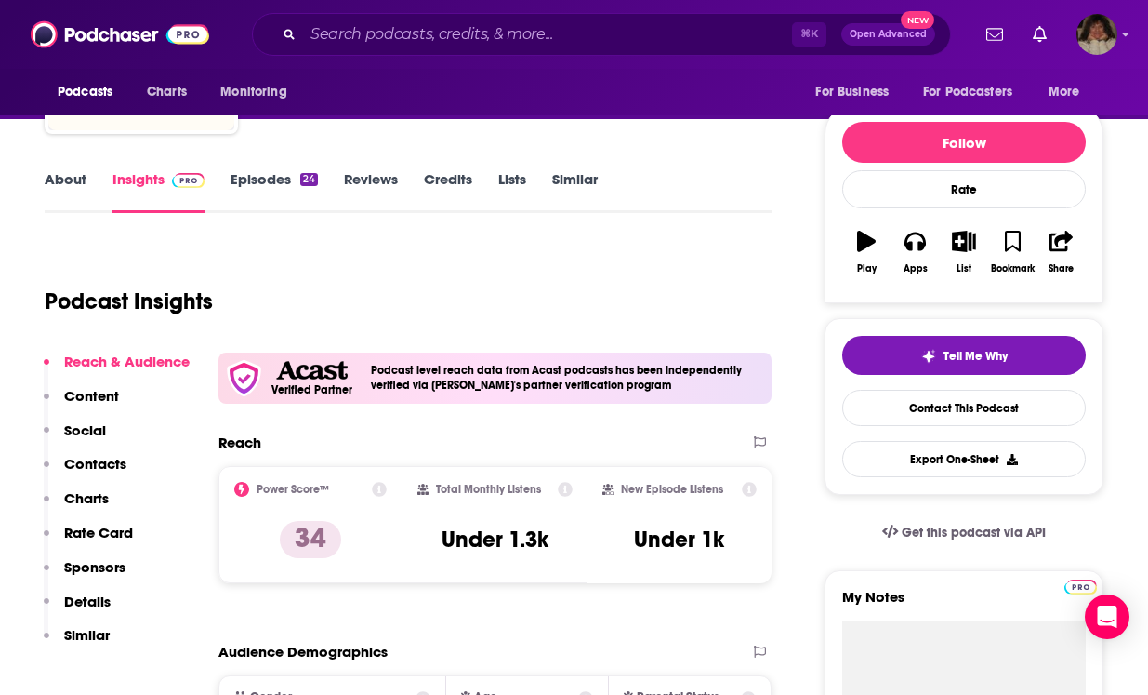
scroll to position [10, 0]
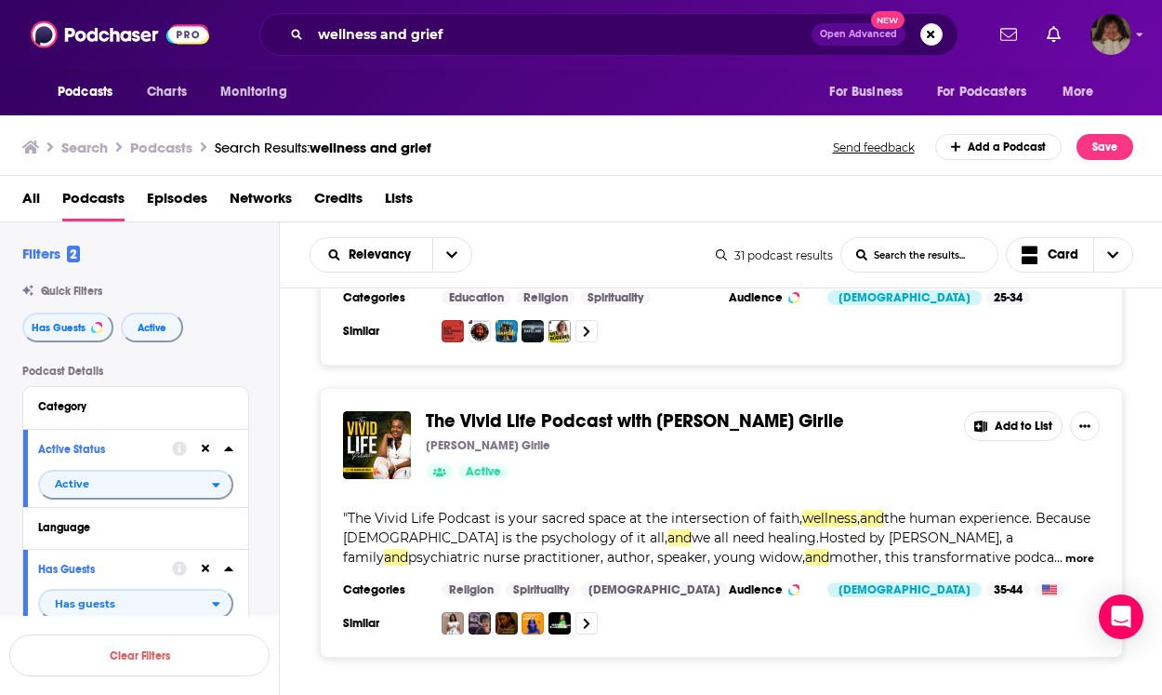
scroll to position [6922, 0]
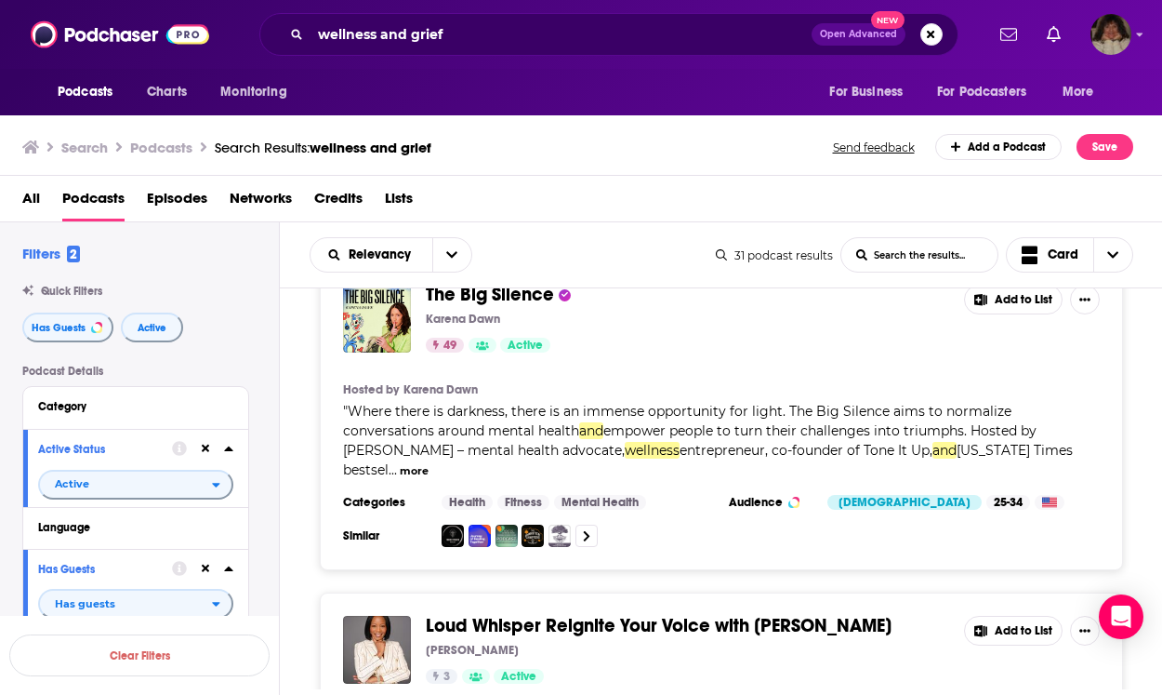
scroll to position [7324, 0]
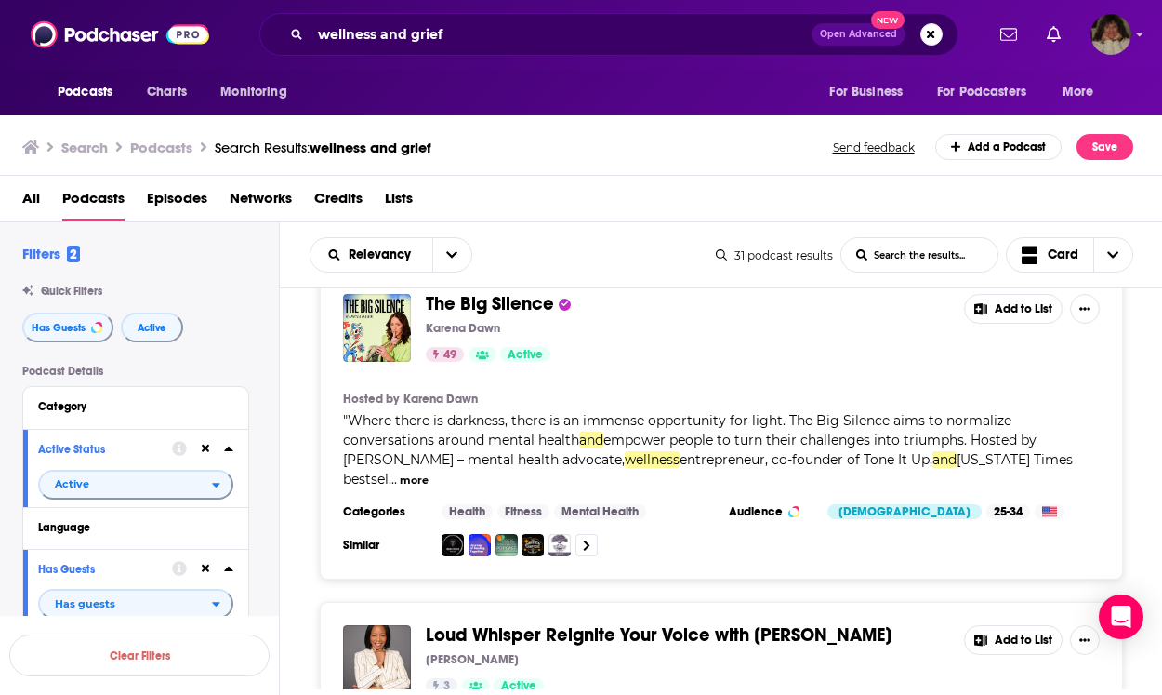
click at [466, 412] on span "Where there is darkness, there is an immense opportunity for light. The Big Sil…" at bounding box center [677, 430] width 669 height 36
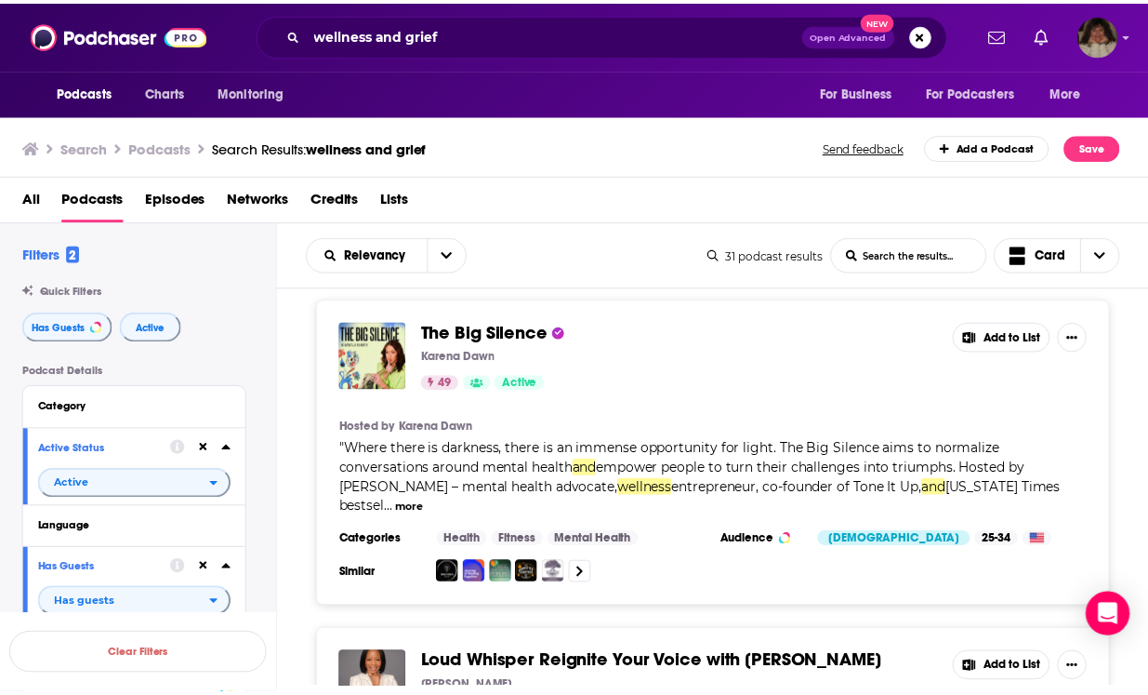
scroll to position [7260, 0]
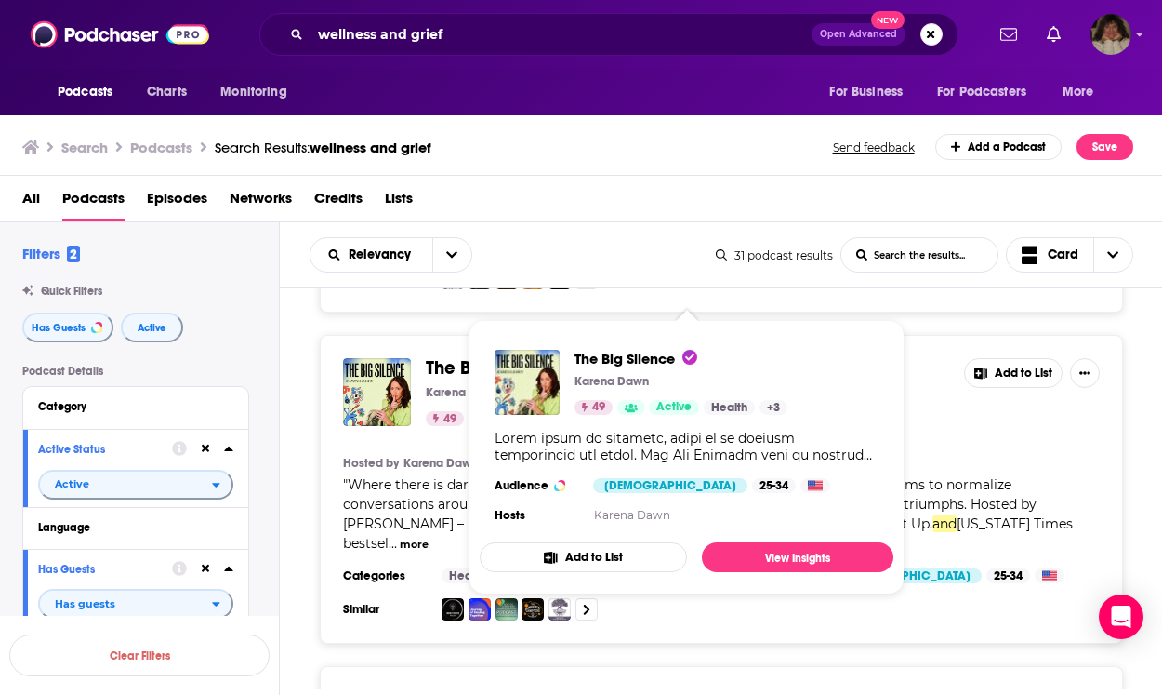
click at [487, 356] on span "The Big Silence" at bounding box center [490, 367] width 128 height 23
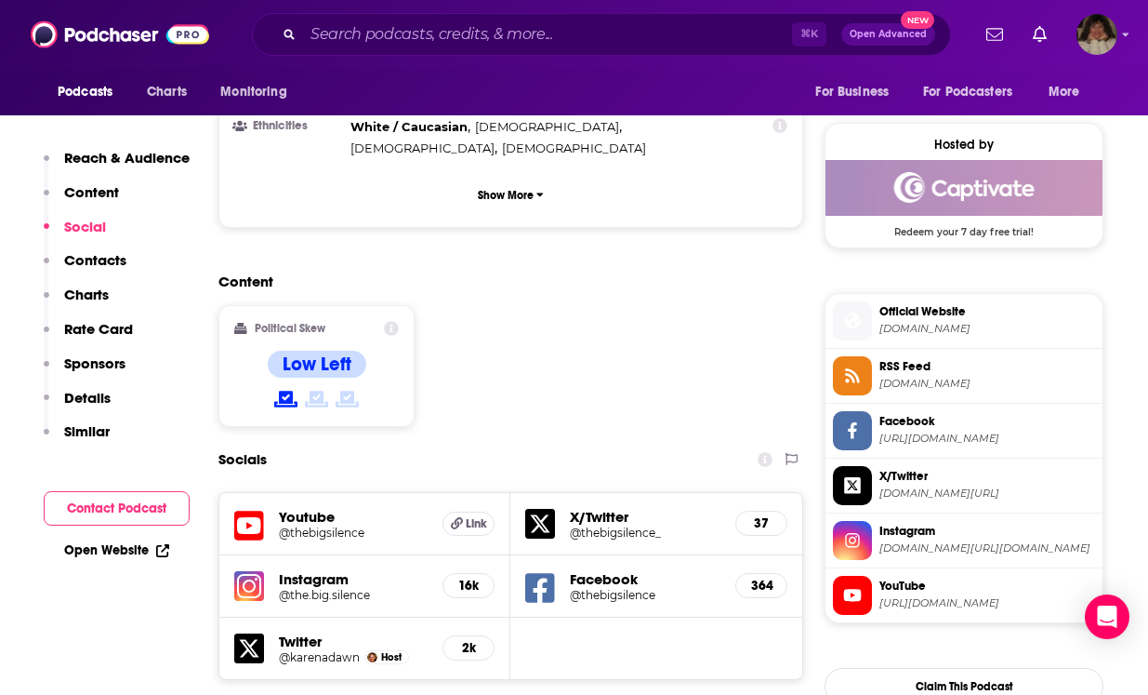
scroll to position [1568, 0]
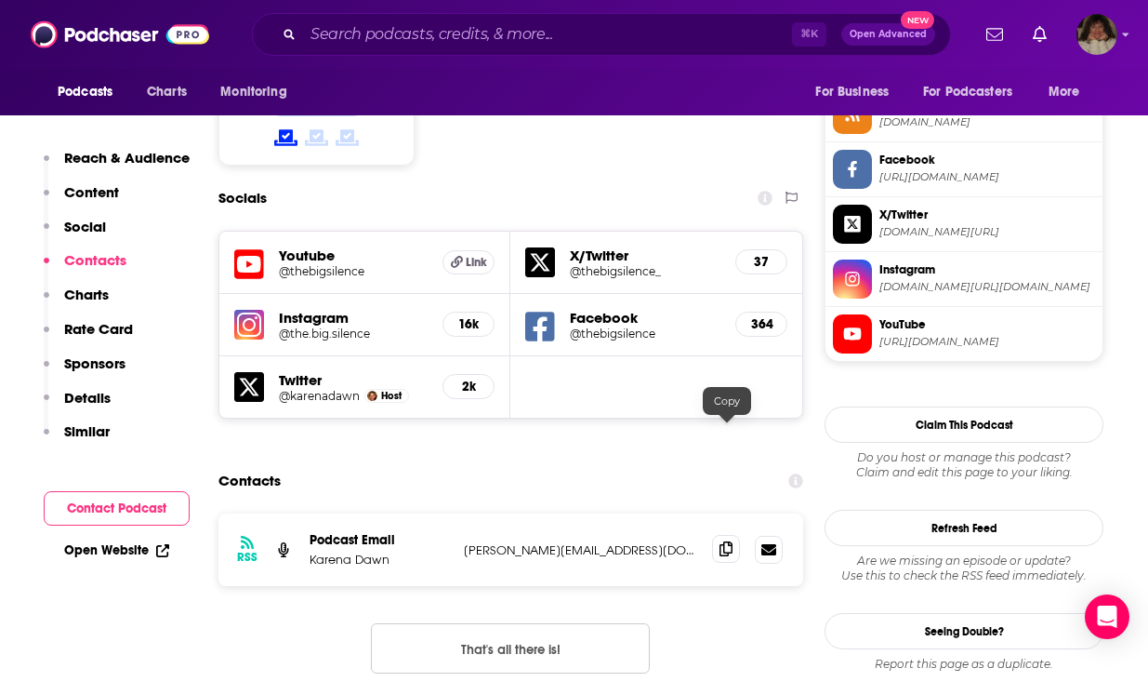
click at [723, 541] on icon at bounding box center [726, 548] width 13 height 15
